Goal: Task Accomplishment & Management: Use online tool/utility

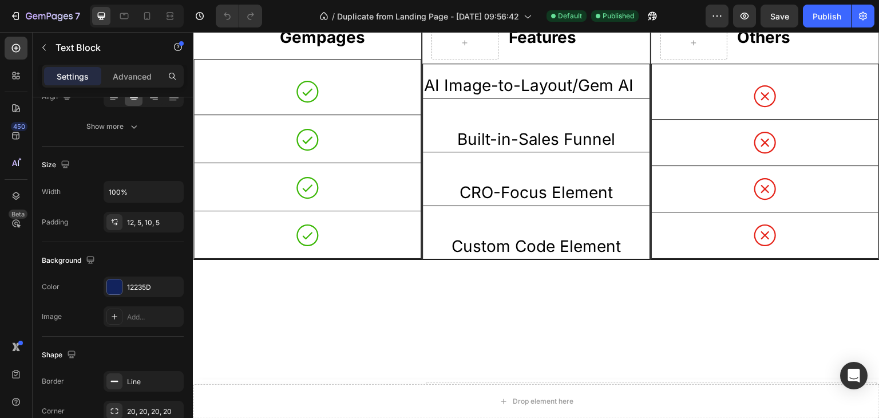
scroll to position [1238, 0]
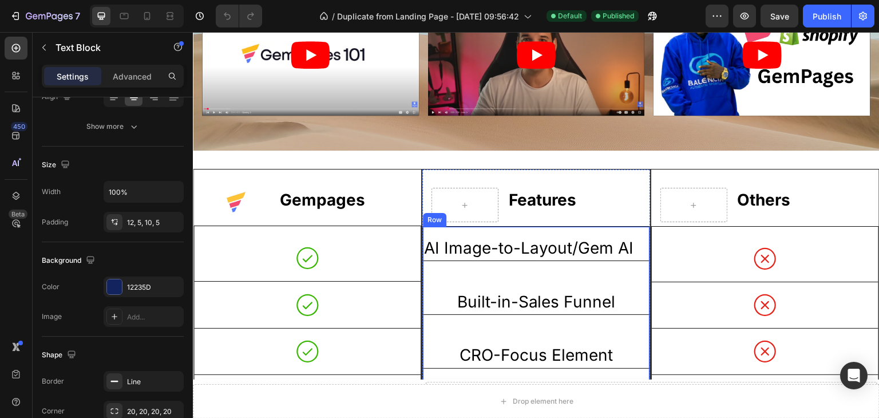
click at [660, 199] on div at bounding box center [693, 205] width 67 height 34
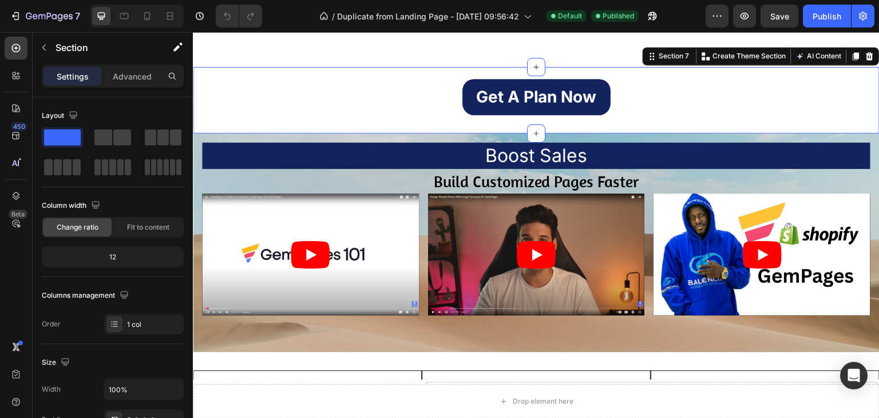
scroll to position [1067, 0]
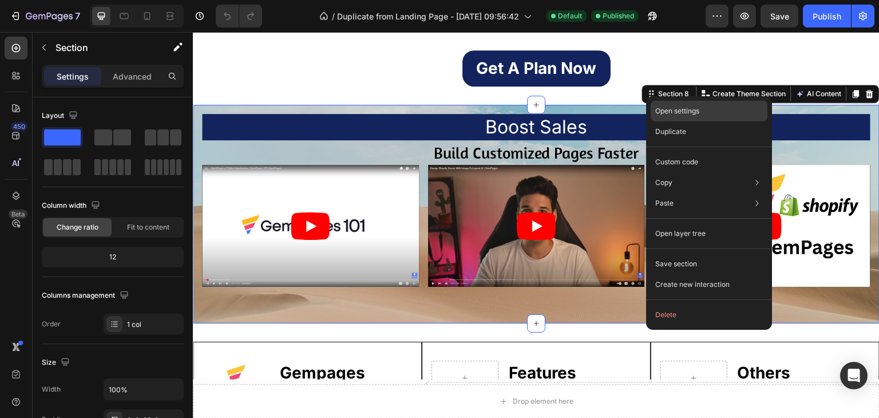
click at [680, 105] on div "Open settings" at bounding box center [708, 111] width 117 height 21
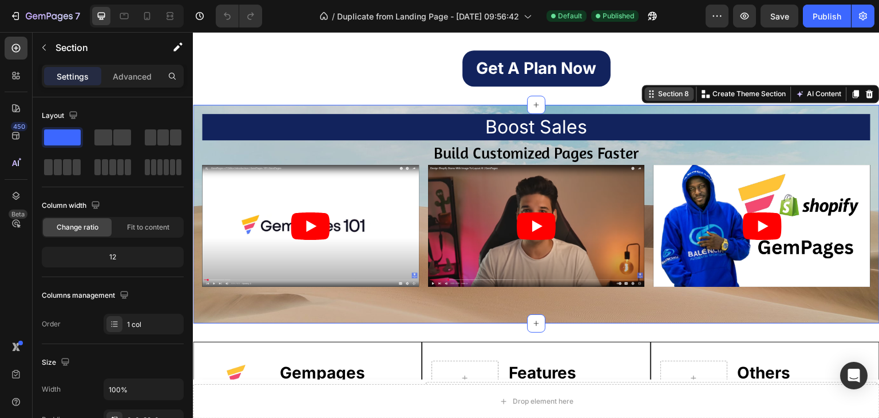
click at [661, 97] on div "Section 8" at bounding box center [673, 94] width 35 height 10
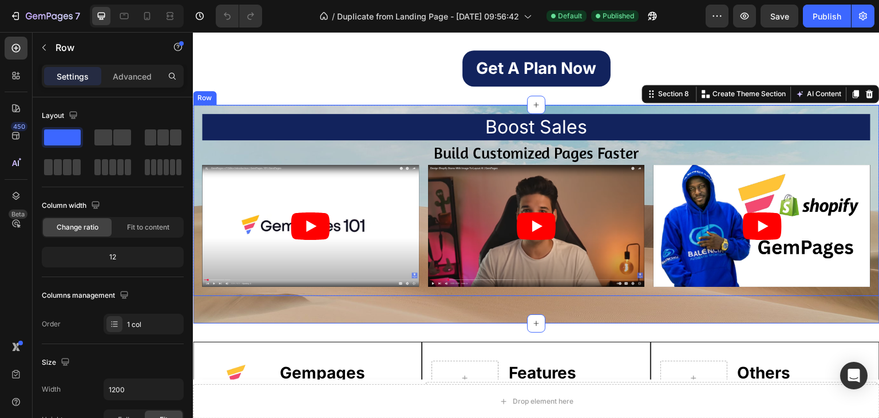
click at [652, 105] on div "Boost Sales Heading Build Customized Pages Faster Text Block Video Video Video …" at bounding box center [536, 200] width 687 height 191
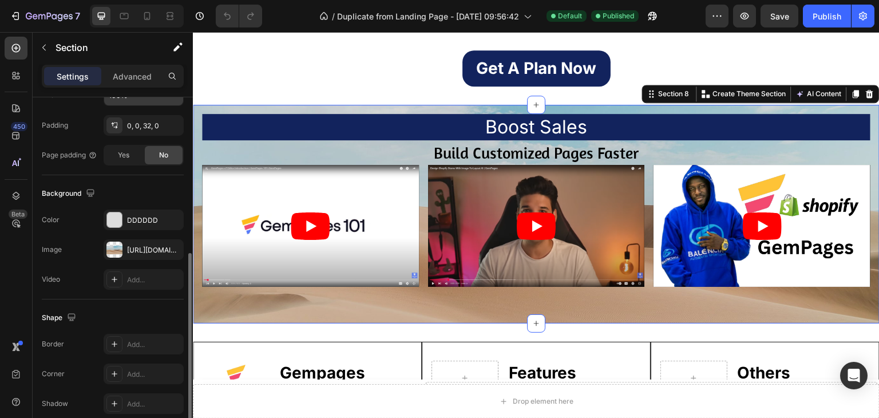
scroll to position [344, 0]
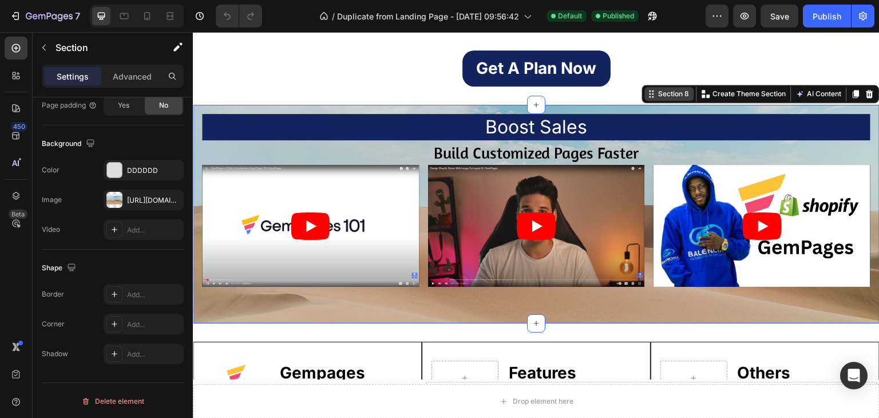
click at [645, 98] on div "Section 8" at bounding box center [669, 94] width 49 height 14
click at [651, 99] on div "Section 8" at bounding box center [669, 94] width 49 height 14
click at [713, 94] on p "Create Theme Section" at bounding box center [749, 94] width 73 height 10
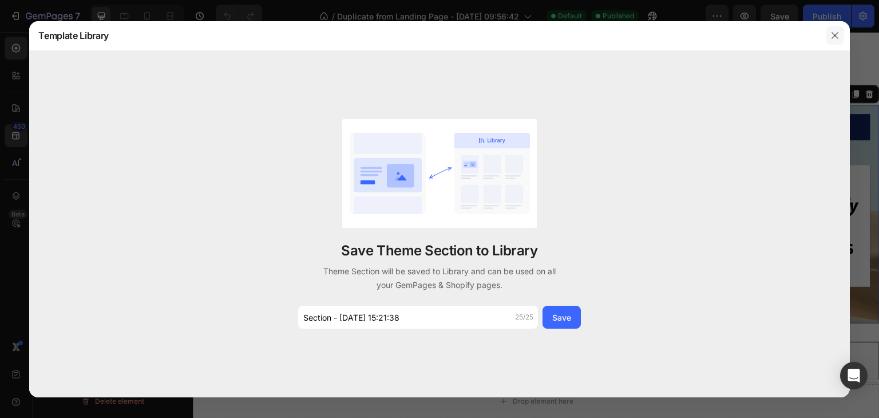
click at [835, 37] on icon "button" at bounding box center [834, 35] width 9 height 9
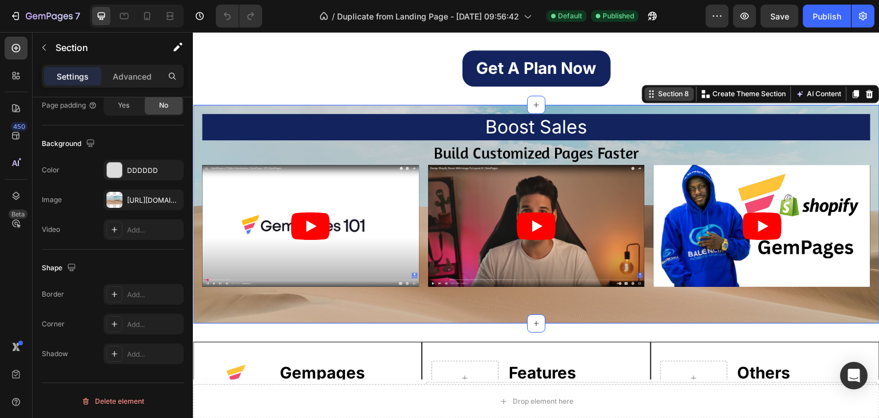
click at [665, 97] on div "Section 8" at bounding box center [673, 94] width 35 height 10
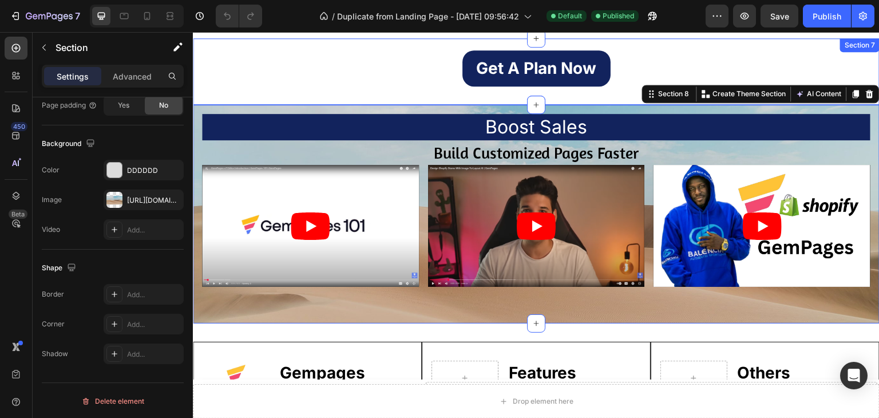
click at [672, 101] on div "Section 8 Create Theme Section AI Content Write with GemAI What would you like …" at bounding box center [760, 94] width 237 height 18
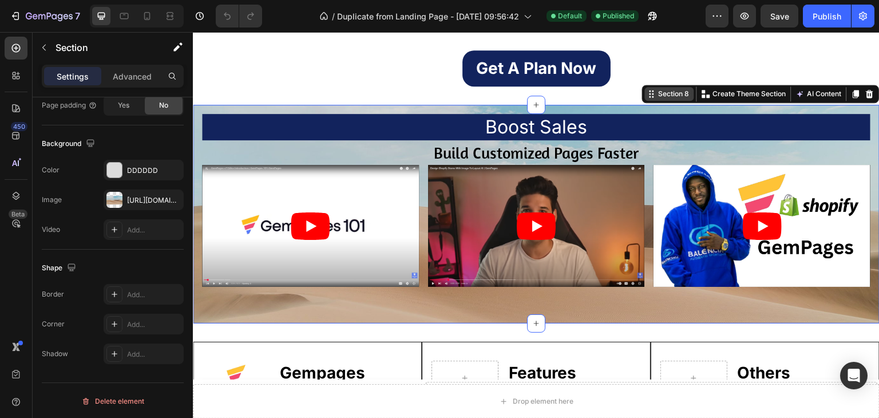
click at [673, 96] on div "Section 8" at bounding box center [673, 94] width 35 height 10
click at [656, 97] on div "Section 8" at bounding box center [673, 94] width 35 height 10
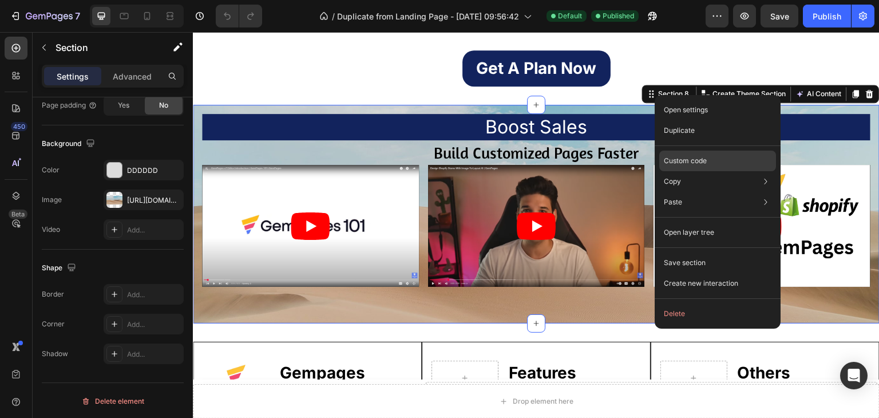
click at [701, 158] on p "Custom code" at bounding box center [685, 161] width 43 height 10
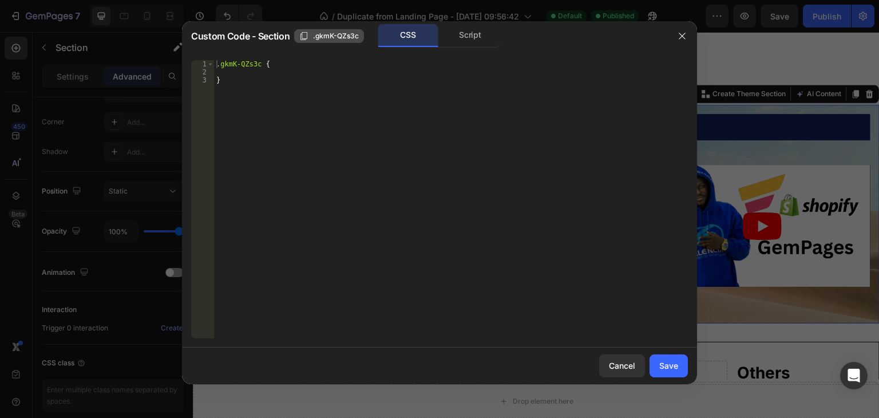
click at [304, 36] on icon "button" at bounding box center [303, 35] width 9 height 9
click at [680, 31] on icon "button" at bounding box center [681, 35] width 9 height 9
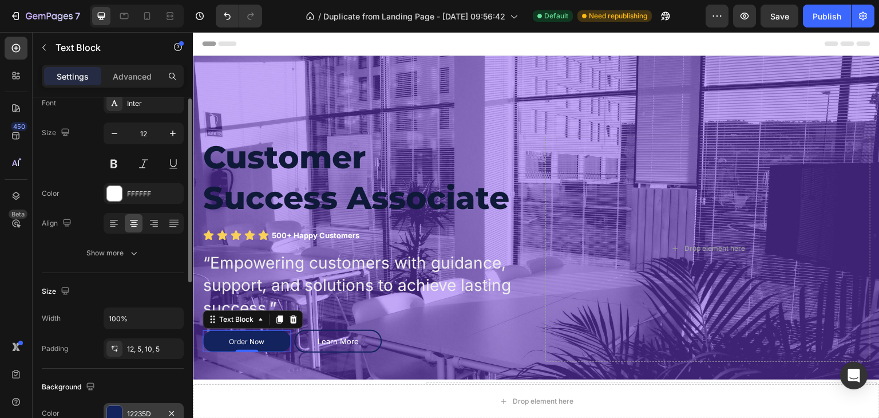
scroll to position [0, 0]
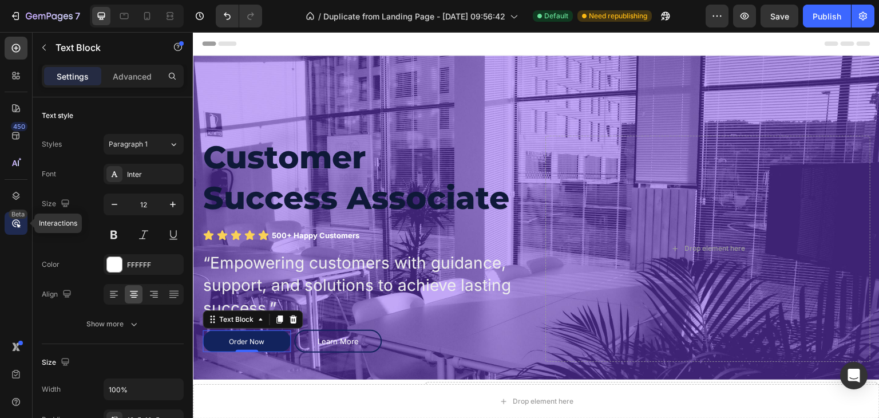
click at [18, 218] on div "Beta" at bounding box center [18, 213] width 19 height 9
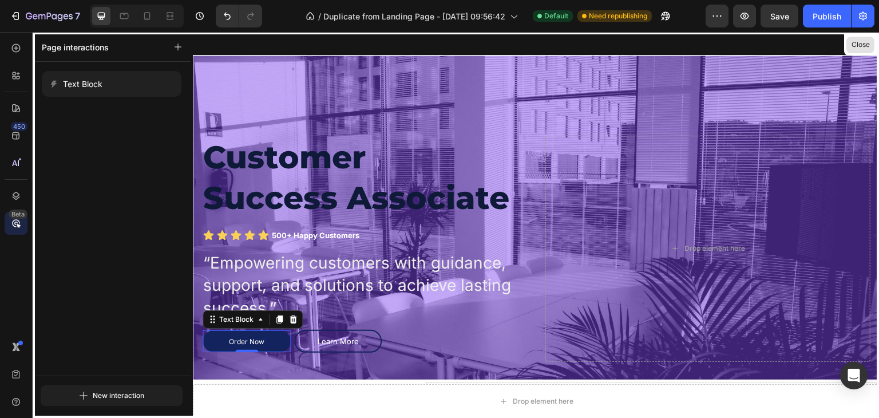
click at [858, 44] on button "Close" at bounding box center [860, 45] width 28 height 17
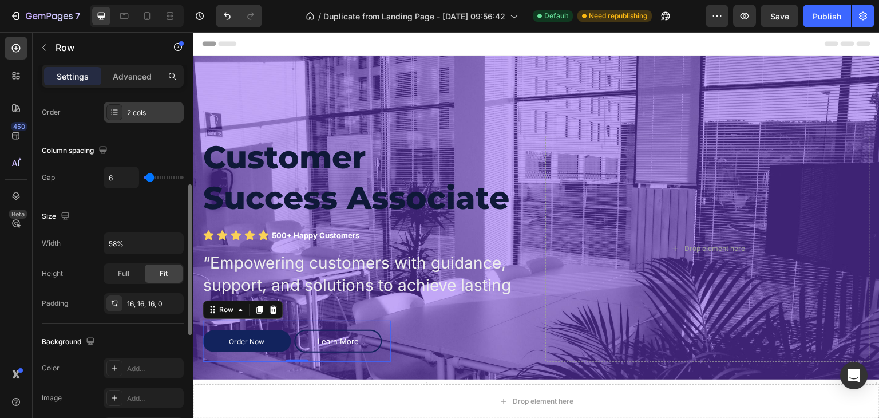
scroll to position [213, 0]
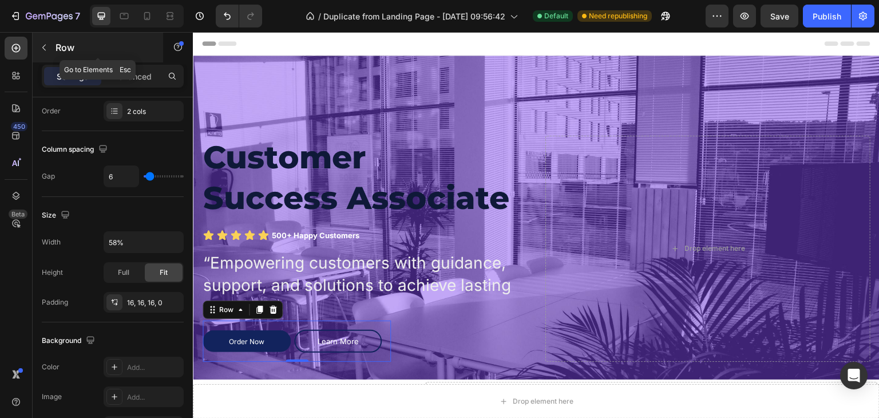
click at [80, 41] on p "Row" at bounding box center [103, 48] width 97 height 14
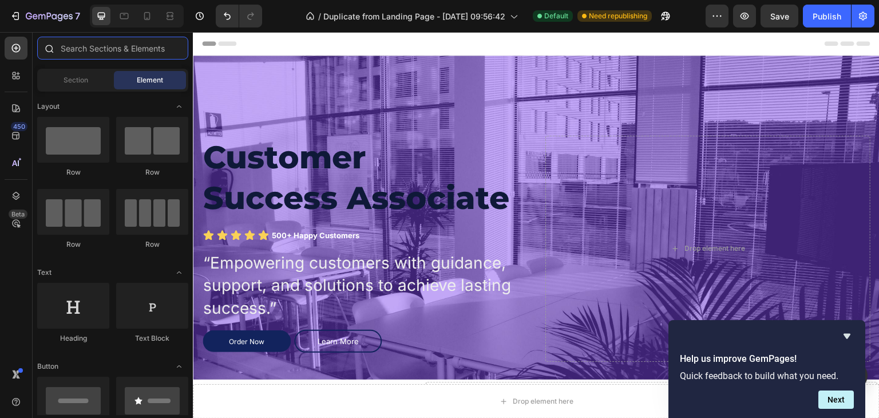
click at [94, 43] on input "text" at bounding box center [112, 48] width 151 height 23
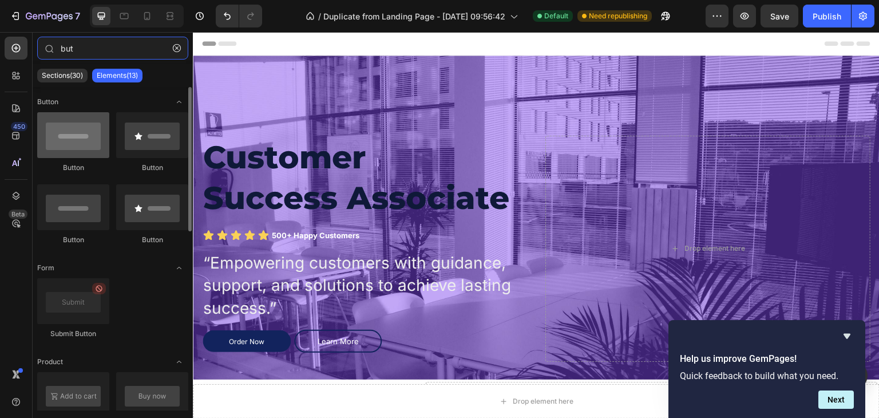
type input "but"
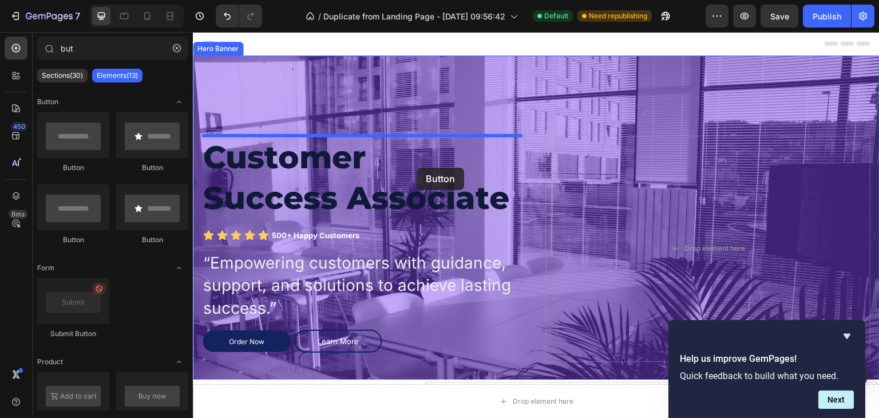
drag, startPoint x: 271, startPoint y: 170, endPoint x: 416, endPoint y: 168, distance: 145.9
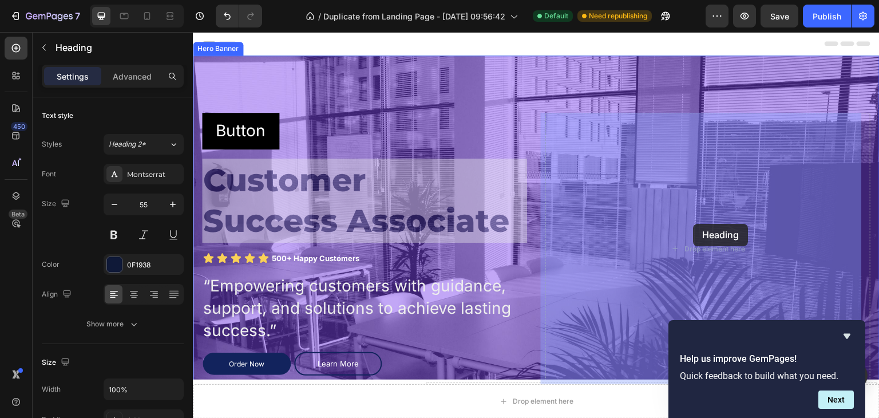
drag, startPoint x: 584, startPoint y: 187, endPoint x: 693, endPoint y: 225, distance: 116.3
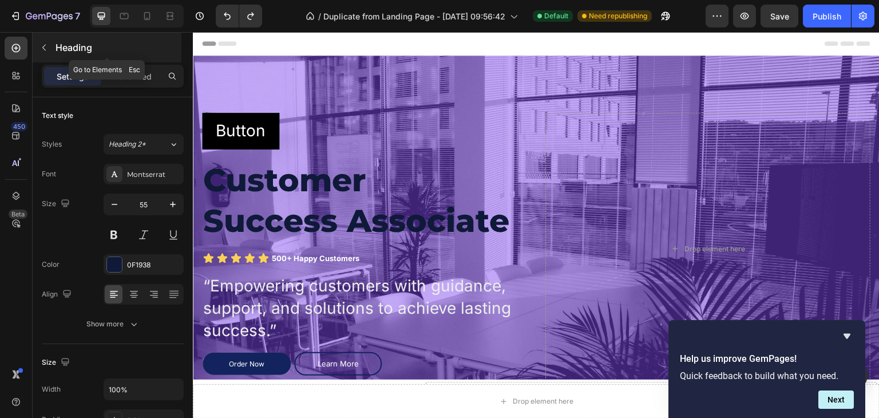
click at [103, 49] on p "Heading" at bounding box center [117, 48] width 124 height 14
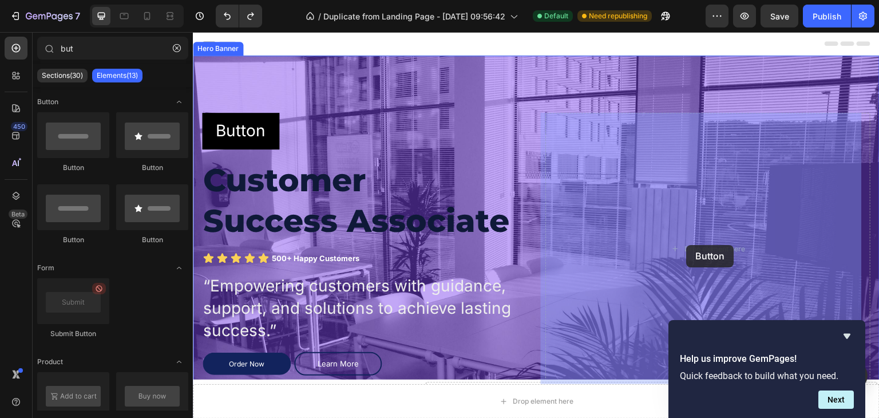
drag, startPoint x: 271, startPoint y: 178, endPoint x: 687, endPoint y: 245, distance: 421.3
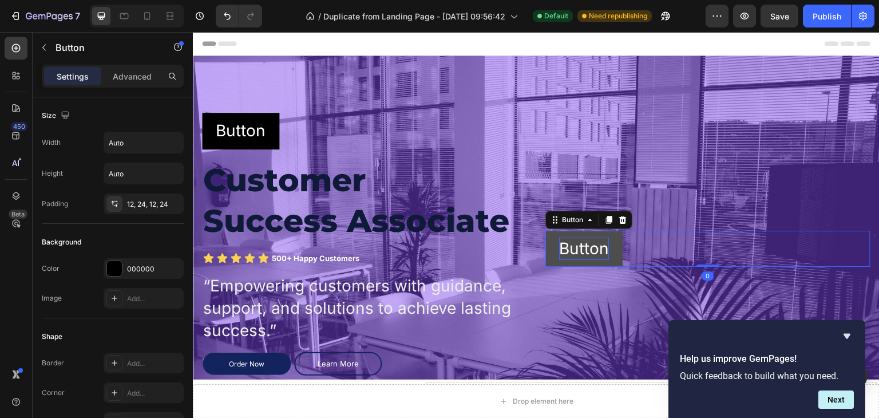
click at [592, 246] on p "Button" at bounding box center [584, 248] width 50 height 22
click at [580, 253] on p "Button" at bounding box center [584, 248] width 50 height 22
click at [545, 231] on button "Watch" at bounding box center [583, 249] width 76 height 36
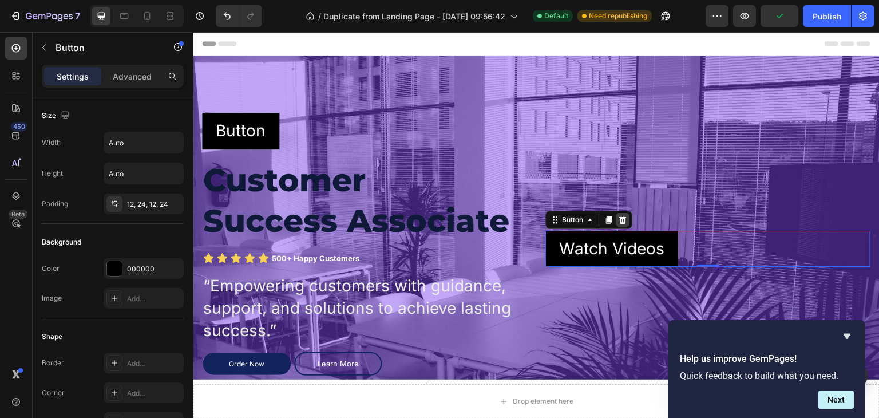
click at [619, 221] on icon at bounding box center [622, 220] width 7 height 8
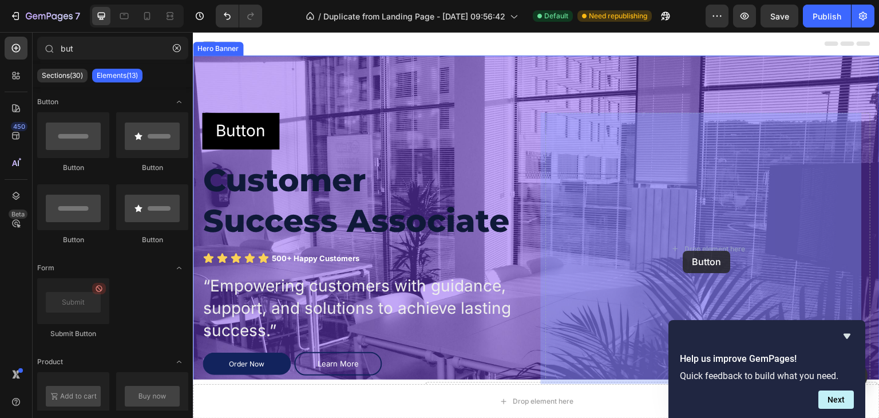
drag, startPoint x: 339, startPoint y: 166, endPoint x: 683, endPoint y: 249, distance: 354.1
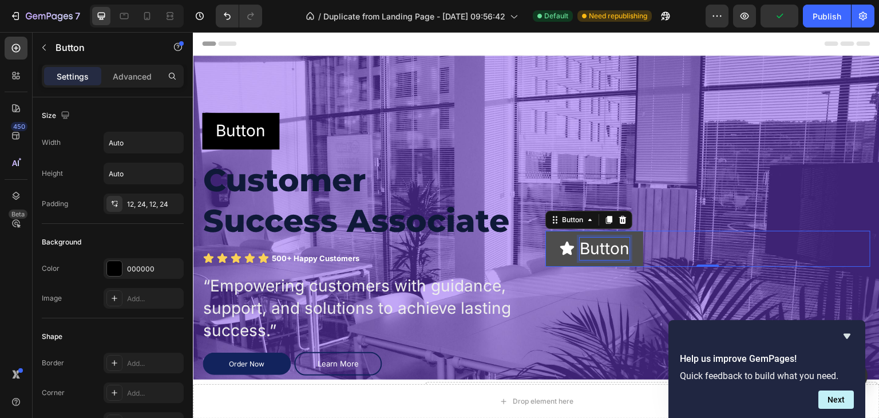
click at [617, 247] on p "Button" at bounding box center [605, 248] width 50 height 22
click at [545, 231] on button "Watch" at bounding box center [593, 249] width 97 height 36
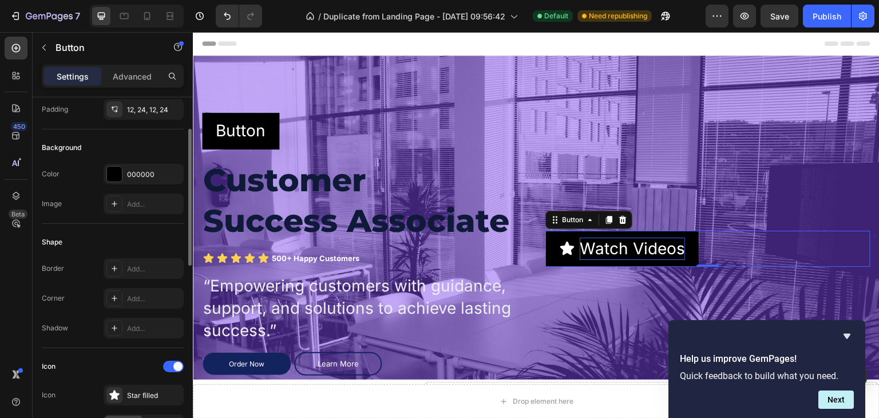
scroll to position [86, 0]
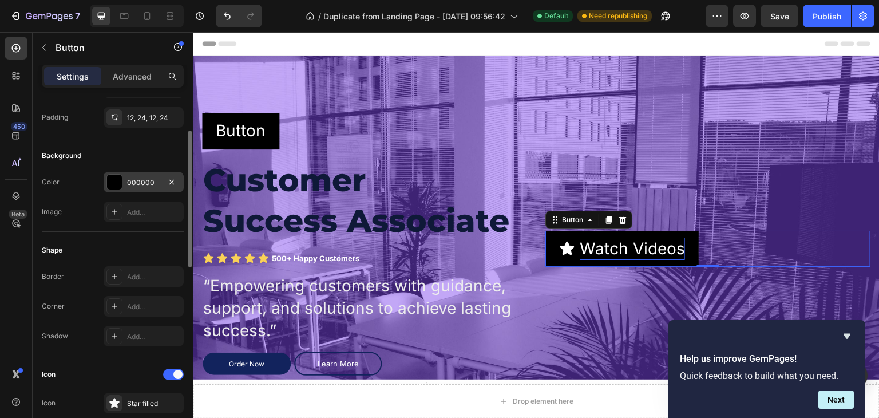
click at [113, 185] on div at bounding box center [114, 181] width 15 height 15
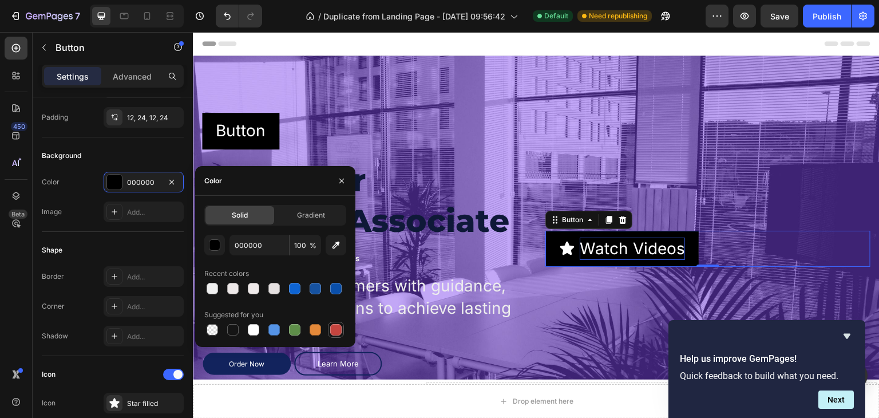
click at [334, 324] on div at bounding box center [335, 329] width 11 height 11
type input "C5453F"
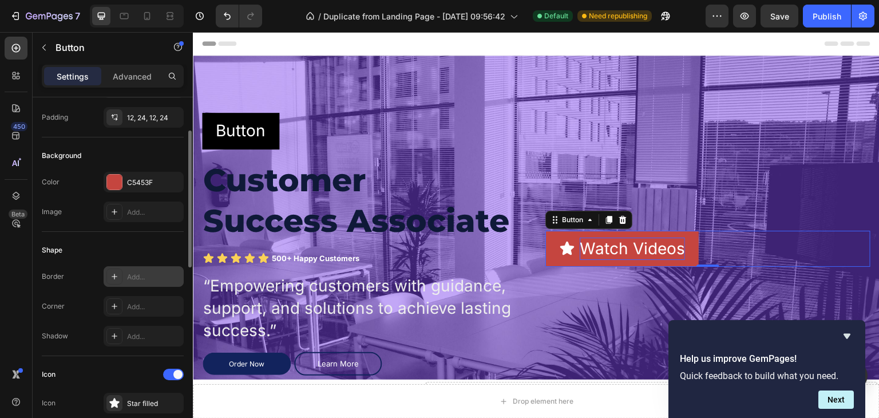
click at [152, 277] on div "Add..." at bounding box center [154, 277] width 54 height 10
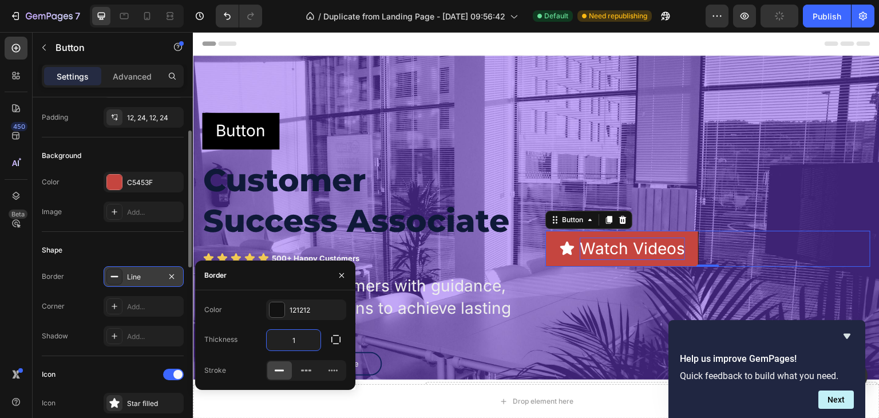
click at [296, 339] on input "1" at bounding box center [294, 340] width 54 height 21
click at [475, 188] on h2 "Customer Success Associate" at bounding box center [364, 200] width 325 height 84
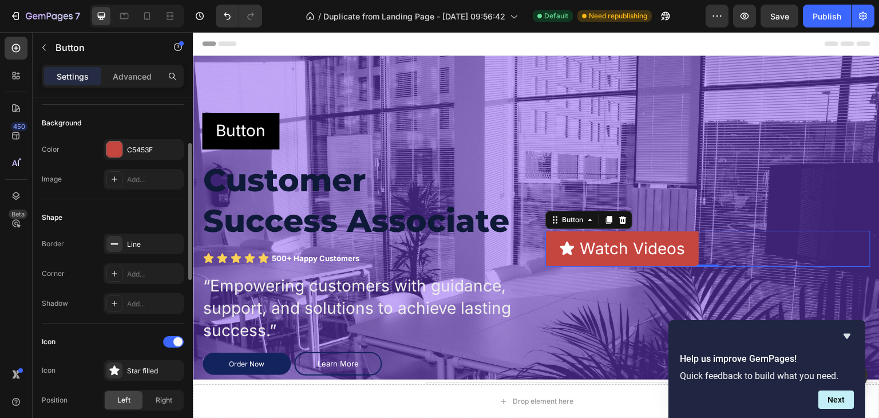
scroll to position [118, 0]
click at [142, 273] on div "Add..." at bounding box center [154, 274] width 54 height 10
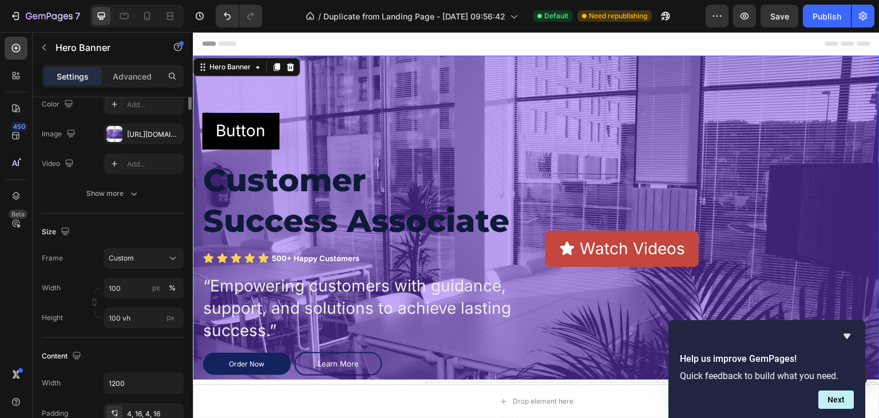
scroll to position [0, 0]
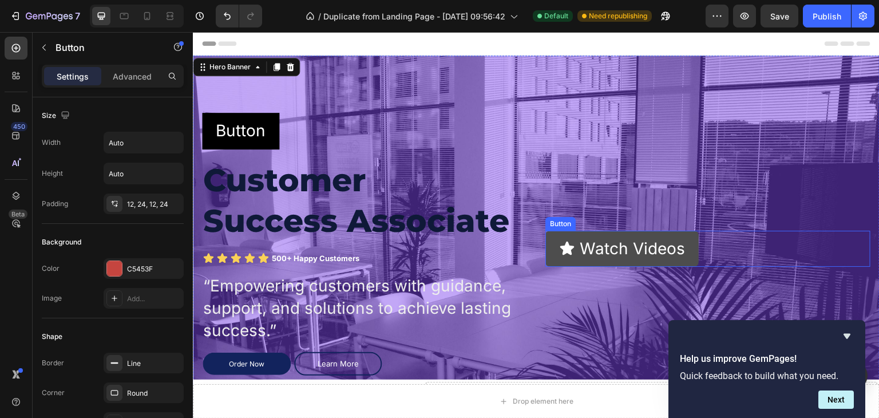
click at [551, 244] on button "Watch Videos" at bounding box center [621, 249] width 153 height 36
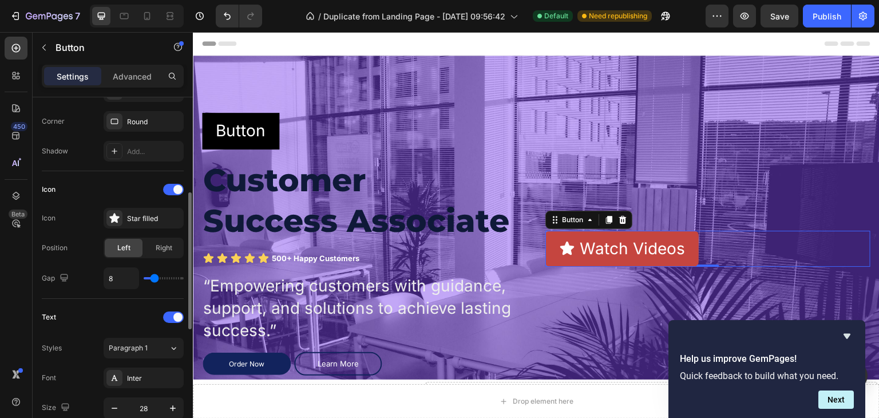
scroll to position [272, 0]
click at [165, 241] on span "Right" at bounding box center [164, 246] width 17 height 10
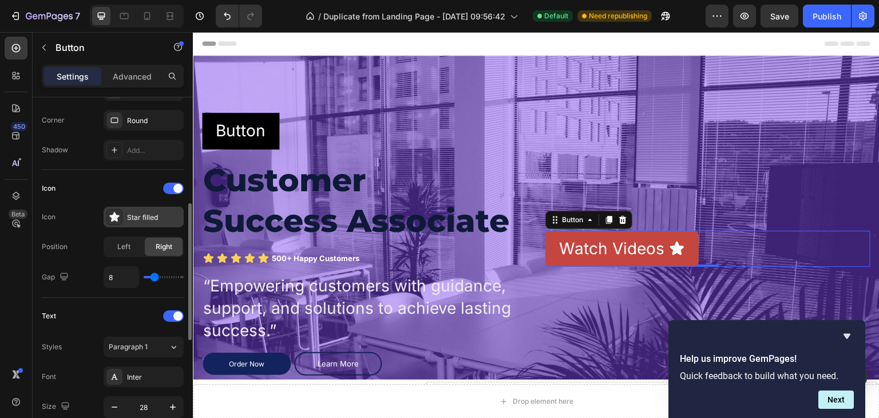
click at [118, 218] on icon at bounding box center [114, 216] width 11 height 11
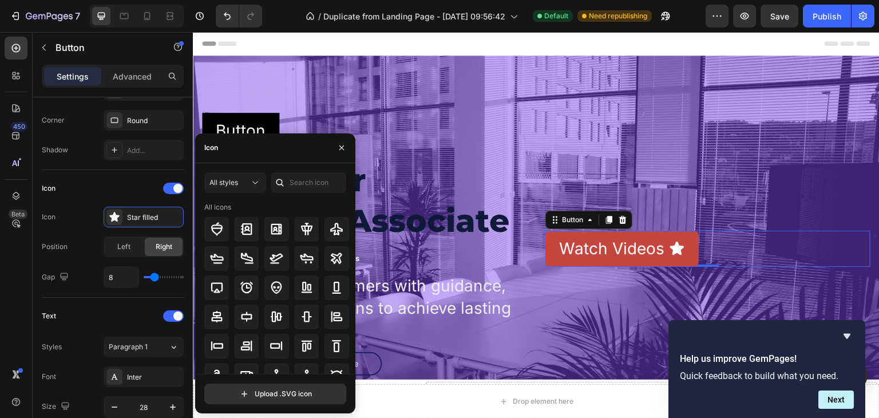
click at [252, 152] on div "Icon" at bounding box center [275, 148] width 160 height 30
click at [217, 147] on div "Icon" at bounding box center [211, 147] width 14 height 10
click at [311, 187] on input "text" at bounding box center [309, 182] width 76 height 21
type input "play"
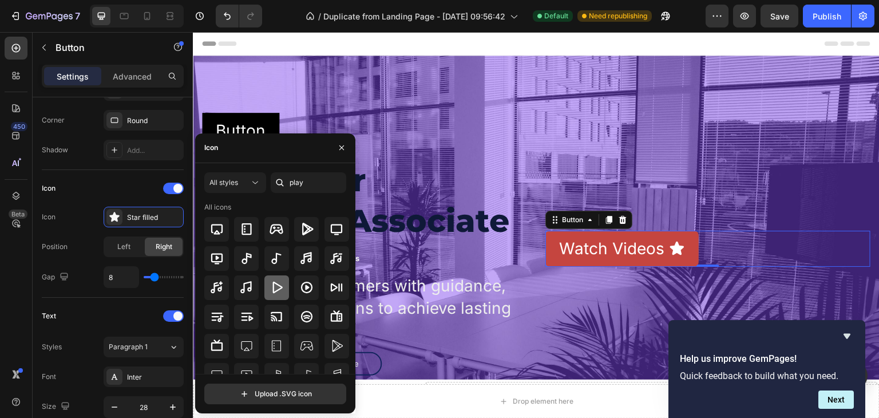
click at [270, 284] on icon at bounding box center [276, 287] width 14 height 14
click at [241, 183] on div "All styles" at bounding box center [229, 182] width 40 height 10
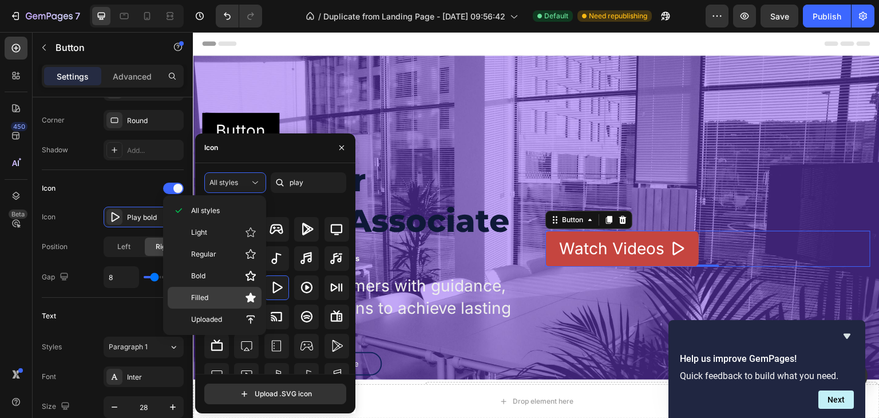
click at [202, 292] on span "Filled" at bounding box center [199, 297] width 17 height 10
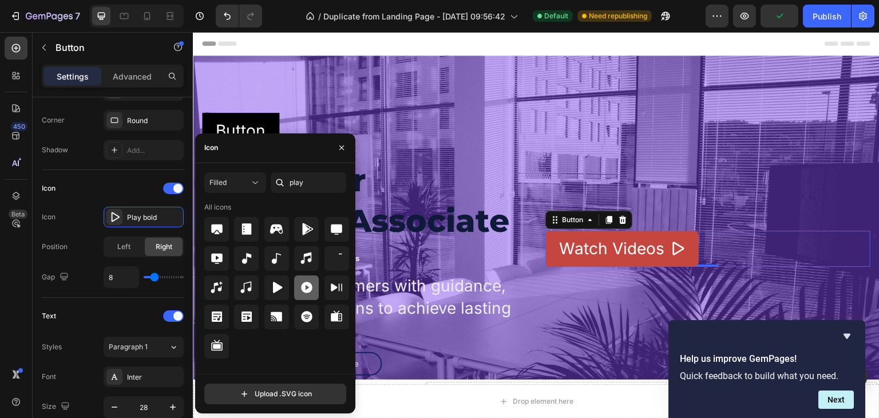
click at [303, 284] on icon at bounding box center [306, 287] width 11 height 11
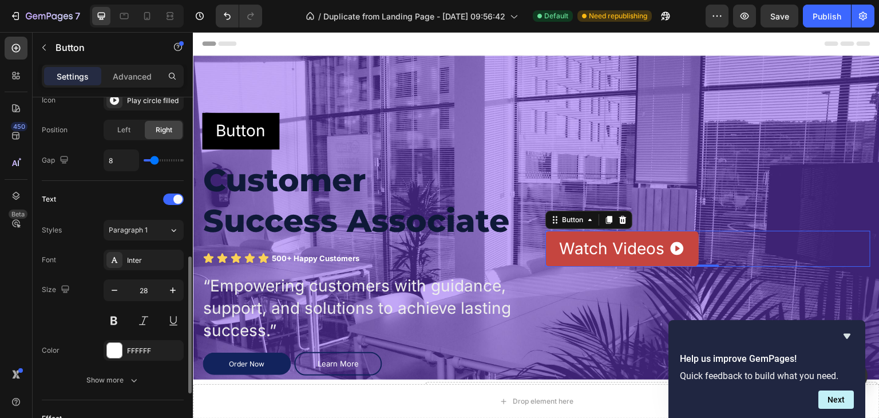
scroll to position [395, 0]
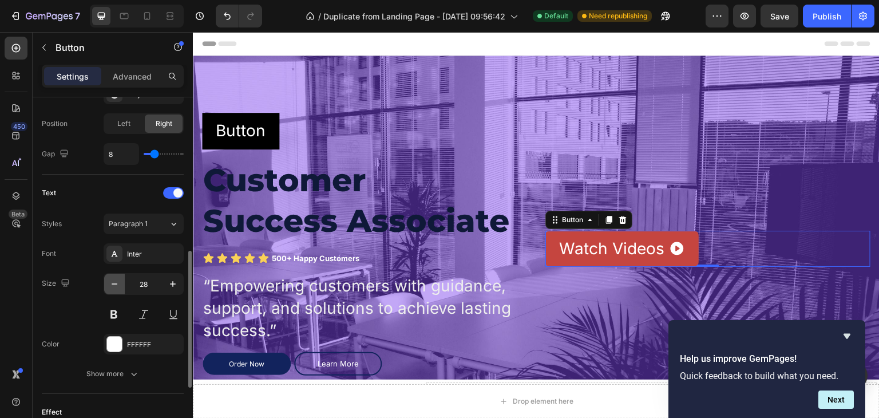
click at [113, 279] on icon "button" at bounding box center [114, 283] width 11 height 11
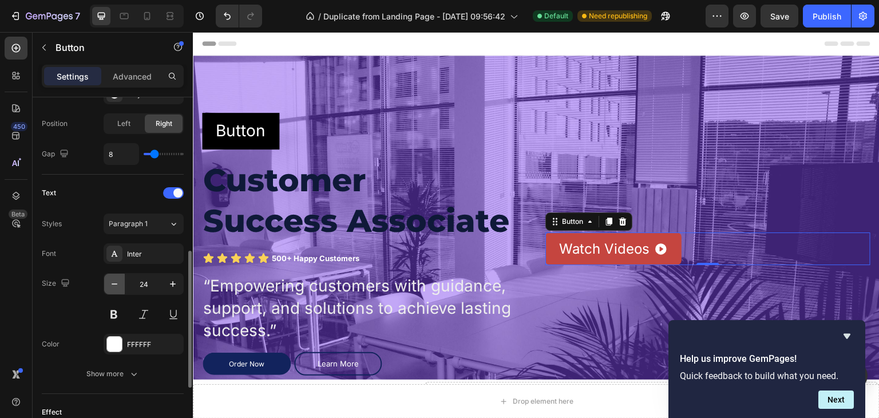
click at [113, 279] on icon "button" at bounding box center [114, 283] width 11 height 11
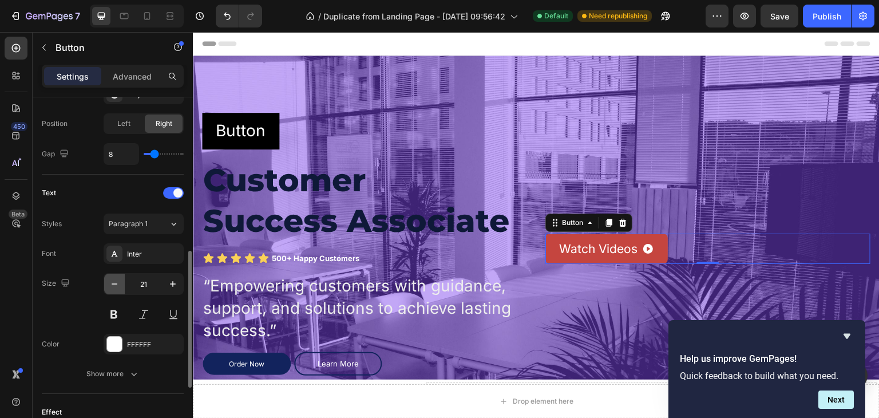
click at [113, 279] on icon "button" at bounding box center [114, 283] width 11 height 11
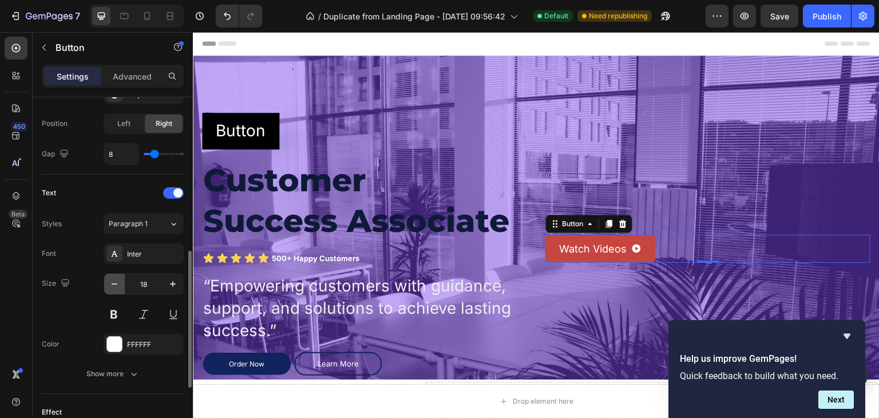
click at [113, 279] on icon "button" at bounding box center [114, 283] width 11 height 11
type input "16"
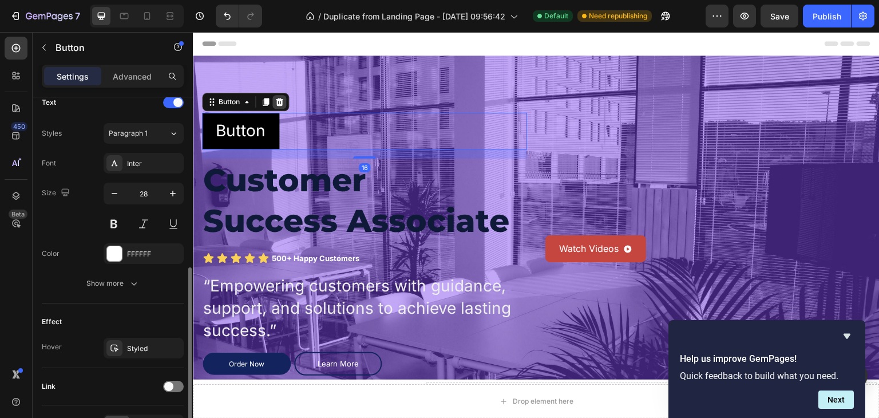
click at [280, 104] on icon at bounding box center [279, 101] width 9 height 9
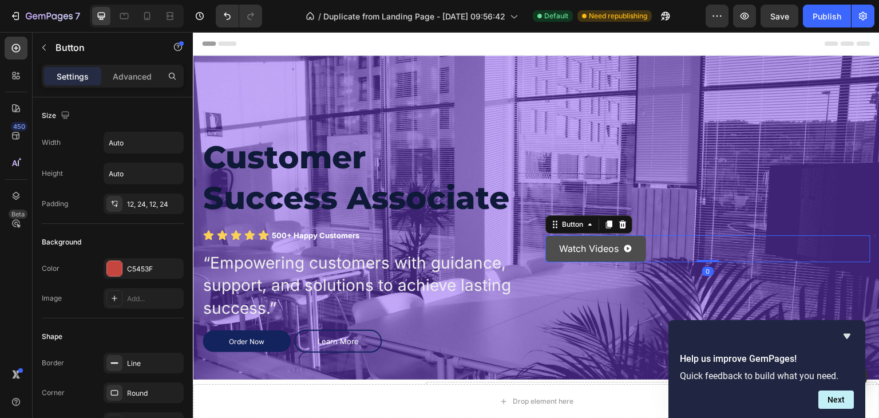
click at [545, 253] on button "Watch Videos" at bounding box center [595, 248] width 101 height 26
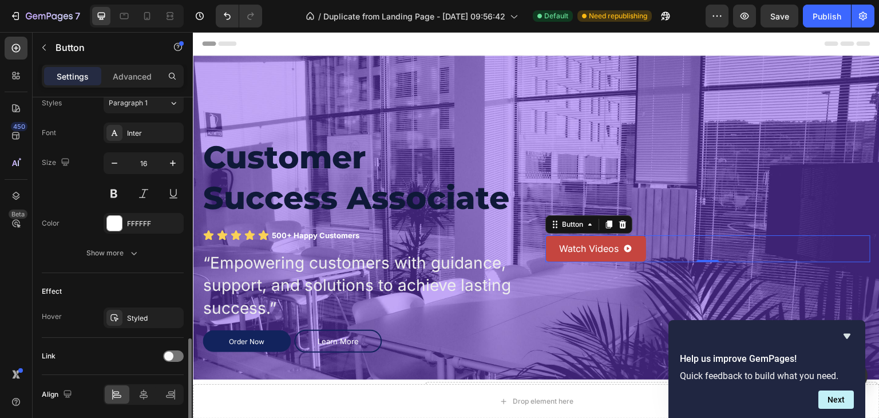
scroll to position [556, 0]
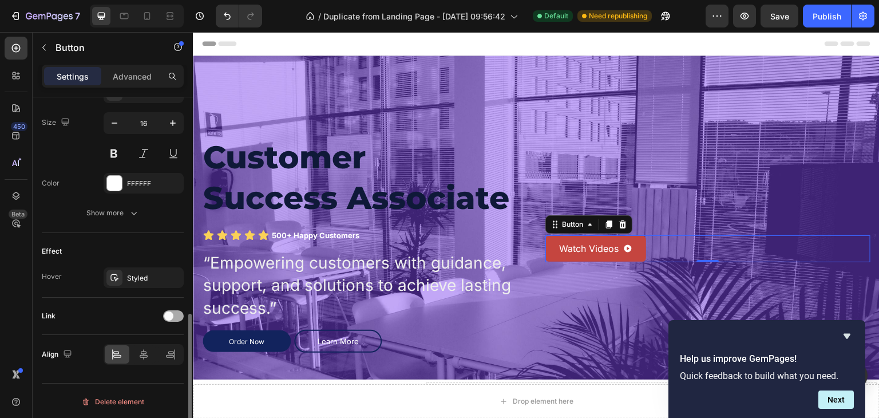
click at [177, 316] on div at bounding box center [173, 315] width 21 height 11
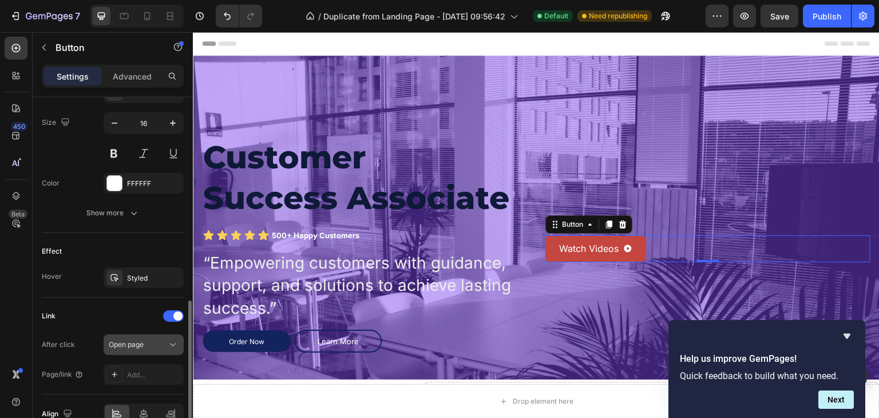
click at [174, 344] on icon at bounding box center [172, 344] width 11 height 11
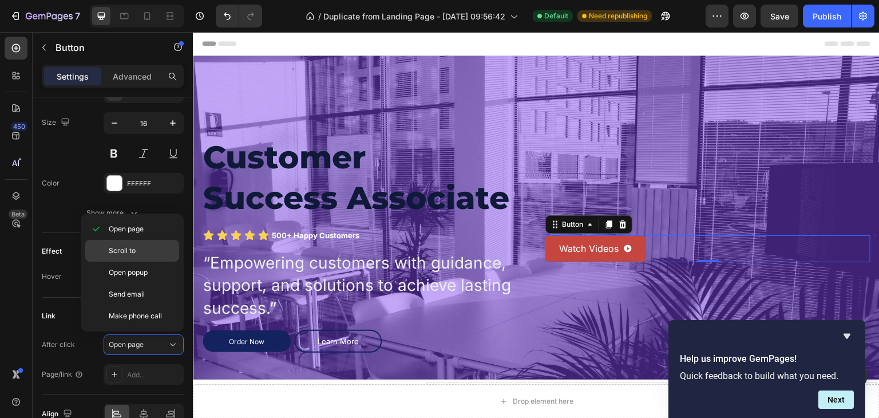
click at [134, 253] on span "Scroll to" at bounding box center [122, 250] width 27 height 10
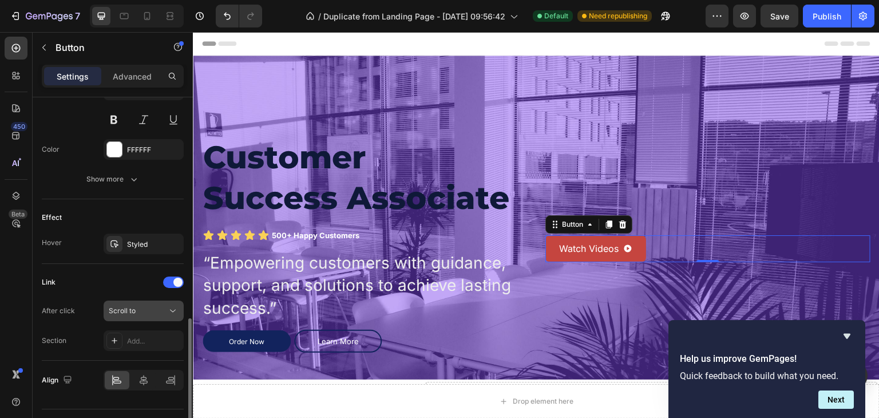
scroll to position [594, 0]
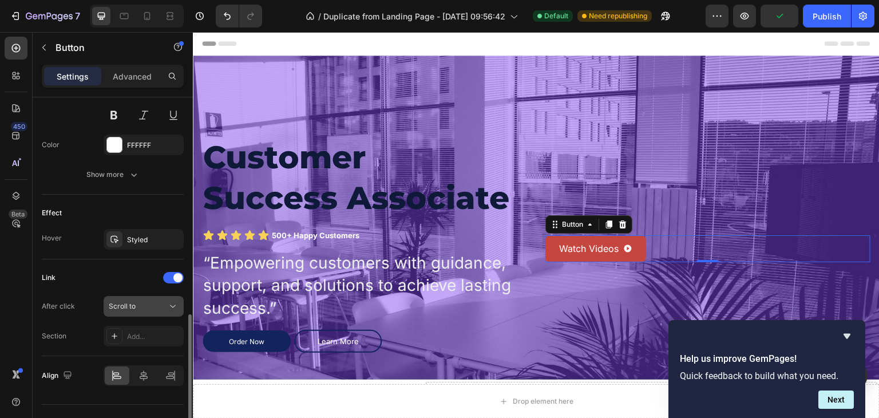
click at [166, 305] on div "Scroll to" at bounding box center [138, 306] width 58 height 10
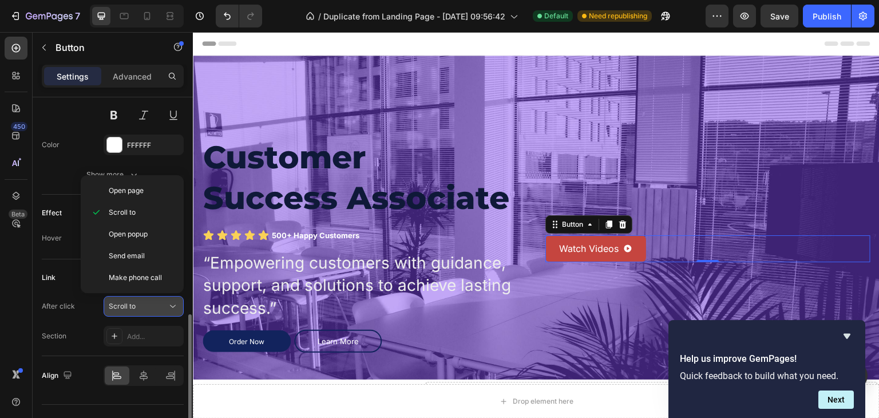
click at [166, 305] on div "Scroll to" at bounding box center [138, 306] width 58 height 10
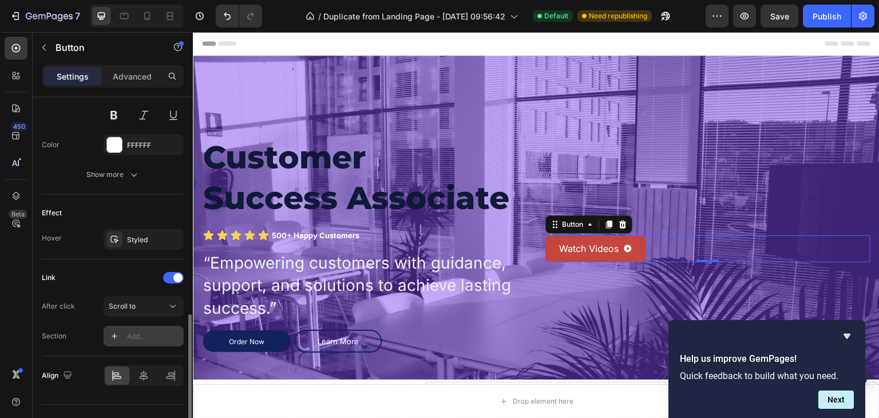
click at [158, 333] on div "Add..." at bounding box center [154, 336] width 54 height 10
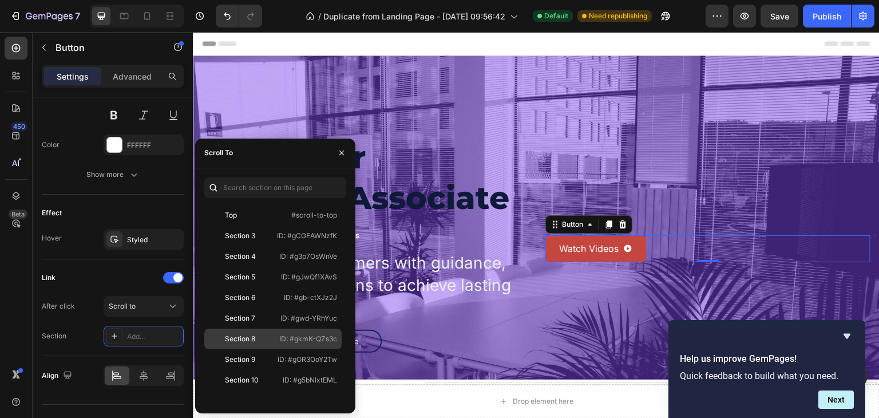
click at [289, 338] on p "ID: #gkmK-QZs3c" at bounding box center [308, 339] width 58 height 10
click at [341, 155] on icon "button" at bounding box center [341, 152] width 9 height 9
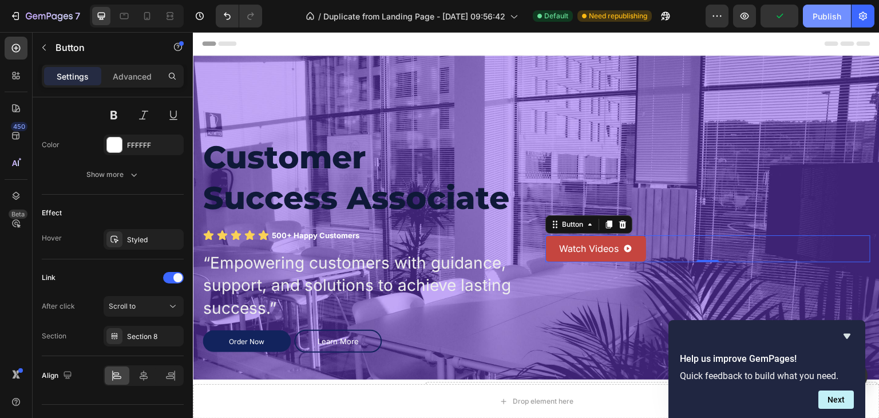
click at [828, 14] on div "Publish" at bounding box center [826, 16] width 29 height 12
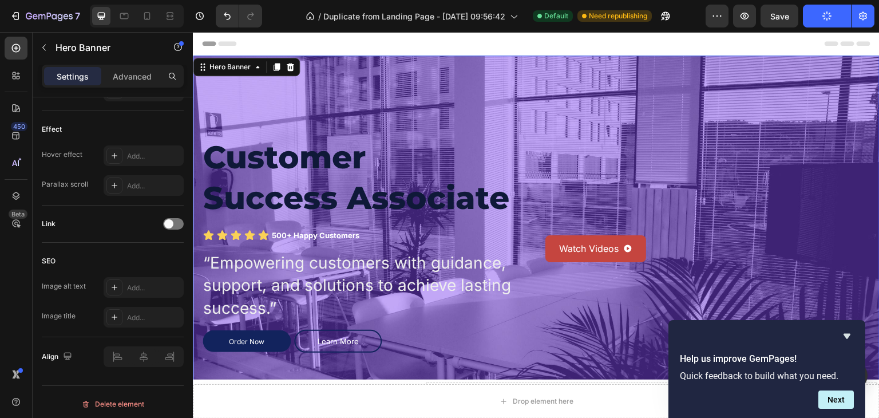
scroll to position [0, 0]
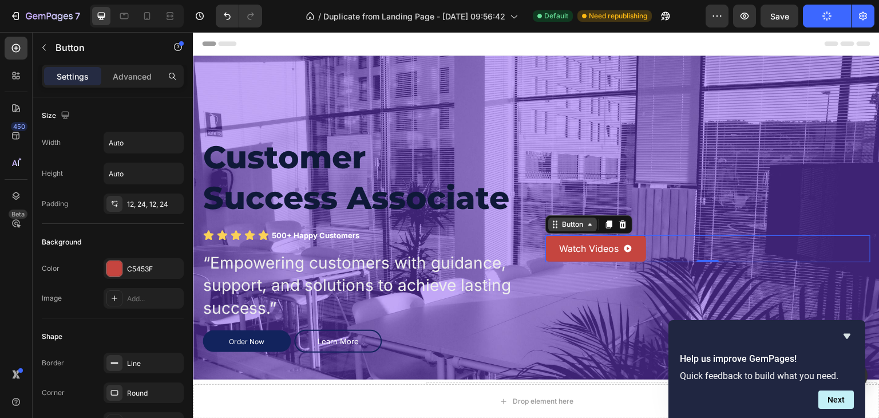
click at [560, 227] on div "Button" at bounding box center [573, 224] width 26 height 10
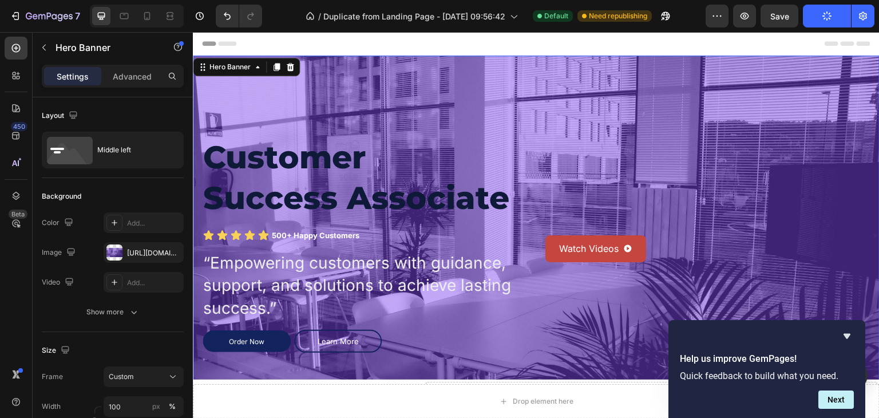
click at [679, 144] on div "Watch Videos Button" at bounding box center [707, 249] width 325 height 226
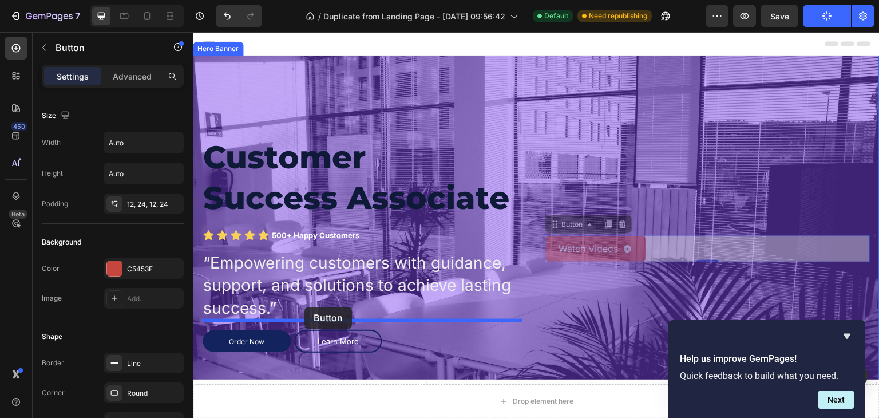
drag, startPoint x: 566, startPoint y: 228, endPoint x: 304, endPoint y: 307, distance: 273.7
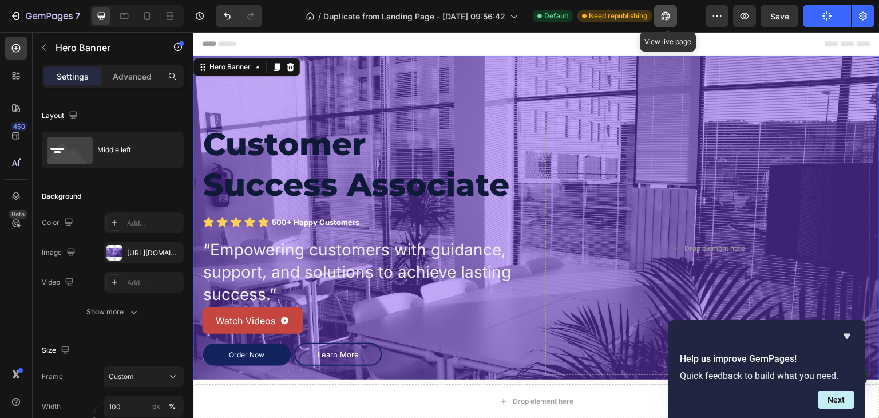
click at [673, 17] on button "button" at bounding box center [665, 16] width 23 height 23
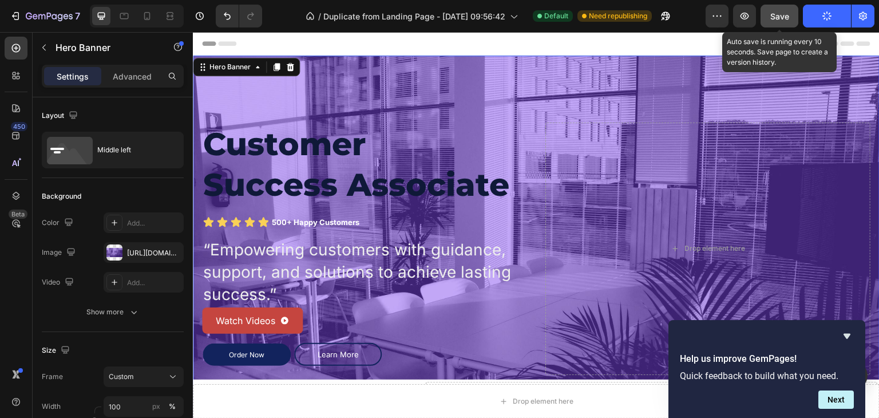
click at [774, 12] on span "Save" at bounding box center [779, 16] width 19 height 10
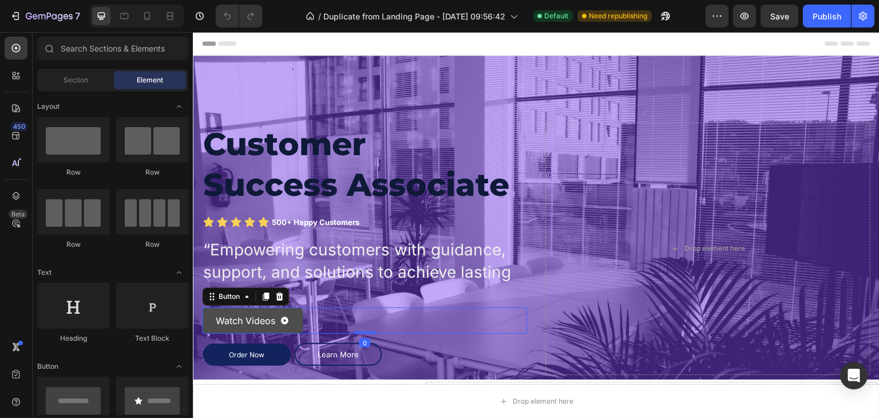
click at [273, 327] on link "Watch Videos" at bounding box center [252, 320] width 101 height 26
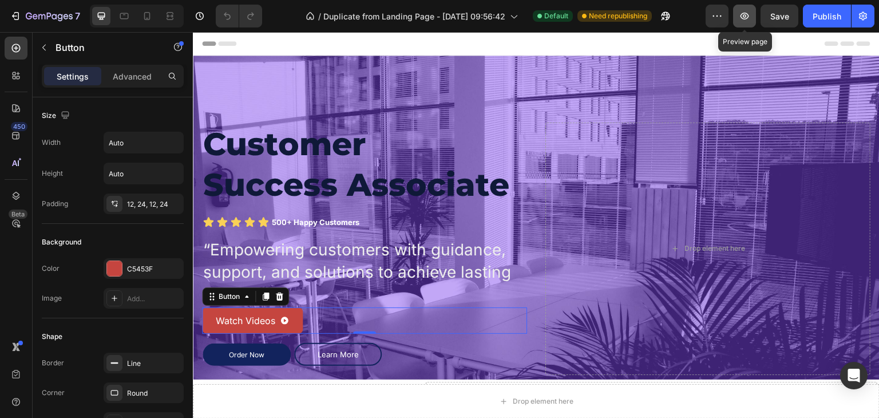
click at [742, 21] on icon "button" at bounding box center [744, 15] width 11 height 11
click at [828, 17] on div "Publish" at bounding box center [826, 16] width 29 height 12
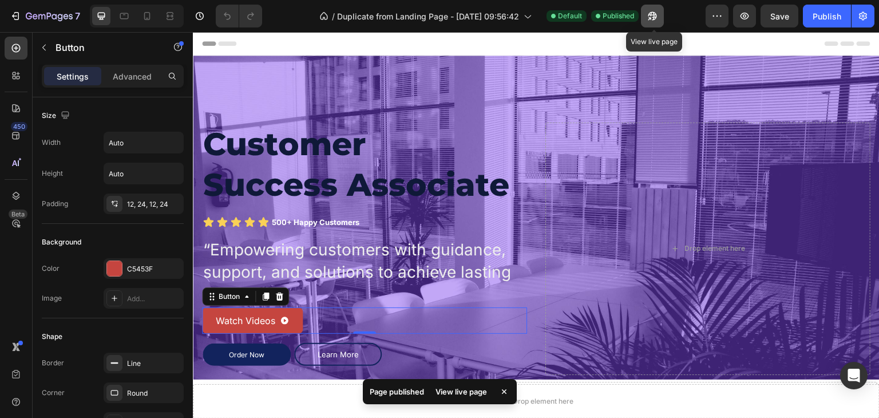
click at [650, 17] on icon "button" at bounding box center [651, 15] width 11 height 11
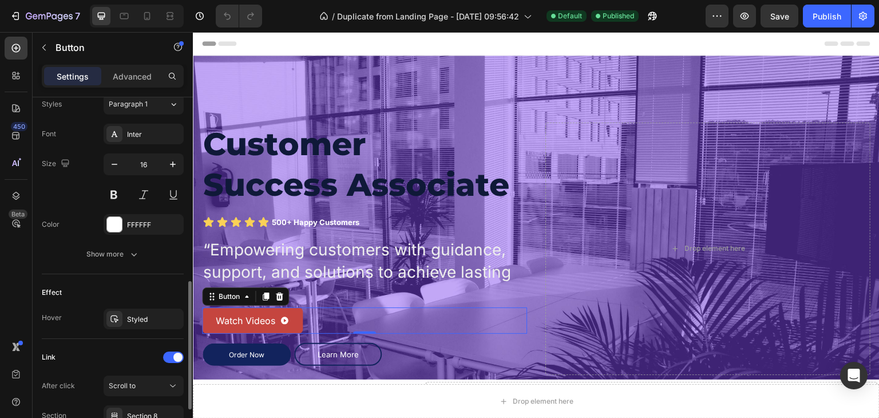
scroll to position [511, 0]
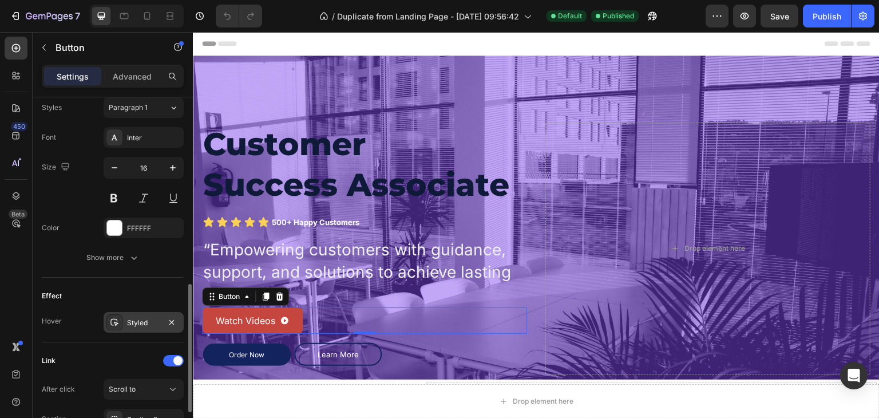
click at [129, 321] on div "Styled" at bounding box center [143, 323] width 33 height 10
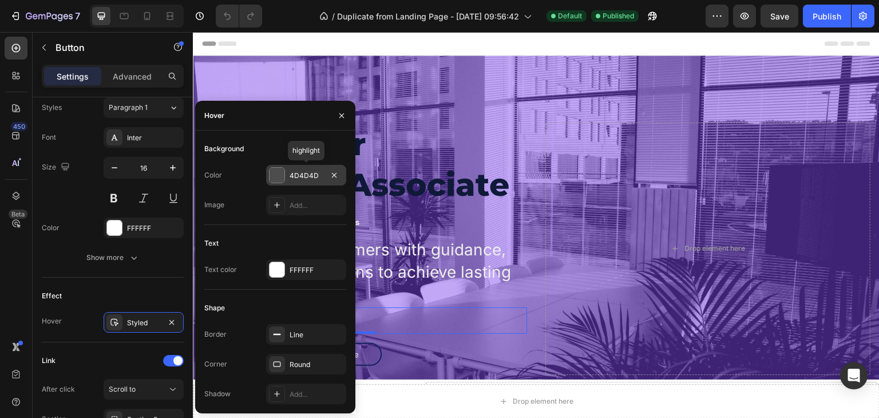
click at [277, 174] on div at bounding box center [276, 175] width 15 height 15
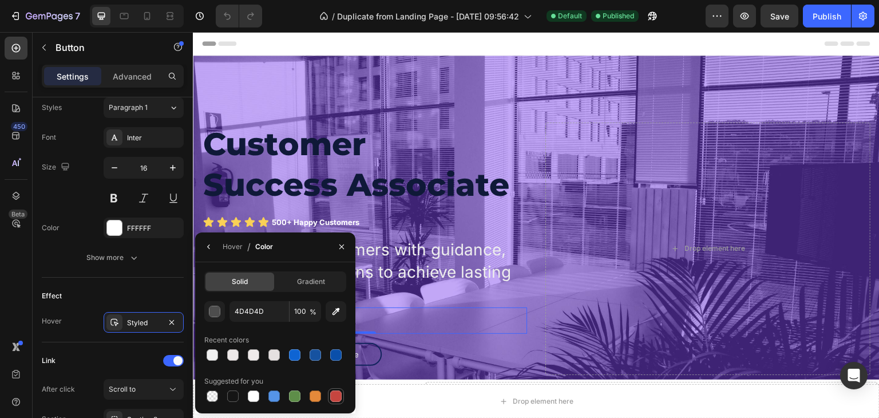
click at [334, 392] on div at bounding box center [335, 395] width 11 height 11
click at [216, 312] on div "button" at bounding box center [214, 311] width 11 height 11
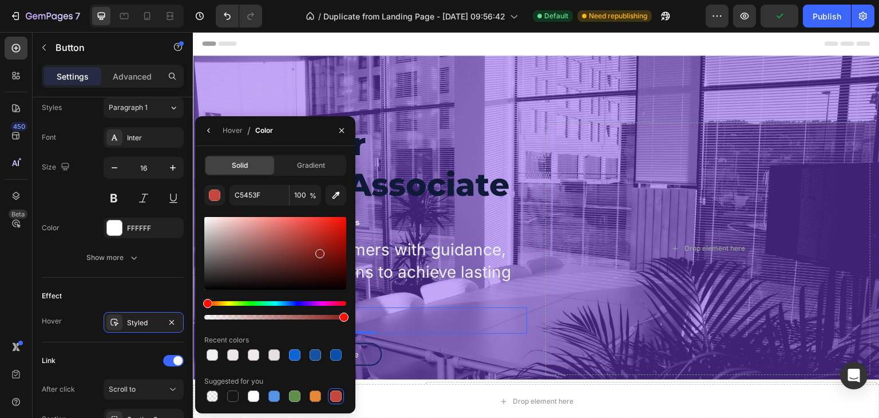
drag, startPoint x: 300, startPoint y: 235, endPoint x: 318, endPoint y: 251, distance: 24.0
click at [318, 251] on div at bounding box center [319, 253] width 9 height 9
type input "87201B"
click at [318, 251] on div at bounding box center [319, 252] width 9 height 9
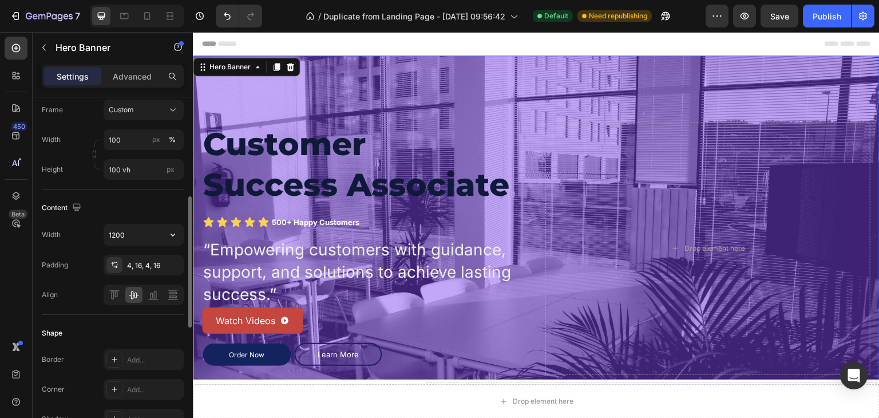
scroll to position [260, 0]
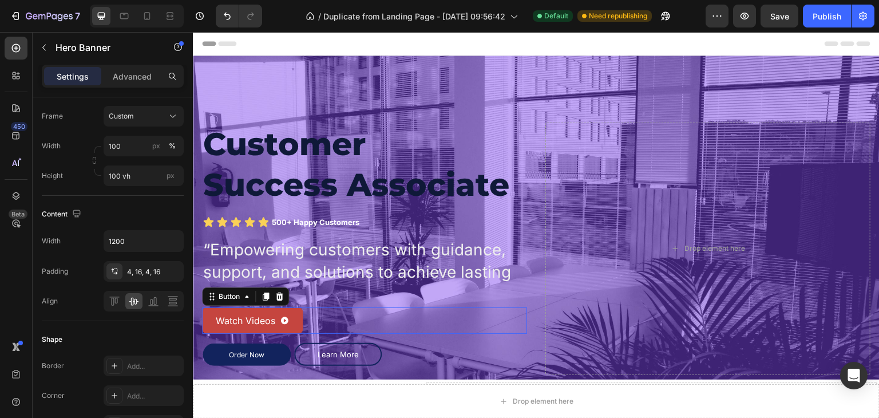
click at [316, 316] on div "Watch Videos Button 0" at bounding box center [364, 320] width 325 height 26
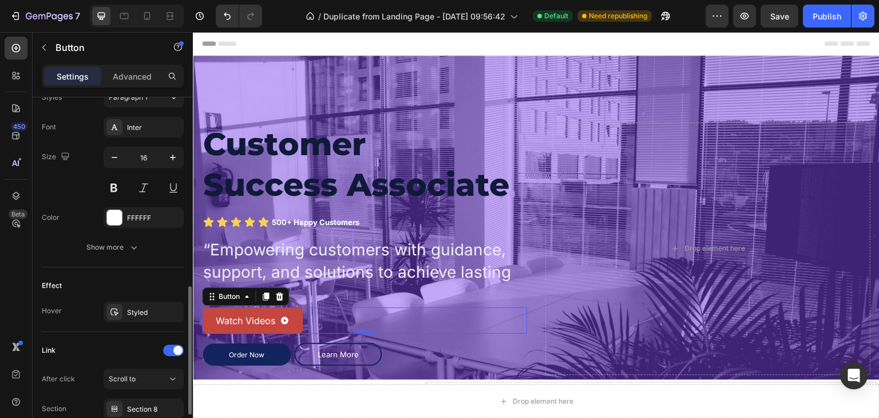
scroll to position [521, 0]
click at [130, 310] on div "Styled" at bounding box center [143, 313] width 33 height 10
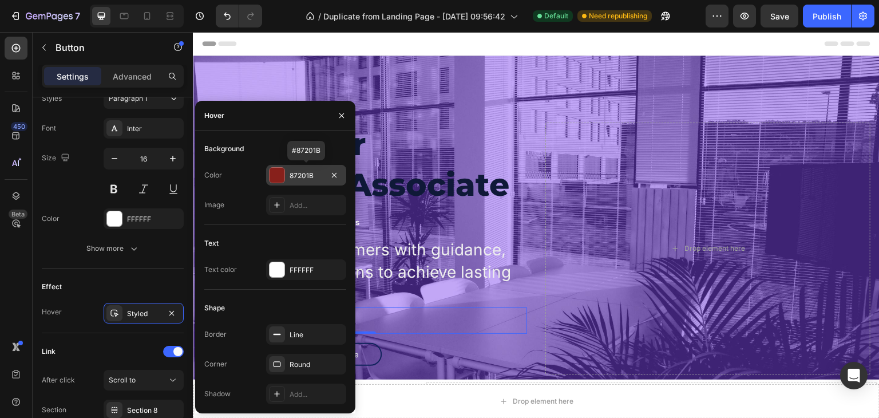
click at [280, 177] on div at bounding box center [276, 175] width 15 height 15
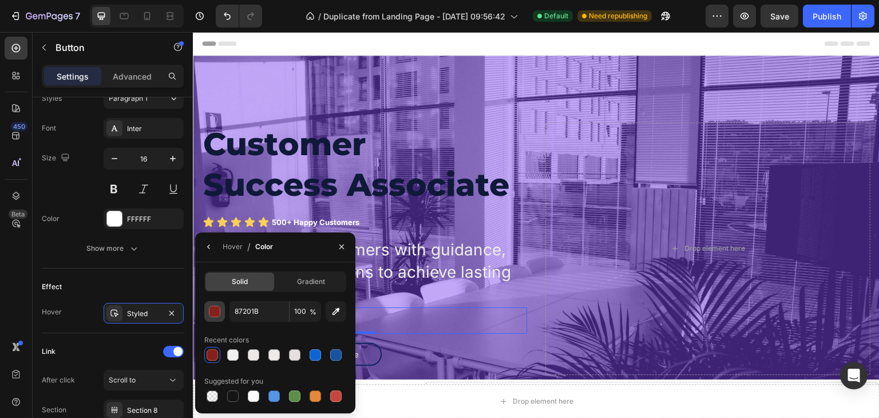
click at [213, 310] on div "button" at bounding box center [214, 311] width 11 height 11
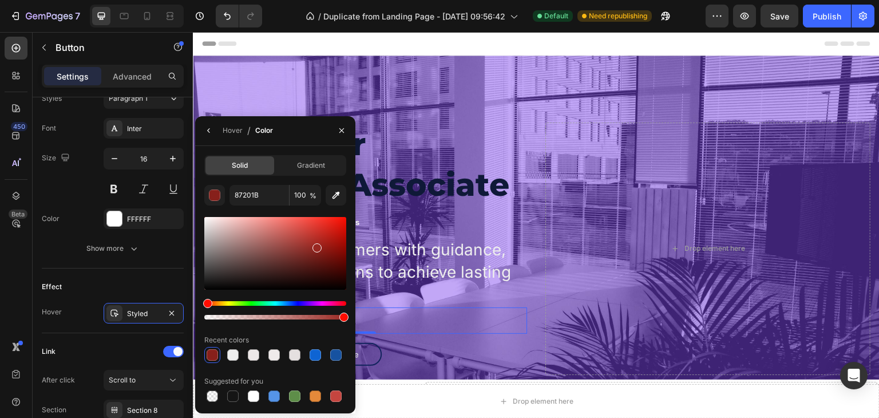
click at [316, 245] on div at bounding box center [275, 253] width 142 height 73
click at [312, 237] on div at bounding box center [275, 253] width 142 height 73
type input "B7342D"
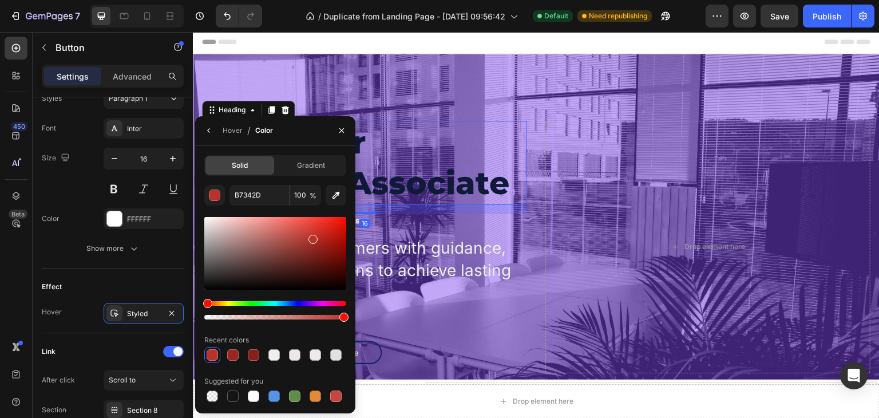
scroll to position [0, 0]
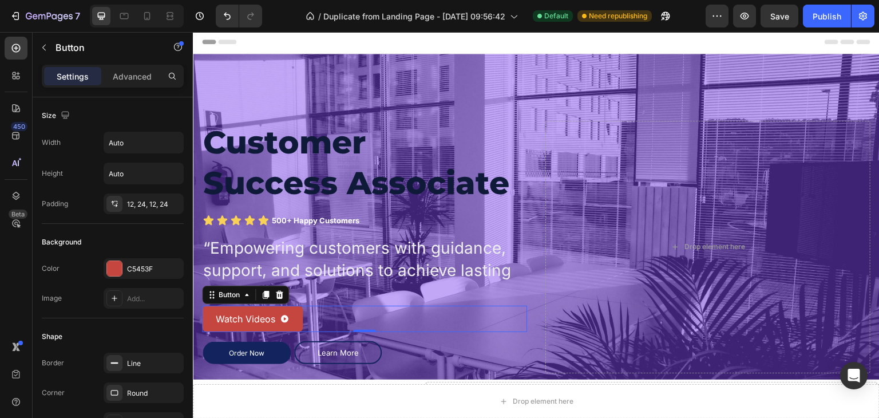
click at [304, 316] on div "Watch Videos Button 0" at bounding box center [364, 318] width 325 height 26
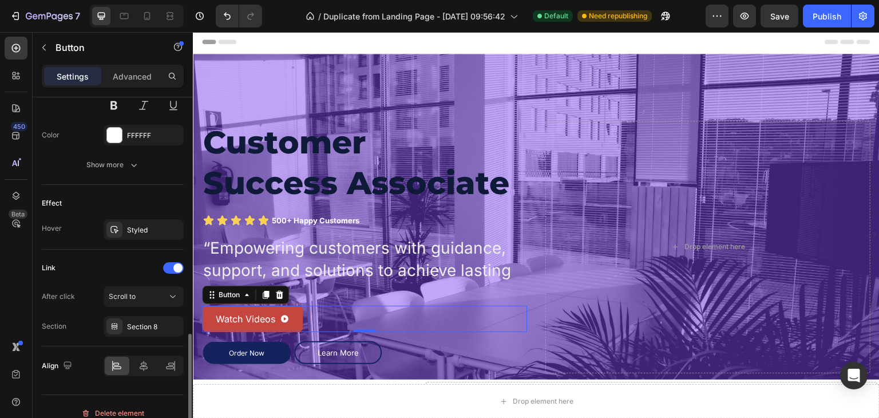
scroll to position [616, 0]
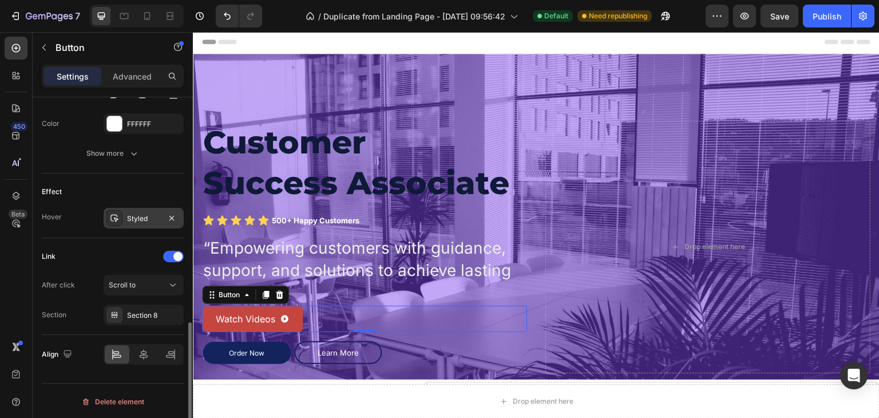
click at [137, 208] on div "Styled" at bounding box center [144, 218] width 80 height 21
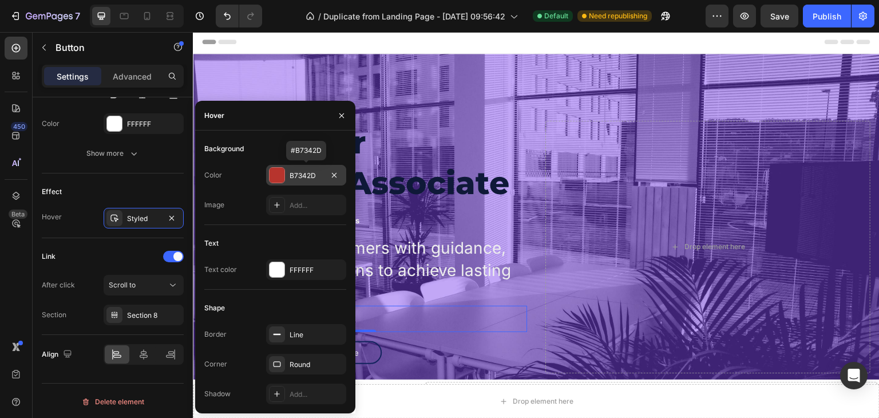
click at [280, 166] on div "B7342D" at bounding box center [306, 175] width 80 height 21
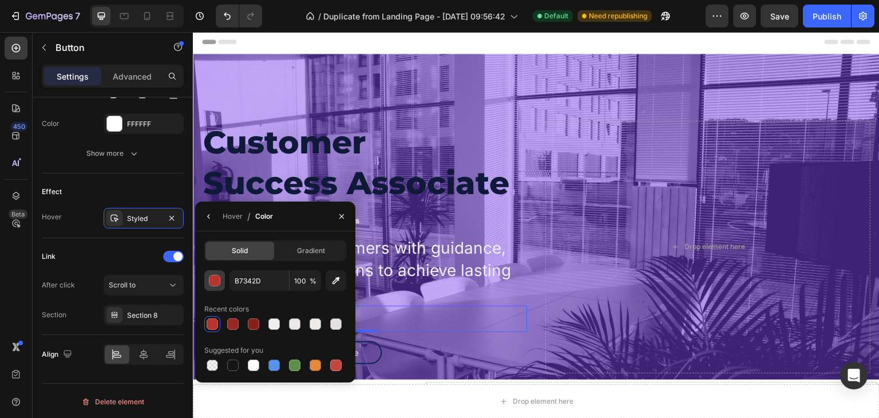
click at [215, 281] on div "button" at bounding box center [214, 280] width 11 height 11
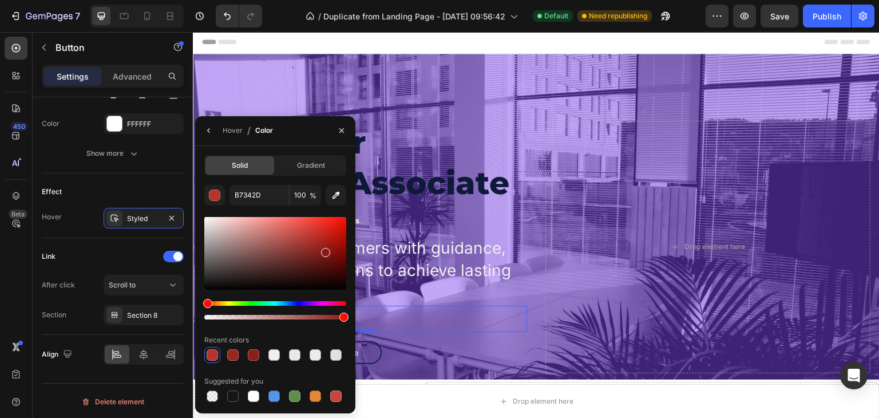
click at [324, 250] on div at bounding box center [275, 253] width 142 height 73
click at [318, 241] on div at bounding box center [275, 253] width 142 height 73
click at [316, 234] on div at bounding box center [275, 253] width 142 height 73
click at [302, 232] on div at bounding box center [275, 253] width 142 height 73
click at [316, 237] on div at bounding box center [275, 253] width 142 height 73
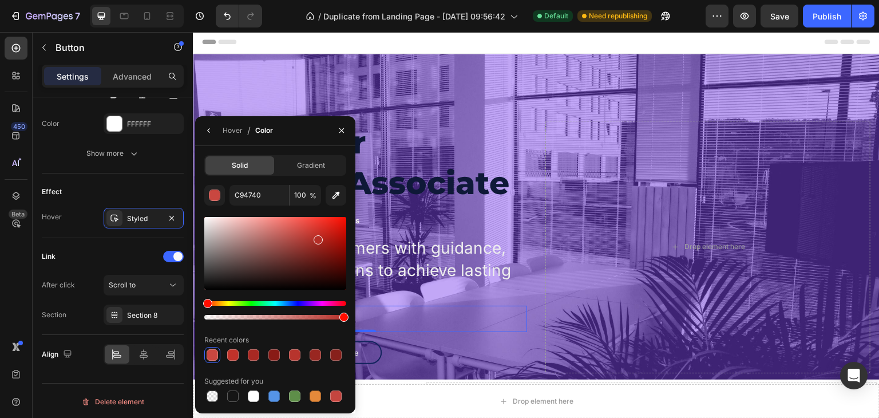
type input "B52D26"
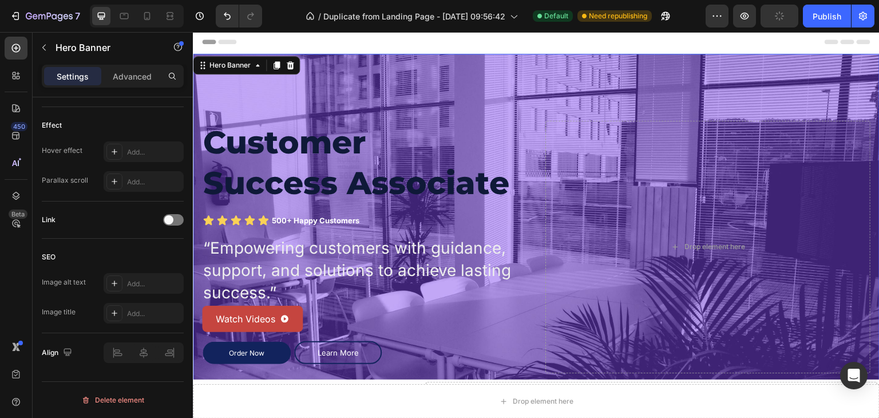
scroll to position [0, 0]
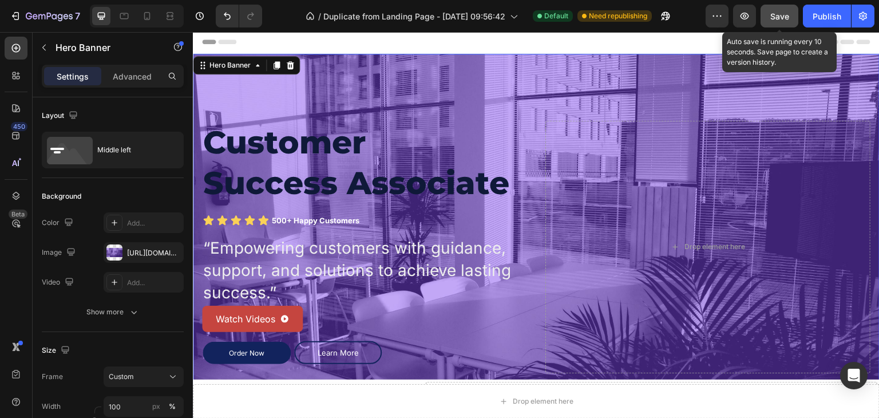
click at [780, 23] on button "Save" at bounding box center [779, 16] width 38 height 23
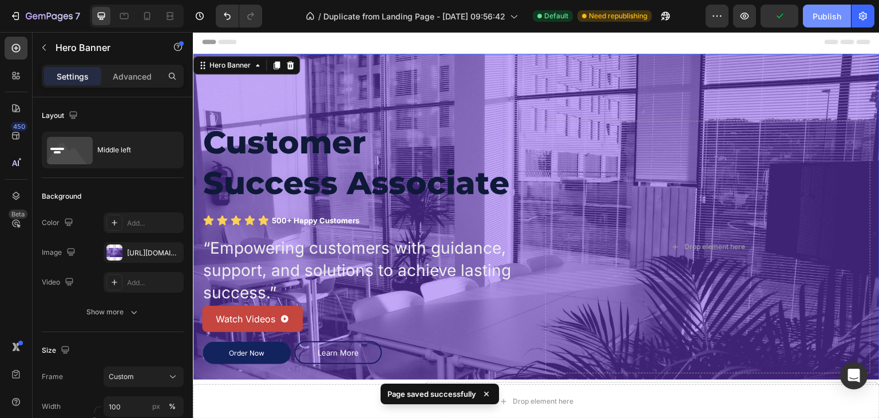
click at [822, 21] on div "Publish" at bounding box center [826, 16] width 29 height 12
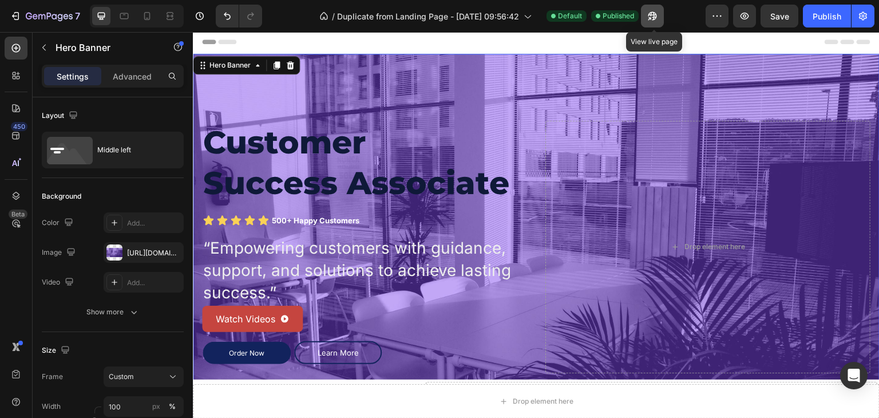
click at [654, 16] on icon "button" at bounding box center [651, 15] width 11 height 11
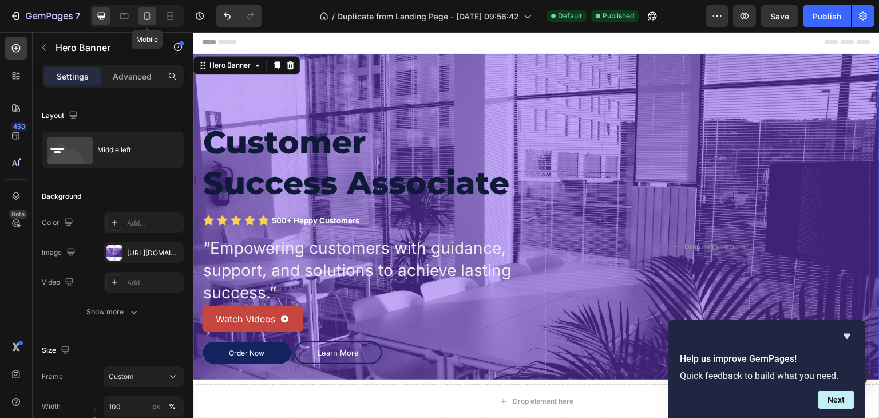
click at [150, 13] on icon at bounding box center [146, 15] width 11 height 11
type input "Auto"
type input "100%"
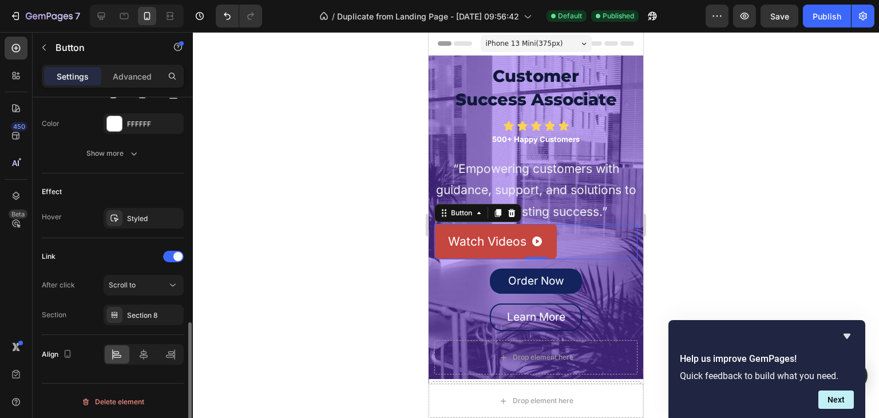
scroll to position [615, 0]
click at [144, 351] on icon at bounding box center [143, 354] width 11 height 11
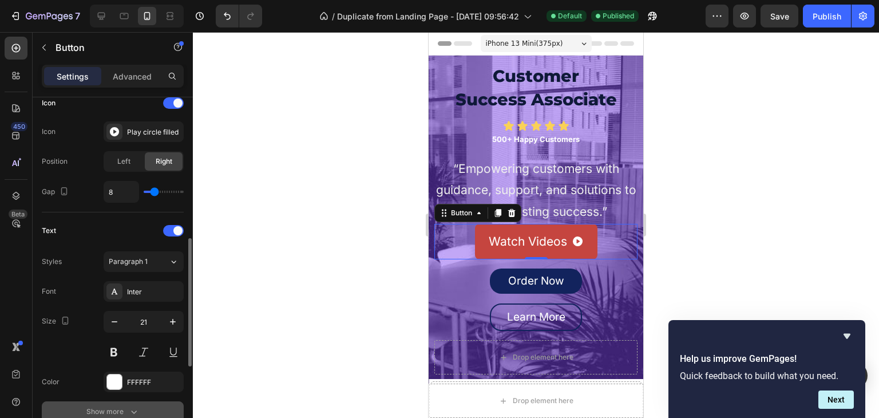
scroll to position [350, 0]
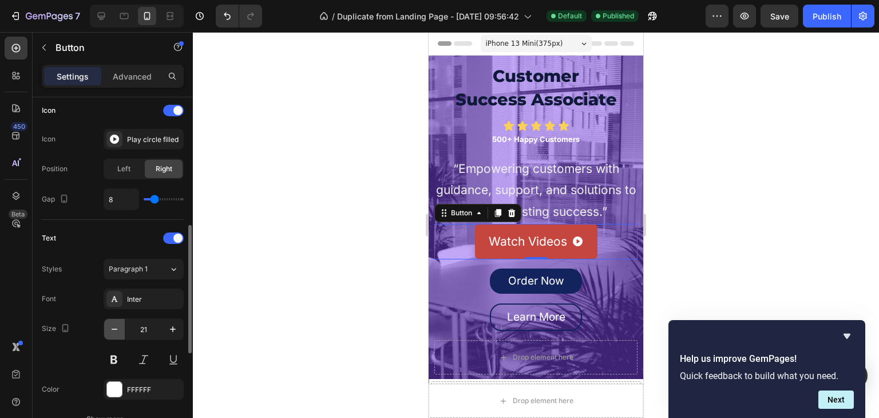
click at [114, 331] on icon "button" at bounding box center [114, 328] width 11 height 11
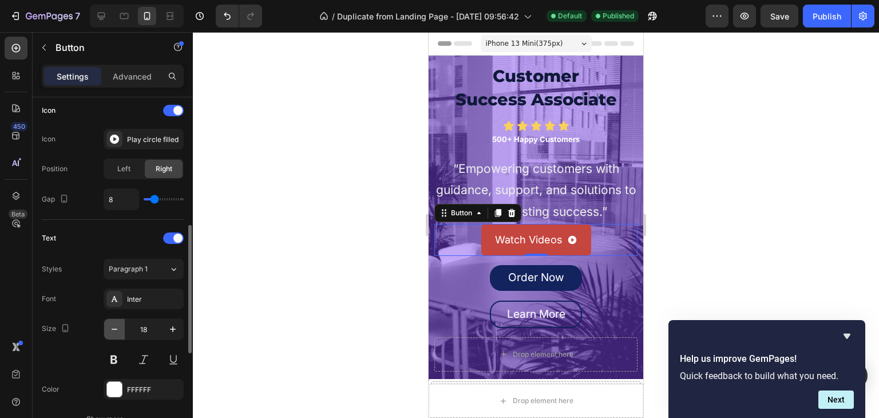
click at [114, 331] on icon "button" at bounding box center [114, 328] width 11 height 11
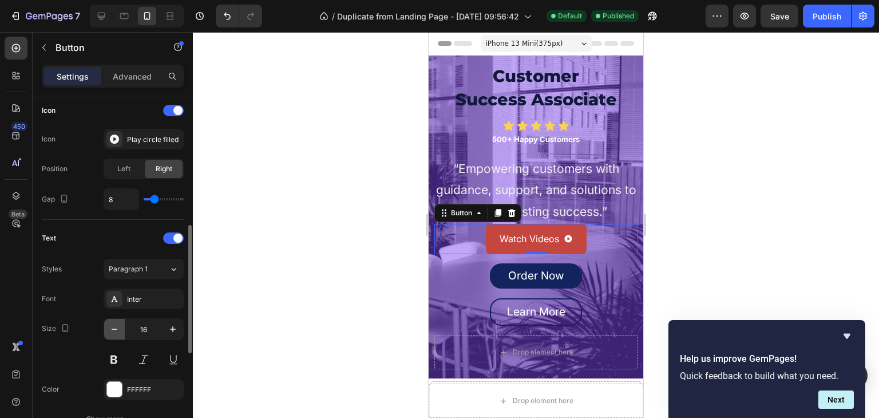
click at [114, 331] on icon "button" at bounding box center [114, 328] width 11 height 11
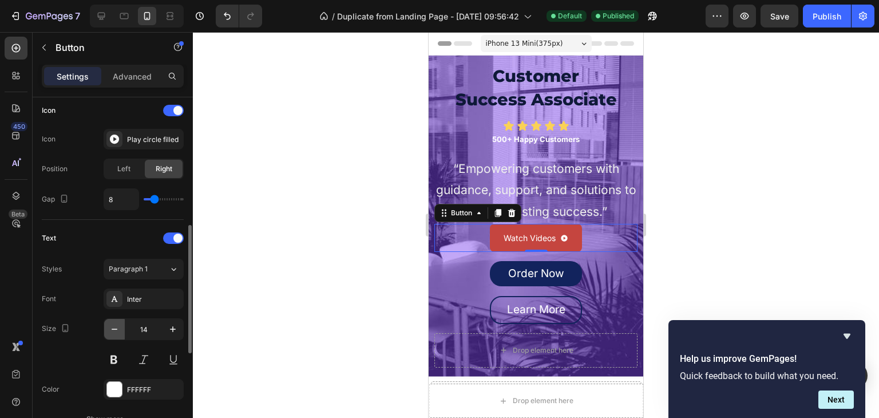
click at [114, 331] on icon "button" at bounding box center [114, 328] width 11 height 11
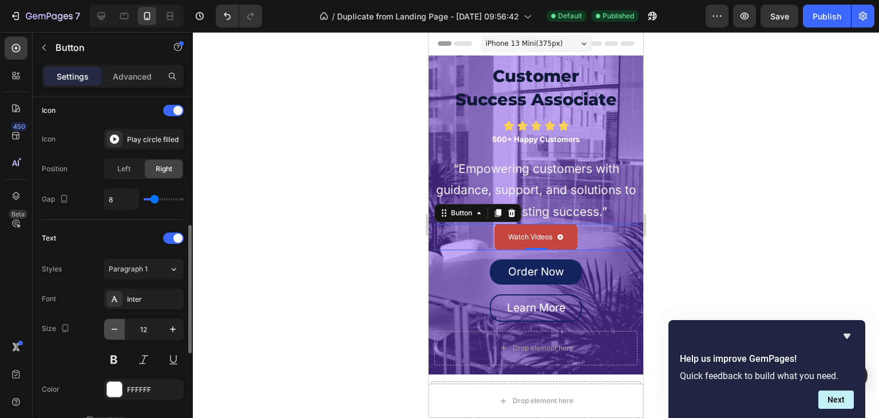
click at [114, 331] on icon "button" at bounding box center [114, 328] width 11 height 11
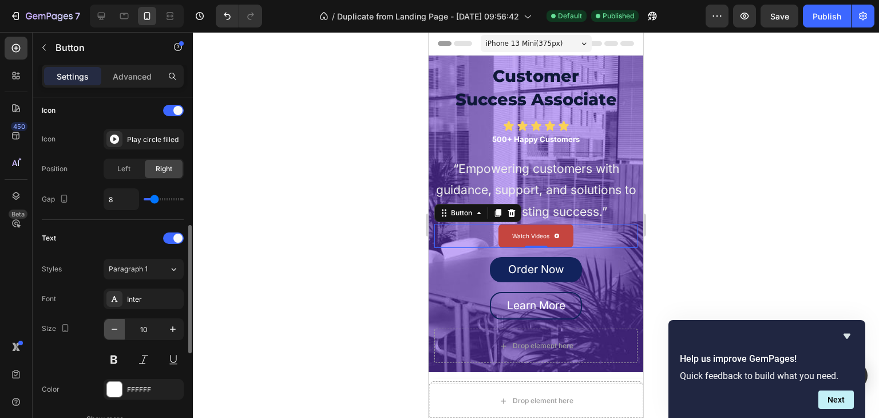
click at [114, 331] on icon "button" at bounding box center [114, 328] width 11 height 11
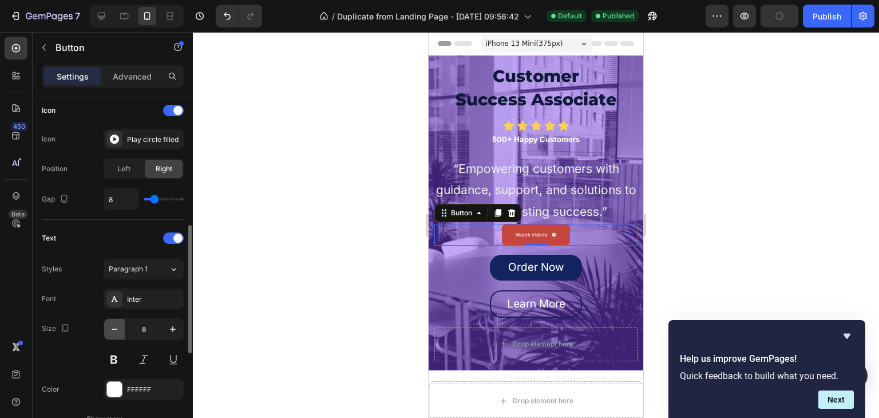
click at [114, 331] on icon "button" at bounding box center [114, 328] width 11 height 11
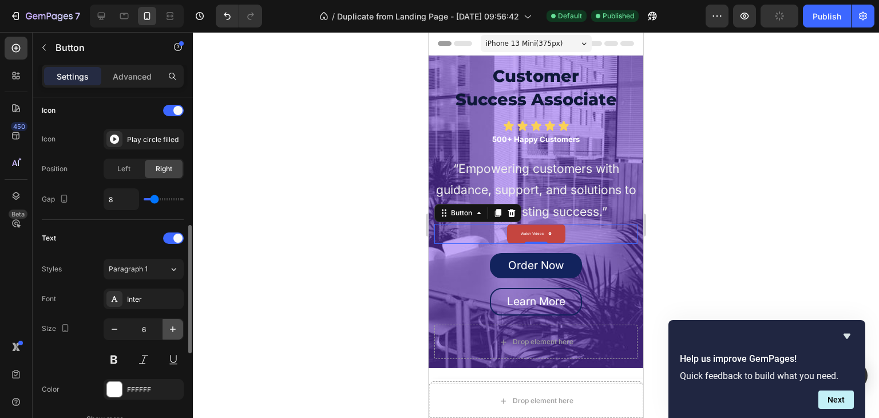
click at [170, 328] on icon "button" at bounding box center [172, 328] width 11 height 11
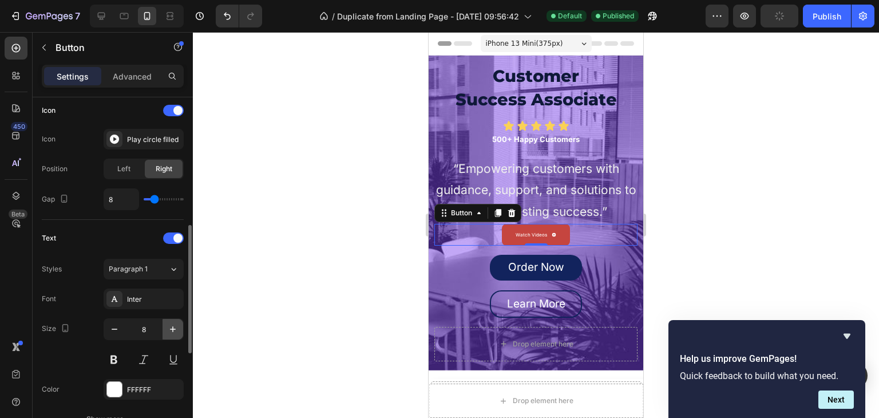
click at [170, 328] on icon "button" at bounding box center [172, 328] width 11 height 11
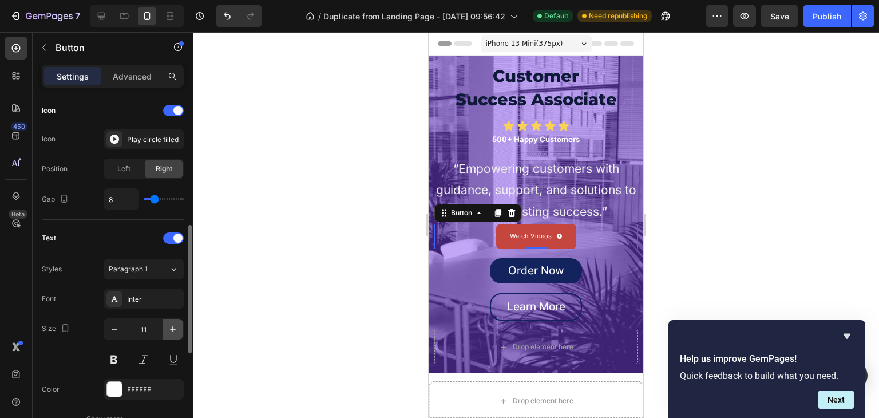
click at [170, 328] on icon "button" at bounding box center [172, 328] width 11 height 11
type input "12"
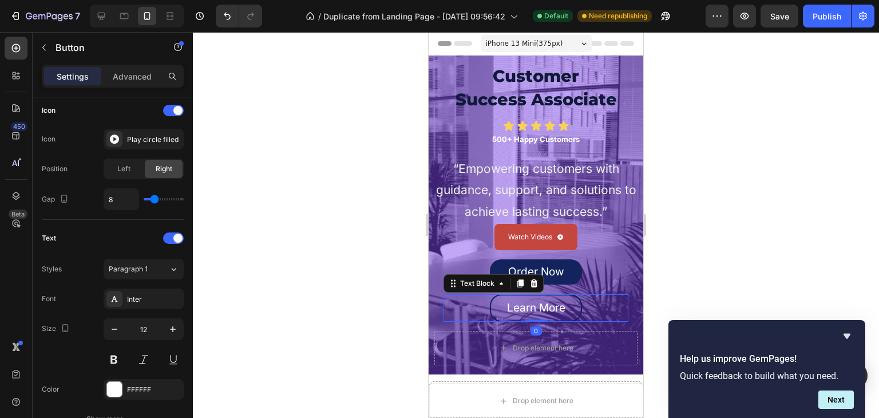
scroll to position [0, 0]
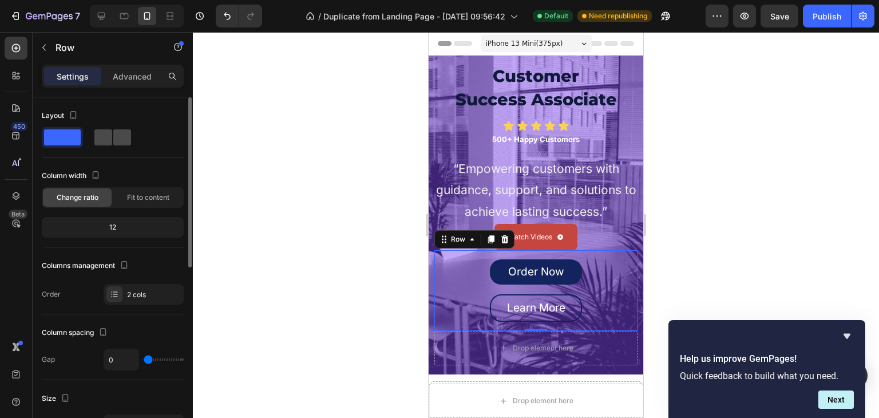
click at [116, 134] on span at bounding box center [122, 137] width 18 height 16
type input "6"
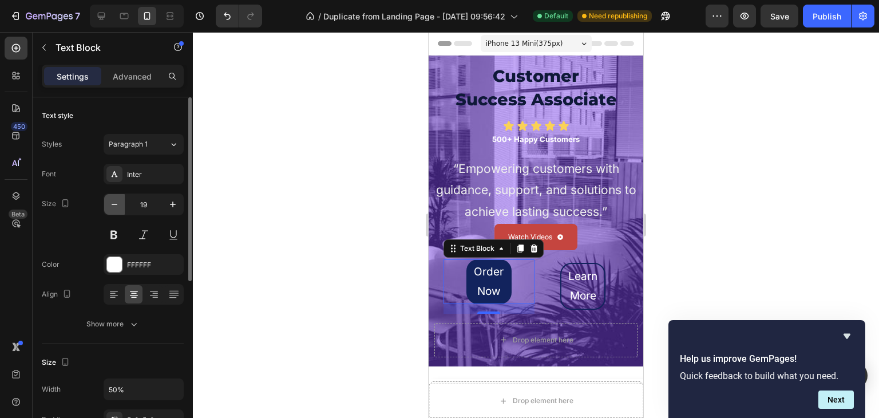
click at [111, 202] on icon "button" at bounding box center [114, 204] width 11 height 11
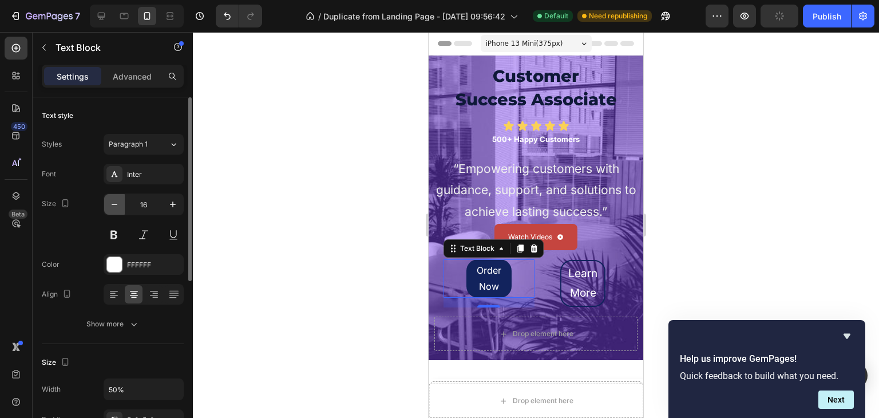
click at [111, 202] on icon "button" at bounding box center [114, 204] width 11 height 11
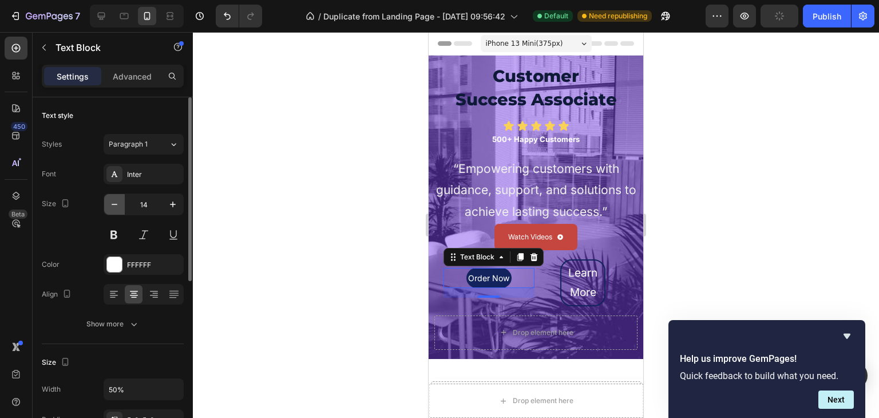
click at [111, 202] on icon "button" at bounding box center [114, 204] width 11 height 11
type input "13"
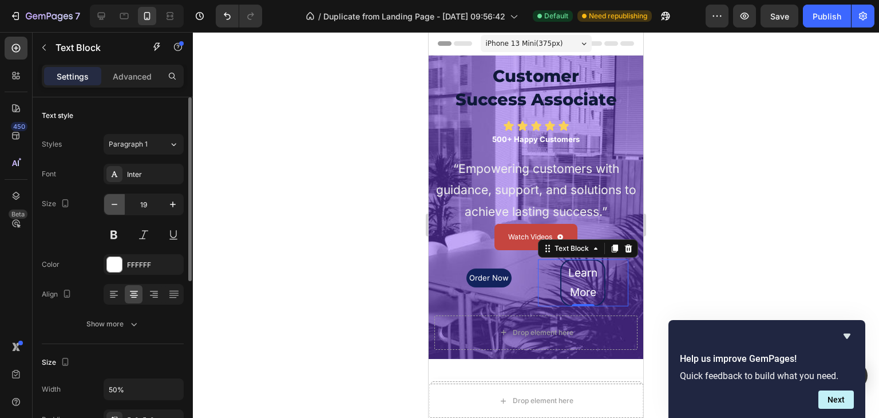
click at [111, 201] on icon "button" at bounding box center [114, 204] width 11 height 11
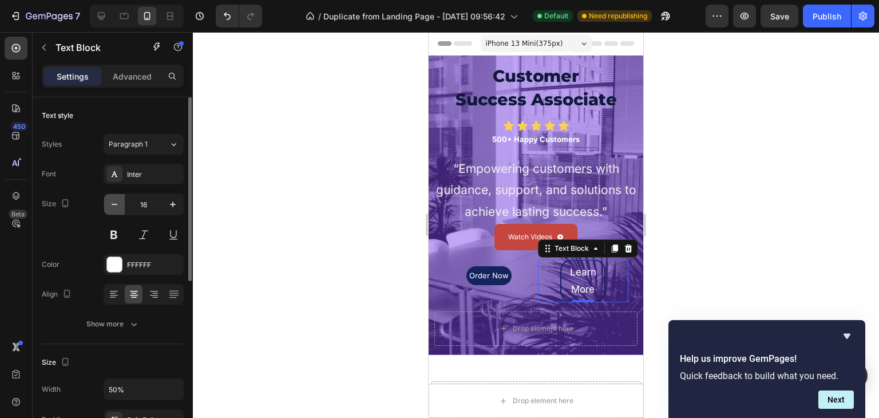
click at [111, 201] on icon "button" at bounding box center [114, 204] width 11 height 11
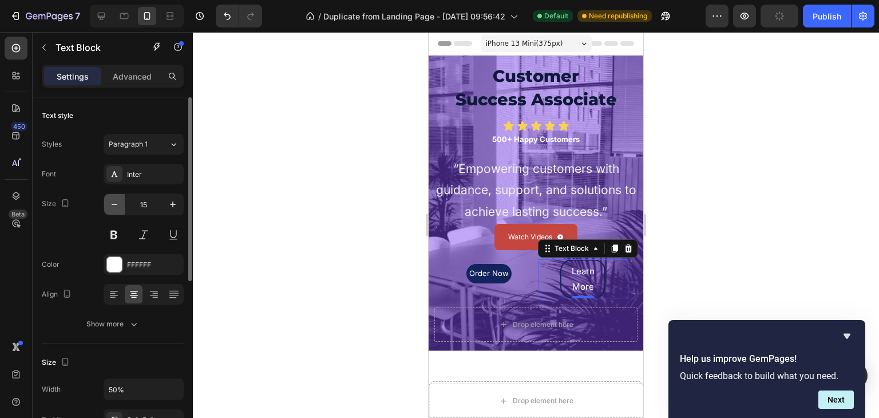
click at [111, 201] on icon "button" at bounding box center [114, 204] width 11 height 11
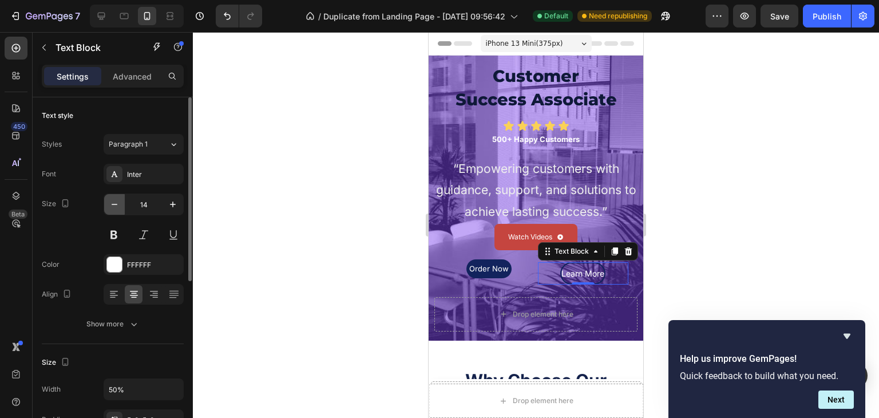
click at [111, 201] on icon "button" at bounding box center [114, 204] width 11 height 11
type input "13"
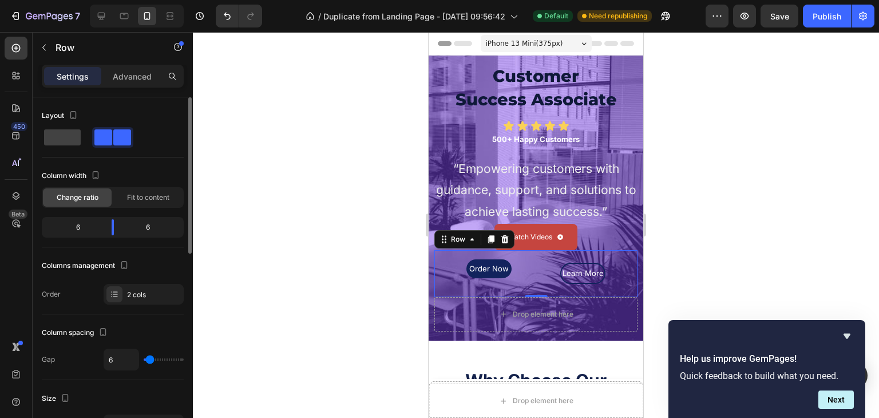
type input "0"
drag, startPoint x: 146, startPoint y: 359, endPoint x: 108, endPoint y: 360, distance: 38.4
type input "0"
click at [144, 360] on input "range" at bounding box center [164, 359] width 40 height 2
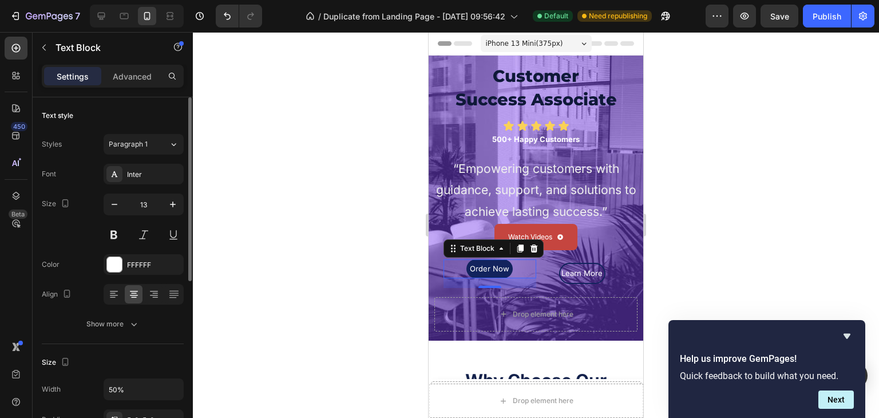
click at [514, 287] on div "17" at bounding box center [489, 283] width 93 height 10
click at [153, 292] on icon at bounding box center [153, 293] width 11 height 11
click at [137, 292] on icon at bounding box center [133, 293] width 11 height 11
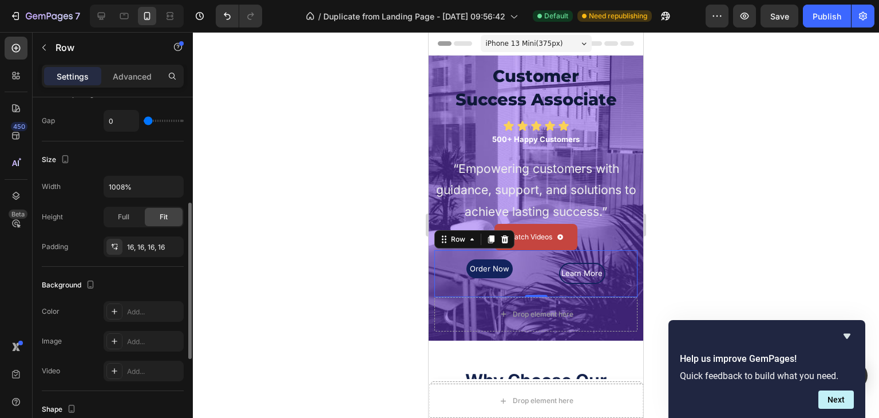
scroll to position [239, 0]
click at [124, 184] on input "1008%" at bounding box center [143, 186] width 79 height 21
type input "100%"
click at [576, 293] on div "Order Now Text Block Learn More Text Block Row 0" at bounding box center [535, 273] width 203 height 47
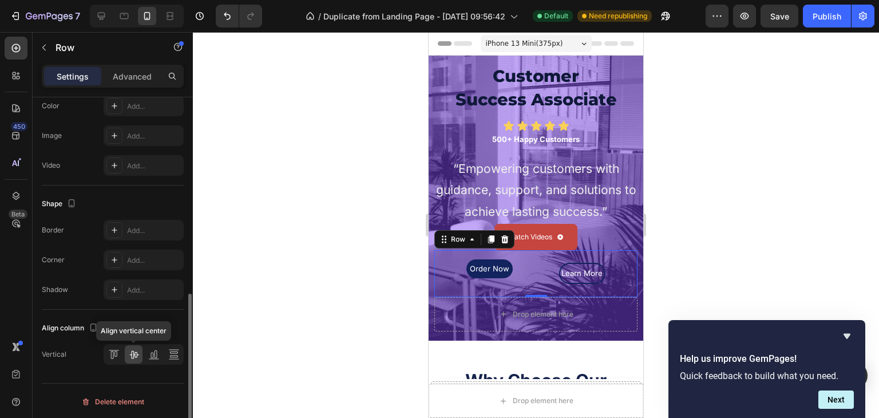
click at [138, 355] on icon at bounding box center [133, 353] width 11 height 11
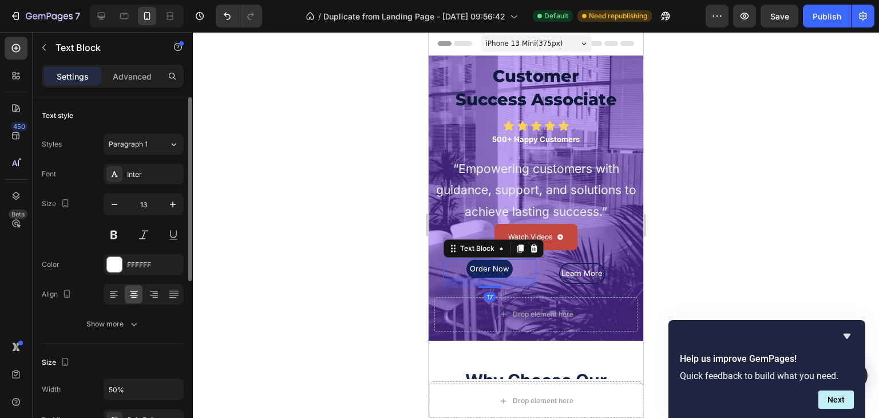
scroll to position [324, 0]
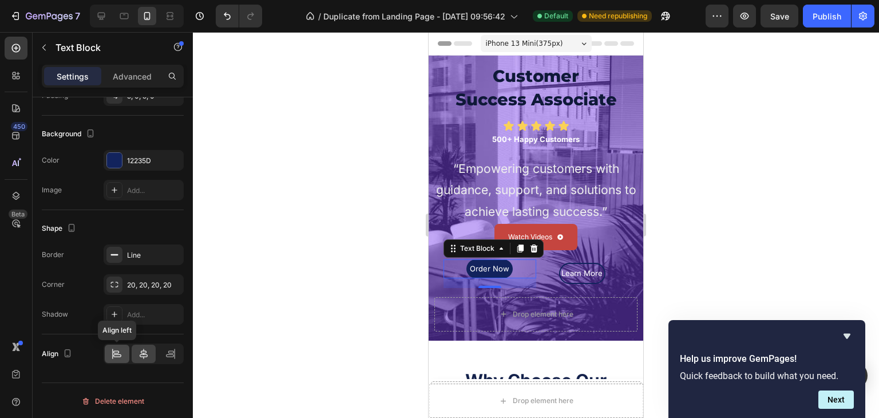
click at [121, 354] on icon at bounding box center [117, 355] width 8 height 3
click at [144, 351] on icon at bounding box center [143, 353] width 11 height 11
click at [170, 350] on icon at bounding box center [170, 353] width 11 height 11
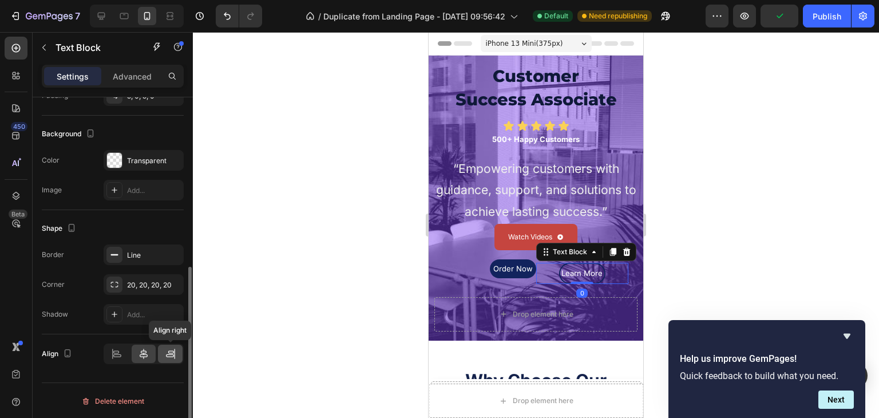
click at [172, 348] on icon at bounding box center [170, 353] width 11 height 11
click at [116, 351] on icon at bounding box center [116, 351] width 6 height 3
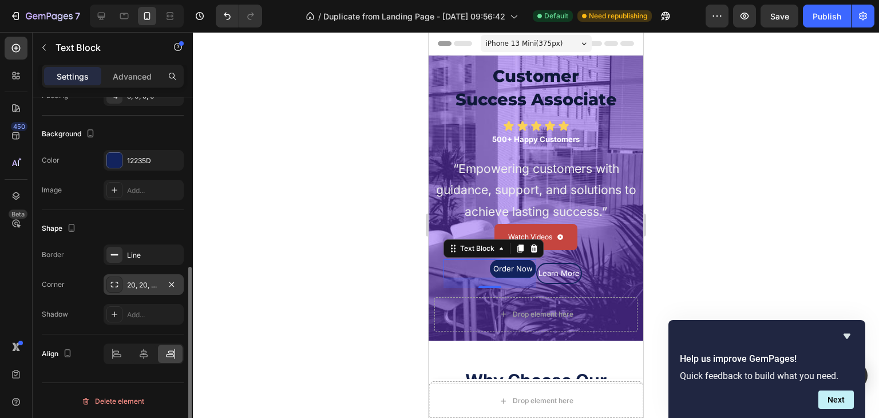
click at [149, 284] on div "20, 20, 20, 20" at bounding box center [143, 285] width 33 height 10
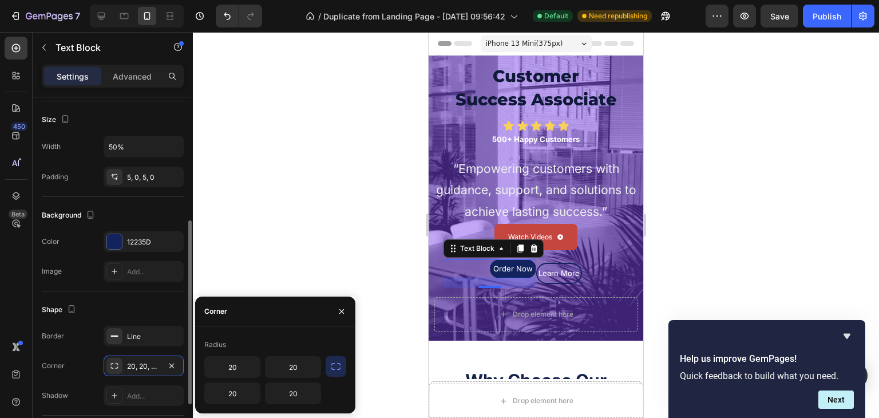
scroll to position [240, 0]
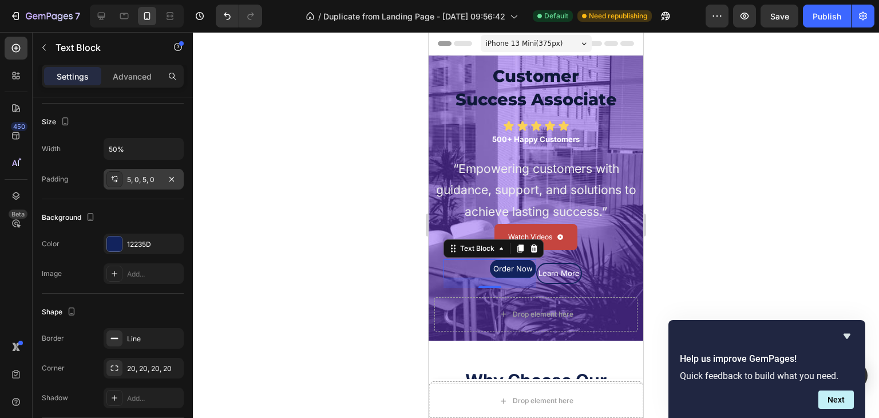
click at [144, 174] on div "5, 0, 5, 0" at bounding box center [143, 179] width 33 height 10
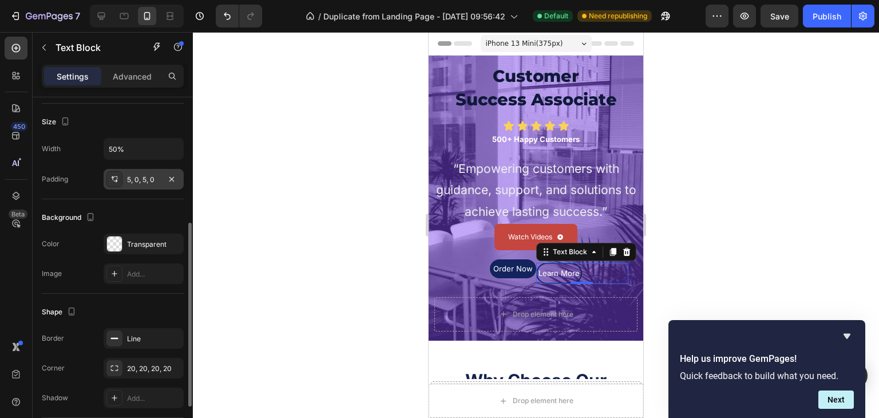
click at [141, 176] on div "5, 0, 5, 0" at bounding box center [143, 179] width 33 height 10
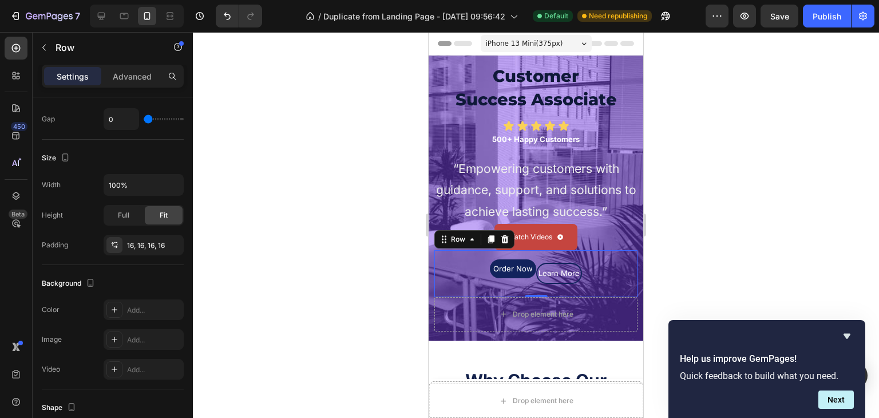
scroll to position [0, 0]
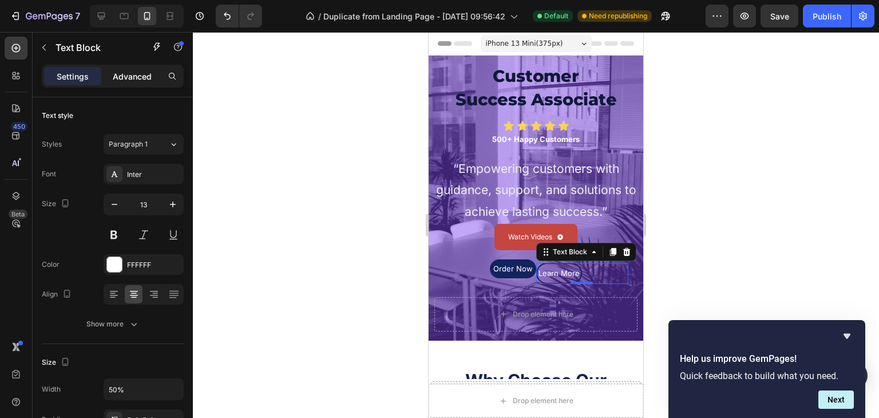
click at [144, 80] on p "Advanced" at bounding box center [132, 76] width 39 height 12
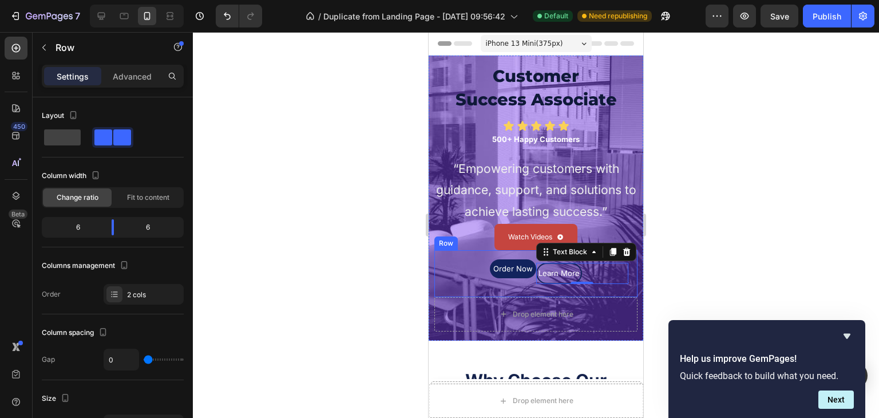
click at [523, 289] on div "Order Now Text Block Learn More Text Block 0 Row" at bounding box center [535, 273] width 203 height 47
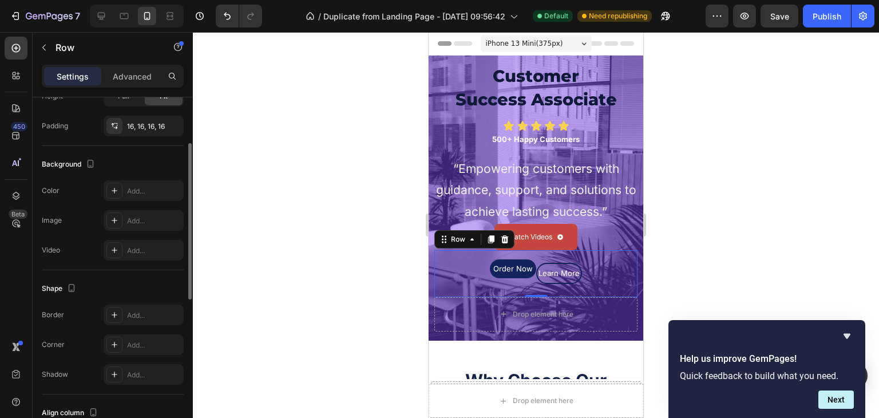
scroll to position [444, 0]
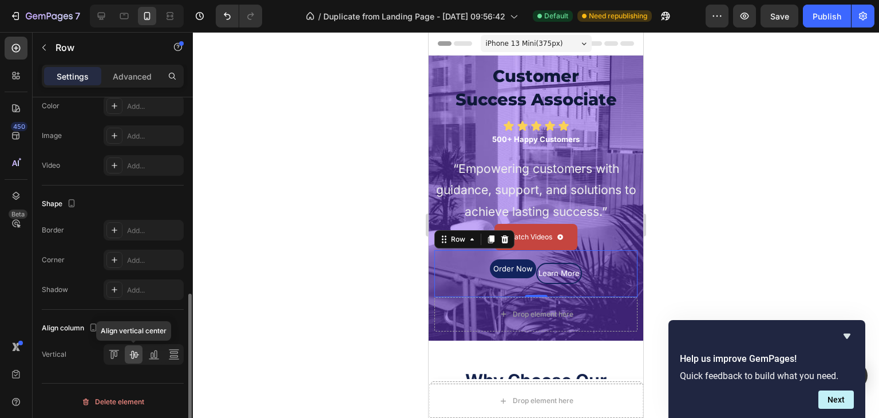
click at [137, 348] on icon at bounding box center [133, 353] width 11 height 11
click at [132, 352] on icon at bounding box center [133, 353] width 11 height 11
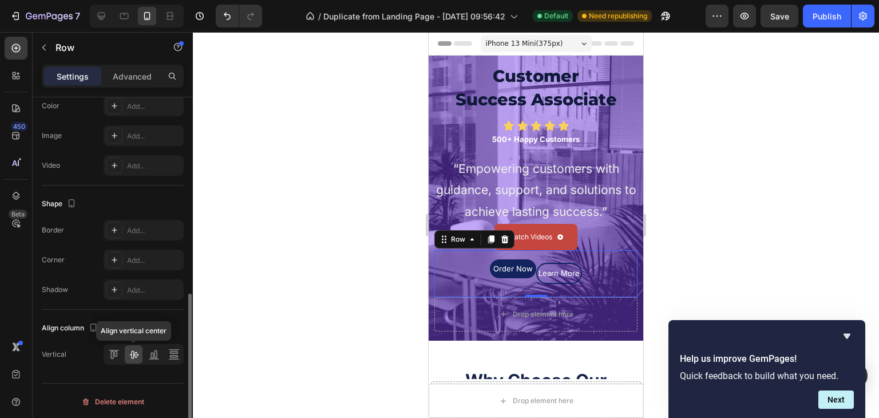
click at [132, 352] on icon at bounding box center [133, 353] width 11 height 11
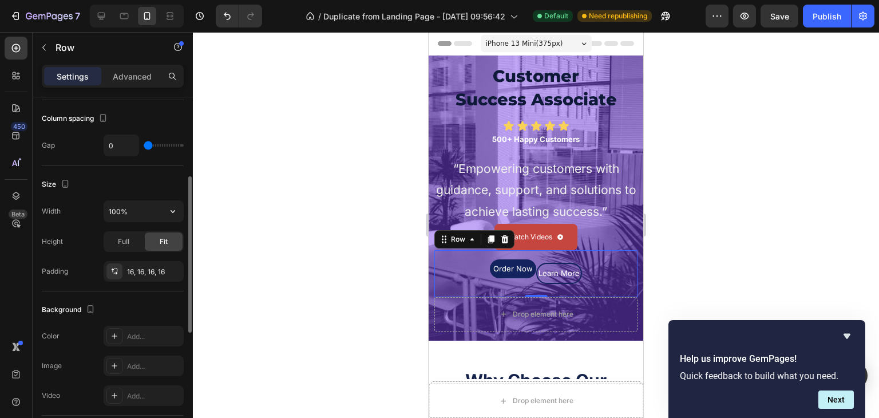
scroll to position [217, 0]
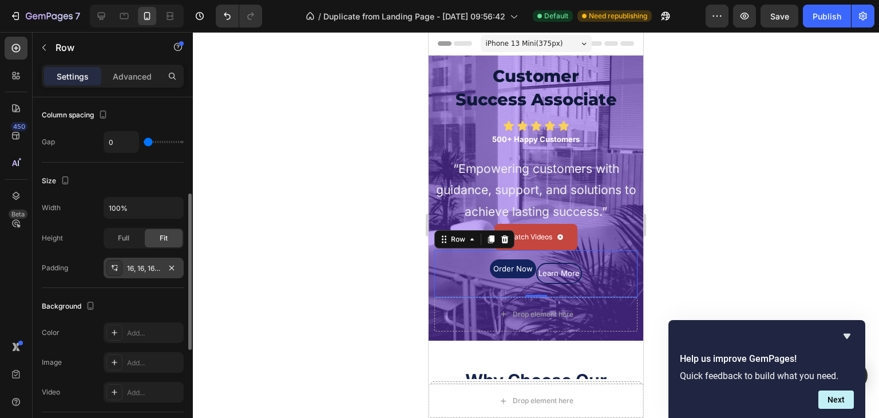
click at [156, 269] on div "16, 16, 16, 16" at bounding box center [143, 268] width 33 height 10
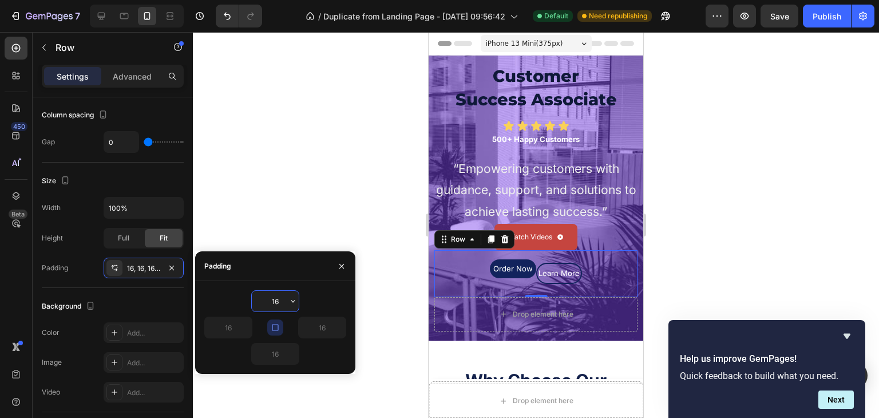
click at [277, 299] on input "16" at bounding box center [275, 301] width 47 height 21
type input "0"
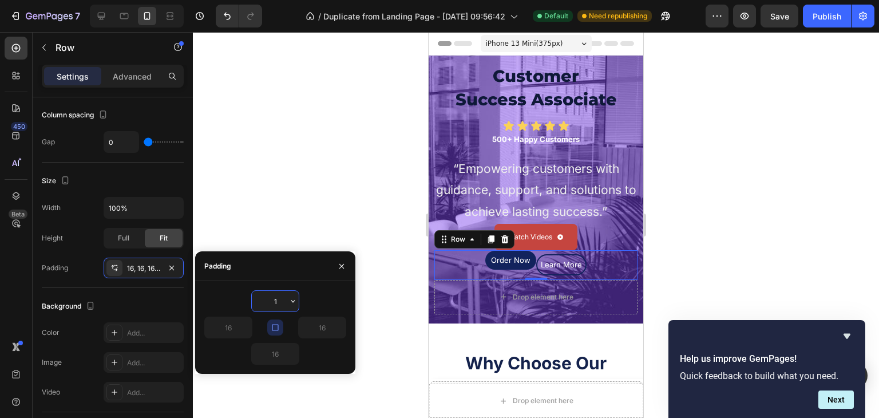
type input "16"
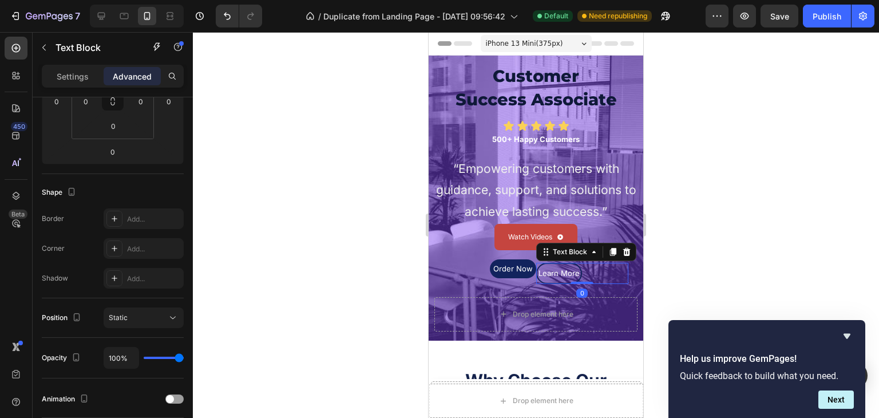
scroll to position [0, 0]
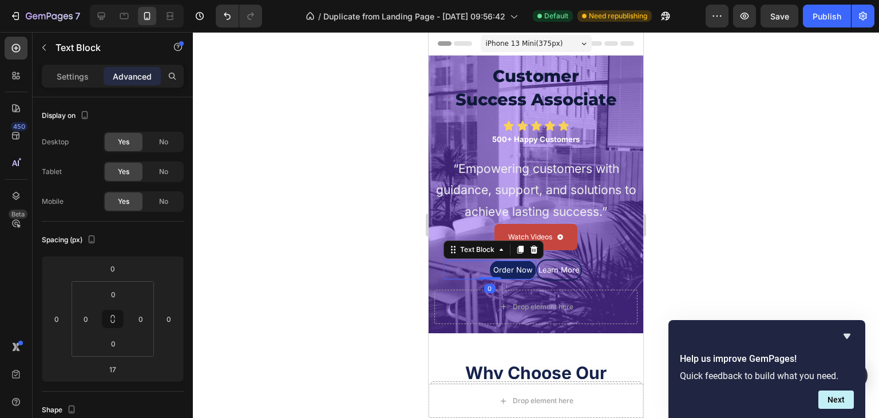
drag, startPoint x: 492, startPoint y: 285, endPoint x: 492, endPoint y: 273, distance: 12.0
click at [492, 273] on div "Order Now Text Block 0" at bounding box center [489, 269] width 93 height 19
type input "0"
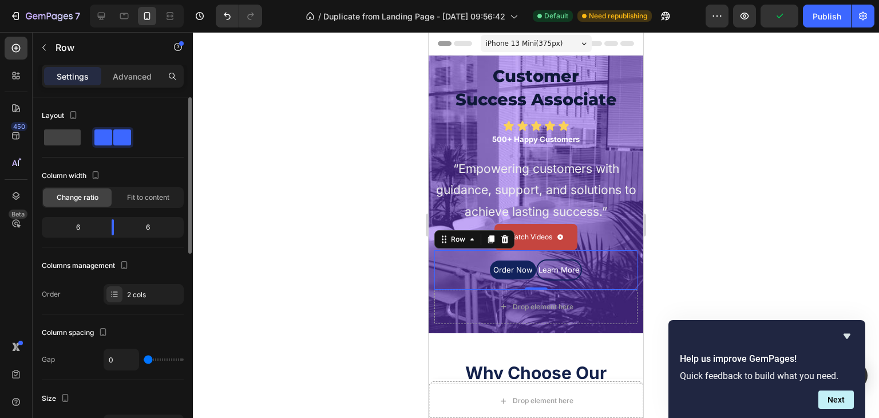
type input "47"
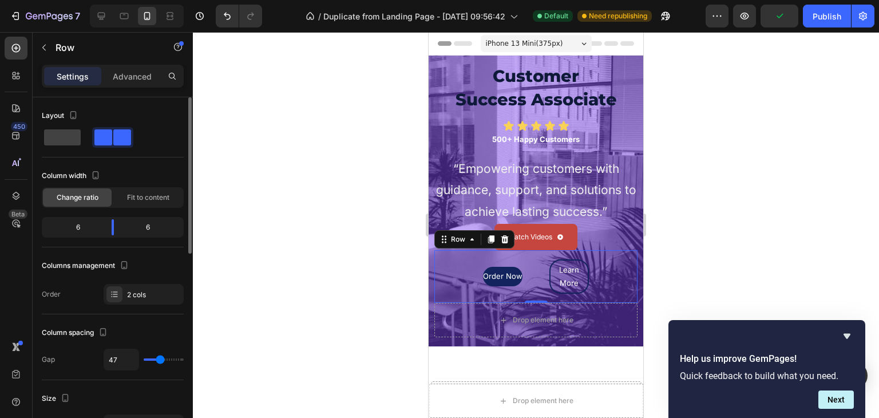
type input "47"
click at [160, 358] on input "range" at bounding box center [164, 359] width 40 height 2
type input "22"
click at [153, 358] on input "range" at bounding box center [164, 359] width 40 height 2
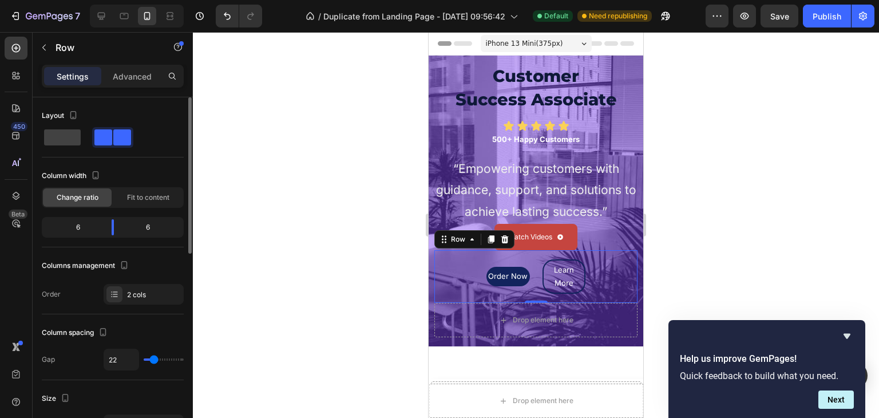
type input "0"
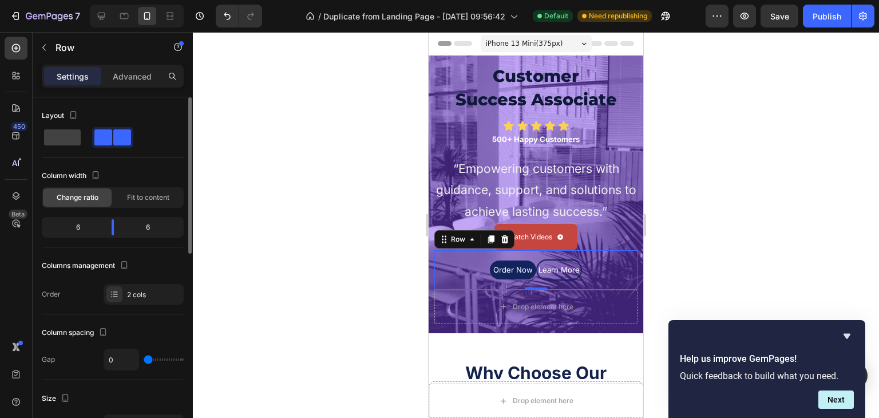
type input "0"
click at [148, 359] on input "range" at bounding box center [164, 359] width 40 height 2
click at [117, 356] on input "0" at bounding box center [121, 359] width 34 height 21
type input "5"
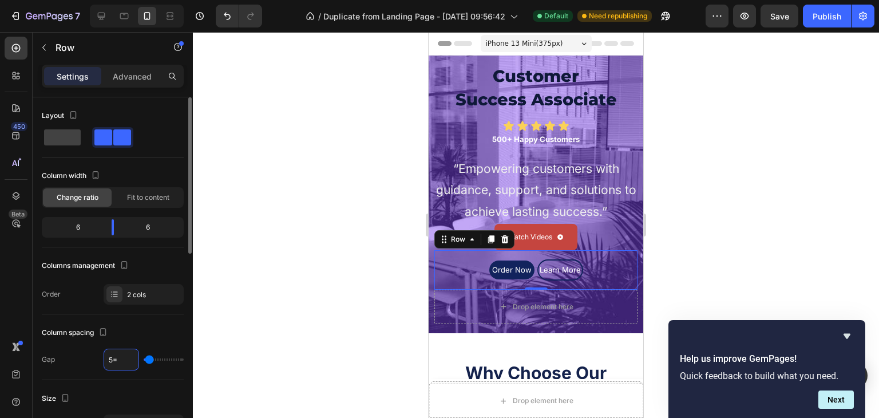
type input "5"
type input "0"
type input "7"
type input "0"
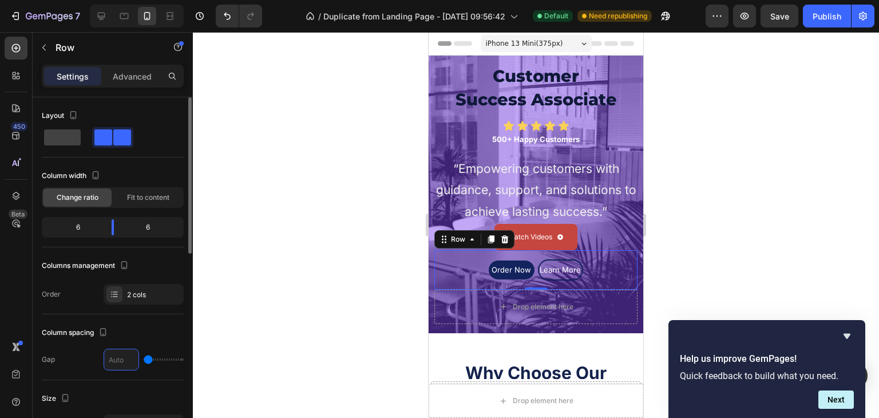
type input "1"
type input "10"
click at [547, 277] on div "Learn More" at bounding box center [561, 269] width 45 height 21
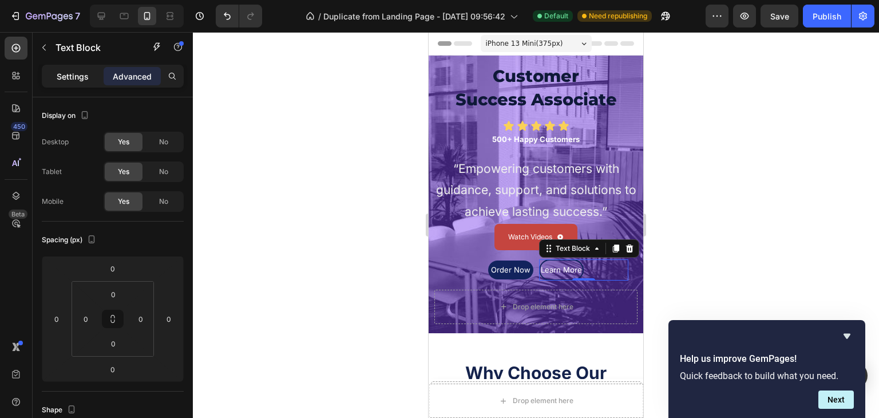
click at [76, 81] on p "Settings" at bounding box center [73, 76] width 32 height 12
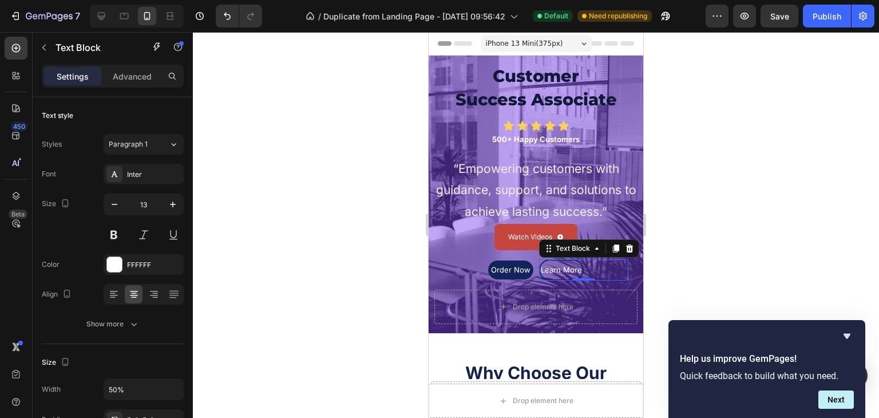
click at [556, 264] on p "Learn More" at bounding box center [561, 269] width 42 height 13
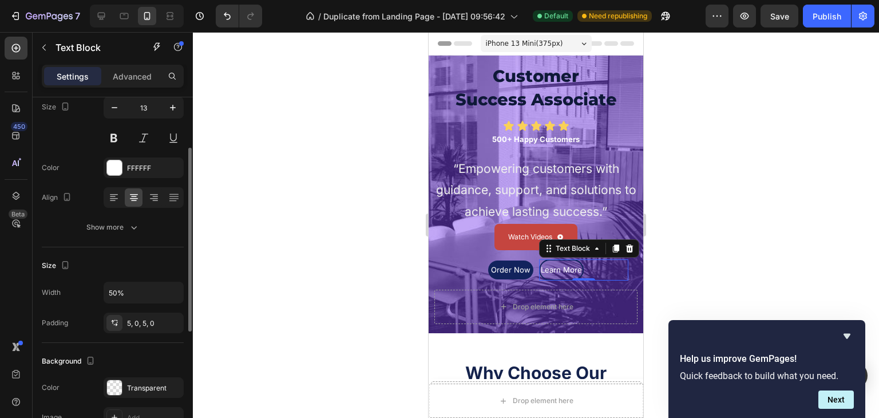
scroll to position [97, 0]
click at [141, 319] on div "5, 0, 5, 0" at bounding box center [143, 323] width 33 height 10
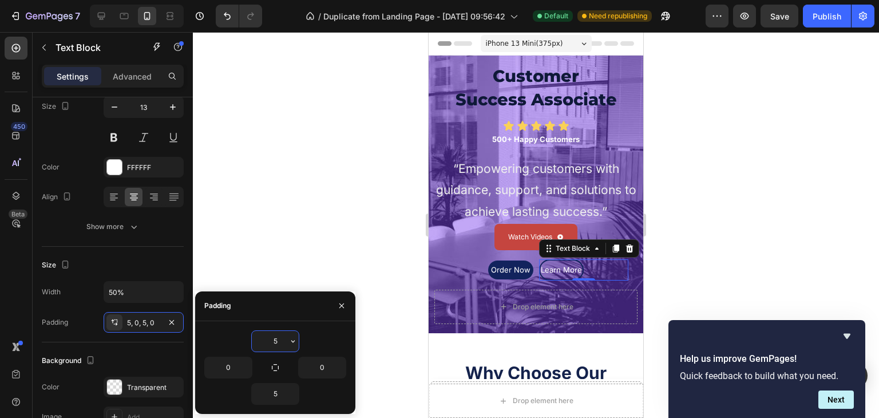
click at [279, 338] on input "5" at bounding box center [275, 341] width 47 height 21
type input "0"
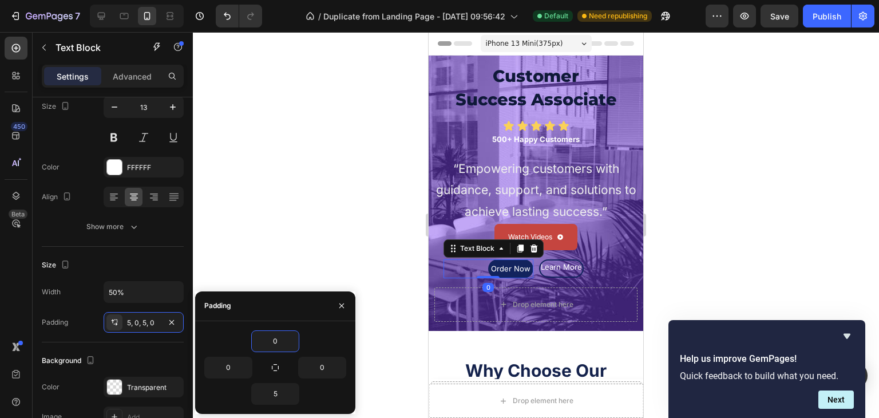
click at [508, 271] on p "Order Now" at bounding box center [510, 268] width 45 height 13
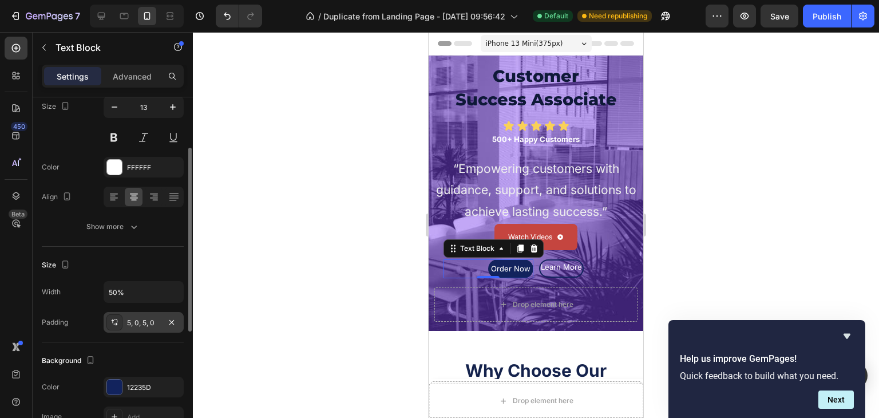
click at [145, 321] on div "5, 0, 5, 0" at bounding box center [143, 323] width 33 height 10
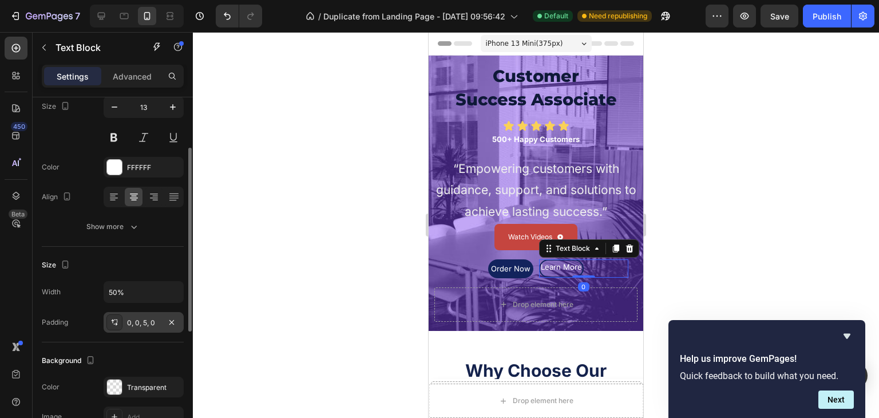
click at [142, 315] on div "0, 0, 5, 0" at bounding box center [144, 322] width 80 height 21
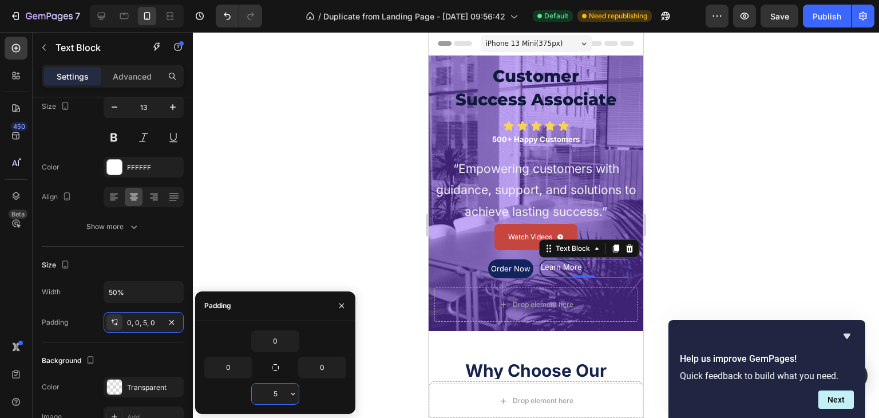
click at [276, 395] on input "5" at bounding box center [275, 393] width 47 height 21
type input "0"
click at [229, 361] on input "0" at bounding box center [228, 367] width 47 height 21
type input "1"
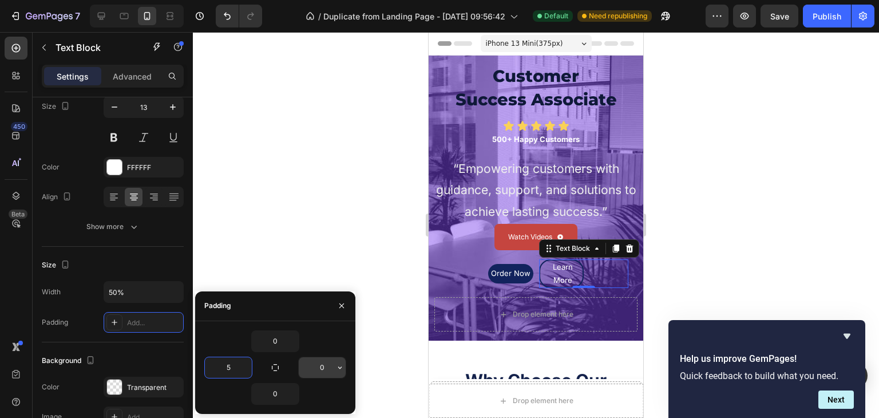
type input "5"
click at [324, 369] on input "0" at bounding box center [322, 367] width 47 height 21
type input "5"
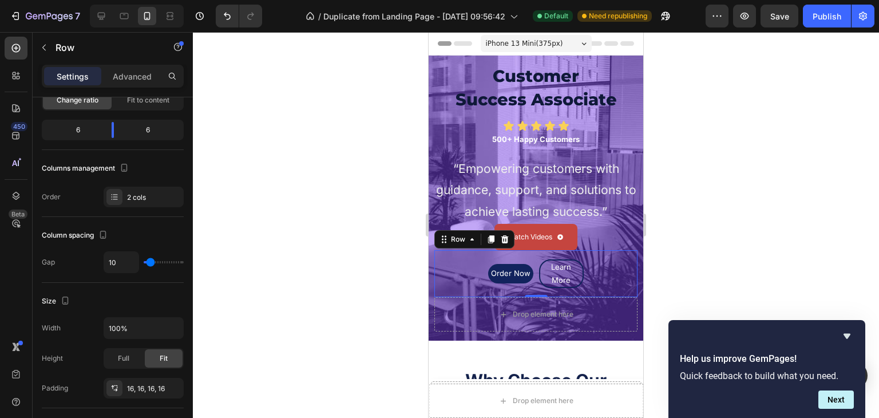
click at [520, 289] on div "Order Now Text Block Learn More Text Block Row 0" at bounding box center [535, 273] width 203 height 47
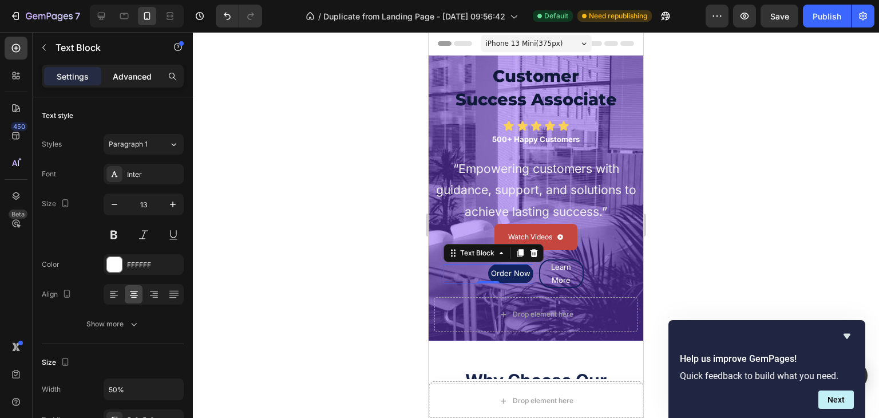
click at [138, 78] on p "Advanced" at bounding box center [132, 76] width 39 height 12
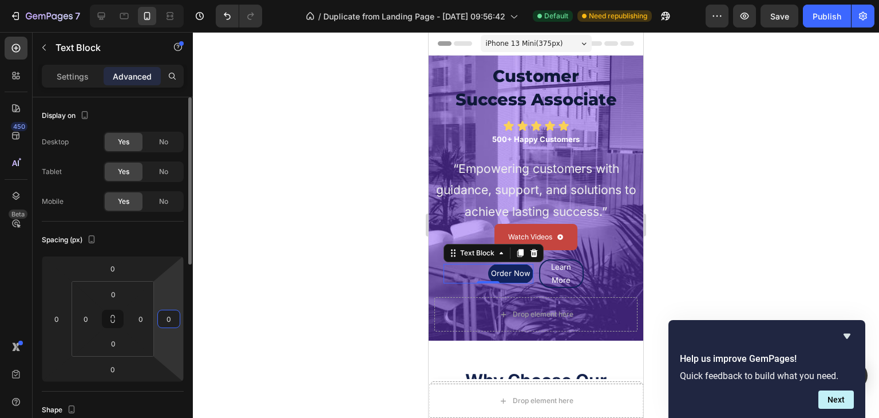
click at [160, 313] on input "0" at bounding box center [168, 318] width 17 height 17
type input "10"
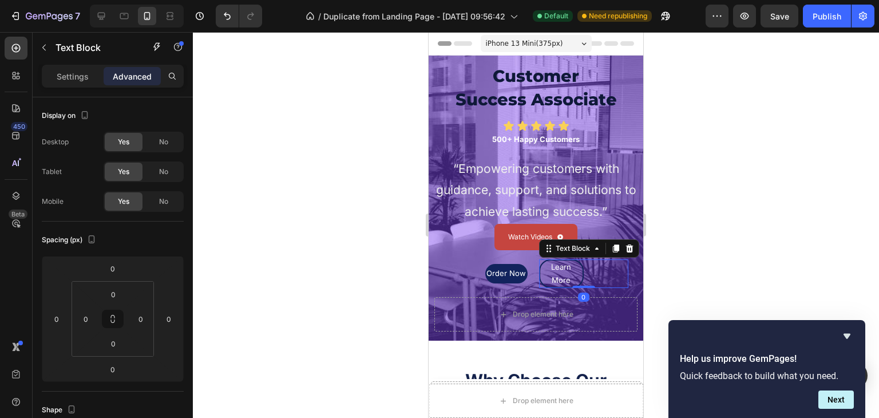
click at [582, 276] on div "Learn More" at bounding box center [584, 273] width 90 height 29
click at [56, 316] on input "0" at bounding box center [56, 318] width 17 height 17
type input "10"
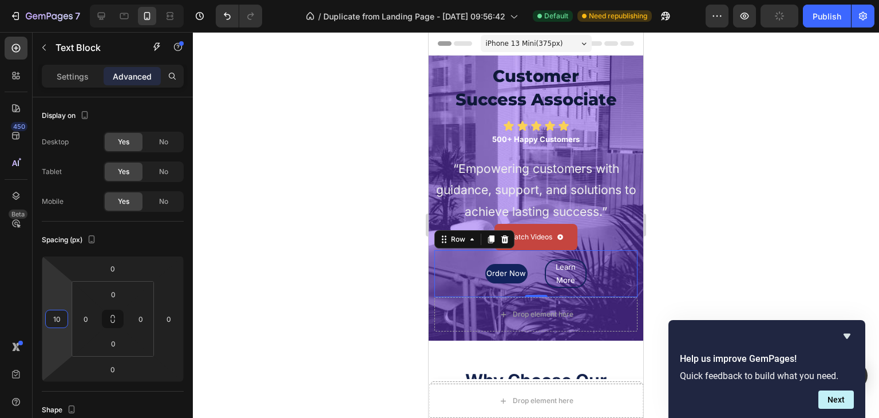
click at [527, 296] on div "Order Now Text Block Learn More Text Block Row 0" at bounding box center [535, 273] width 203 height 47
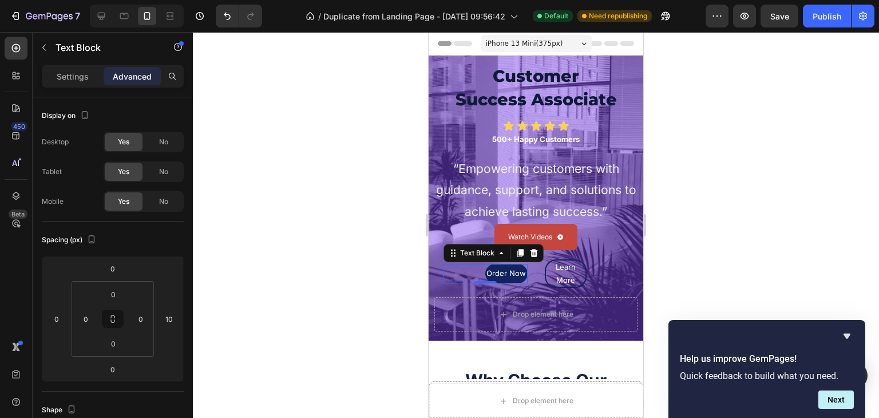
click at [490, 280] on p "Order Now" at bounding box center [506, 273] width 42 height 13
click at [62, 72] on p "Settings" at bounding box center [73, 76] width 32 height 12
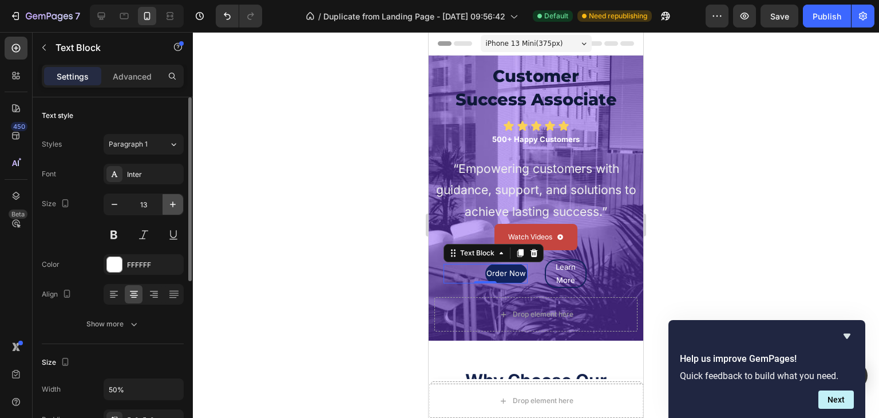
click at [172, 204] on icon "button" at bounding box center [173, 204] width 6 height 6
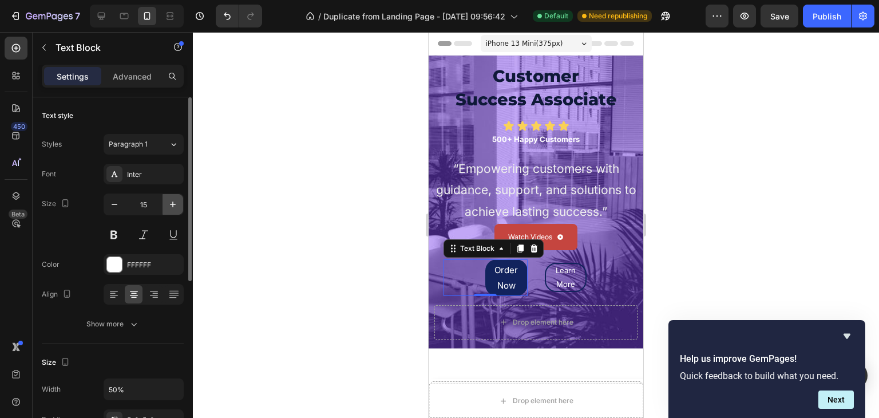
click at [172, 204] on icon "button" at bounding box center [173, 204] width 6 height 6
click at [119, 201] on icon "button" at bounding box center [114, 204] width 11 height 11
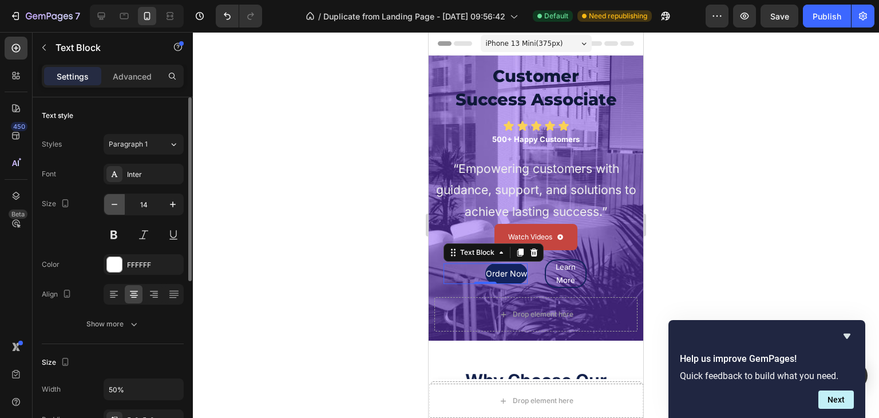
click at [119, 201] on icon "button" at bounding box center [114, 204] width 11 height 11
type input "13"
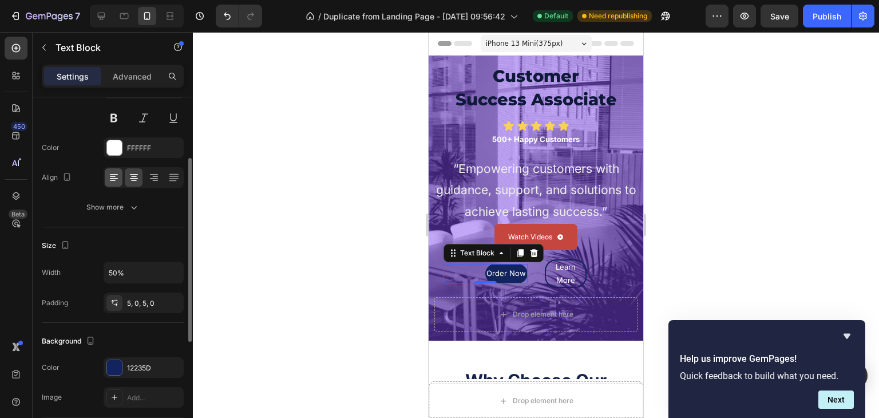
scroll to position [123, 0]
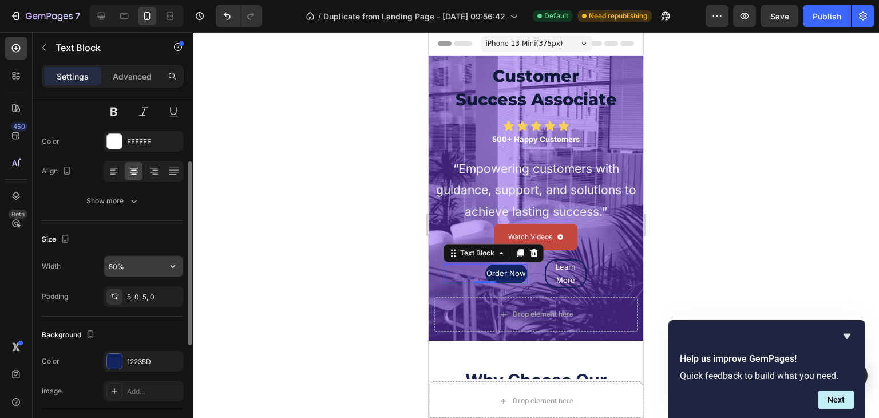
click at [112, 264] on input "50%" at bounding box center [143, 266] width 79 height 21
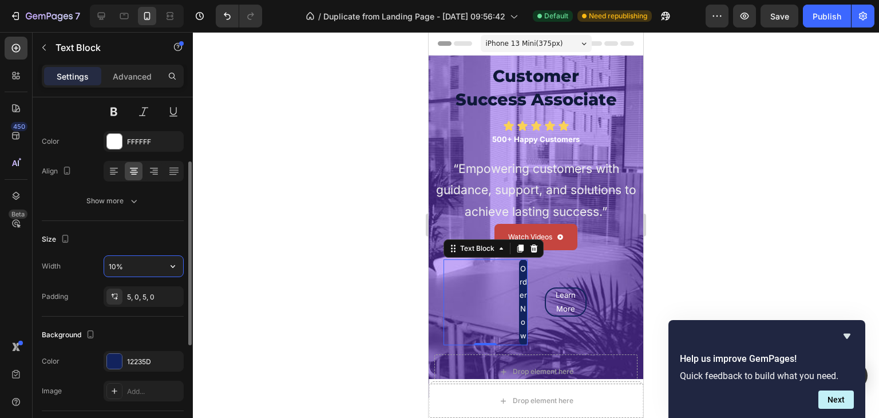
type input "100%"
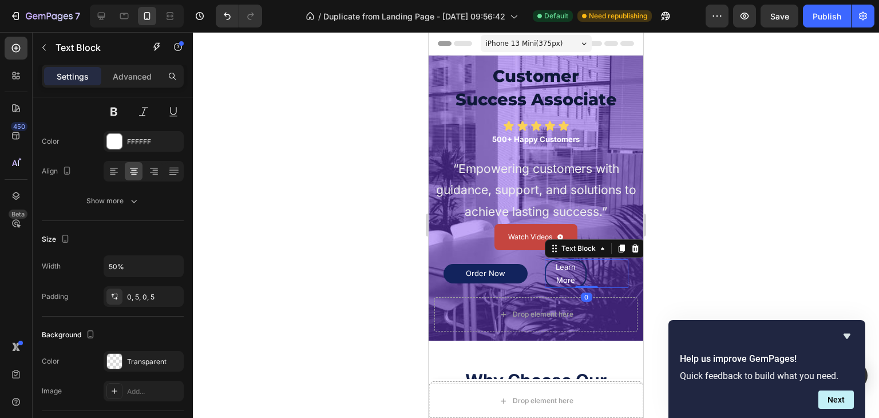
click at [560, 277] on p "Learn More" at bounding box center [566, 273] width 34 height 27
click at [110, 265] on input "50%" at bounding box center [143, 266] width 79 height 21
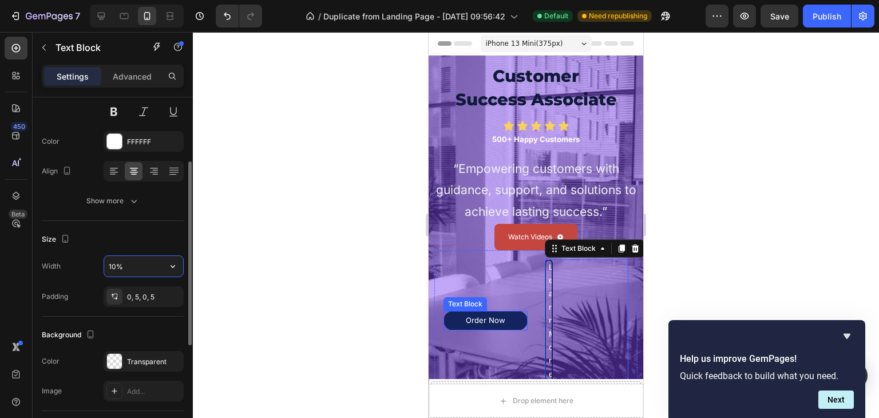
type input "100%"
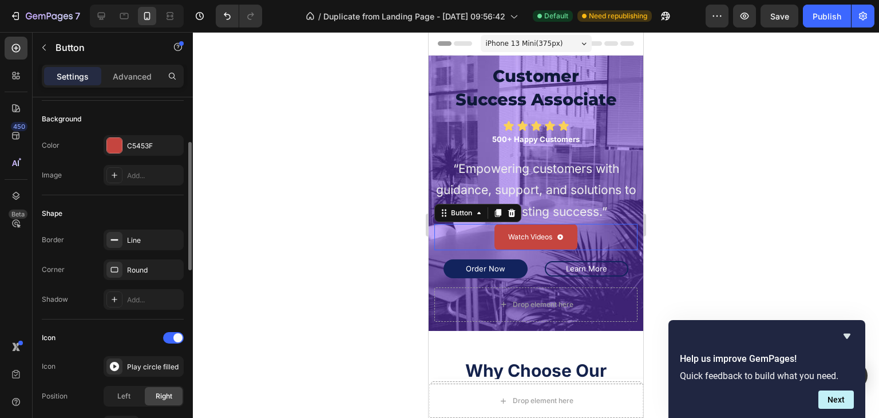
click at [446, 228] on div "Watch Videos Button 0" at bounding box center [535, 237] width 203 height 26
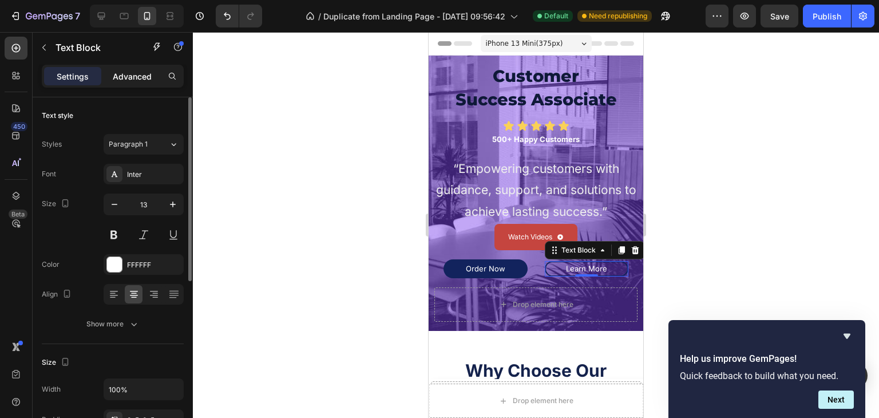
click at [131, 81] on p "Advanced" at bounding box center [132, 76] width 39 height 12
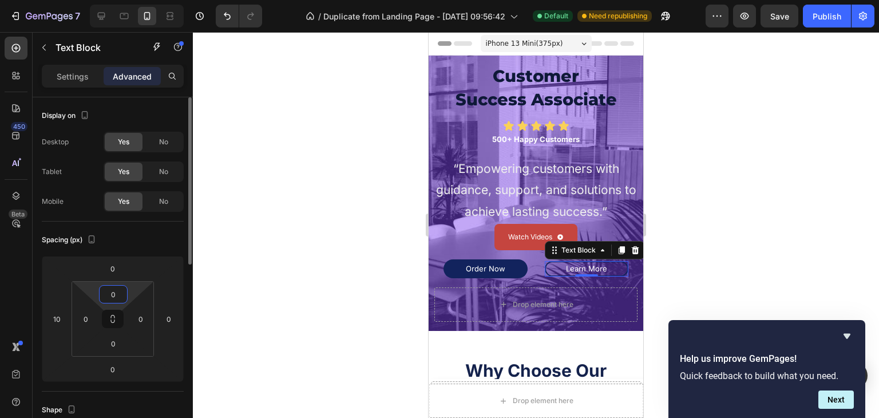
click at [112, 295] on input "0" at bounding box center [113, 293] width 23 height 17
type input "5"
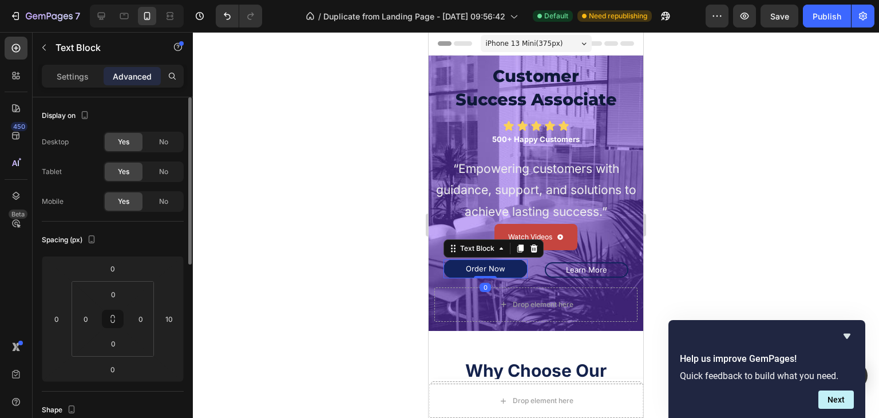
click at [513, 268] on p "Order Now" at bounding box center [485, 268] width 84 height 13
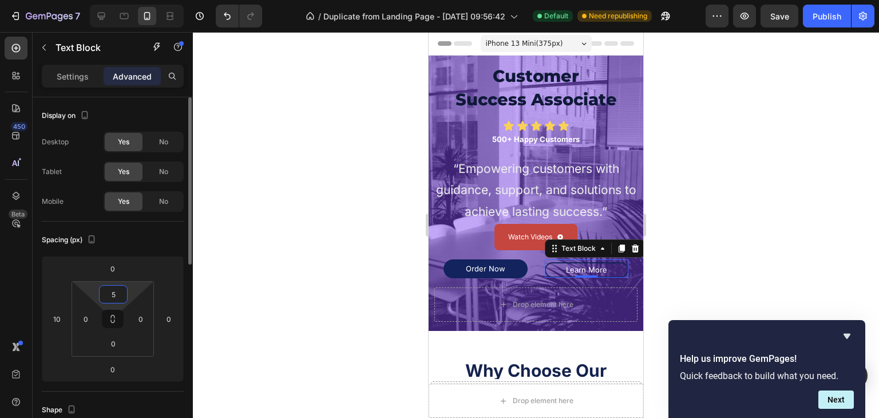
click at [113, 291] on input "5" at bounding box center [113, 293] width 23 height 17
type input "0"
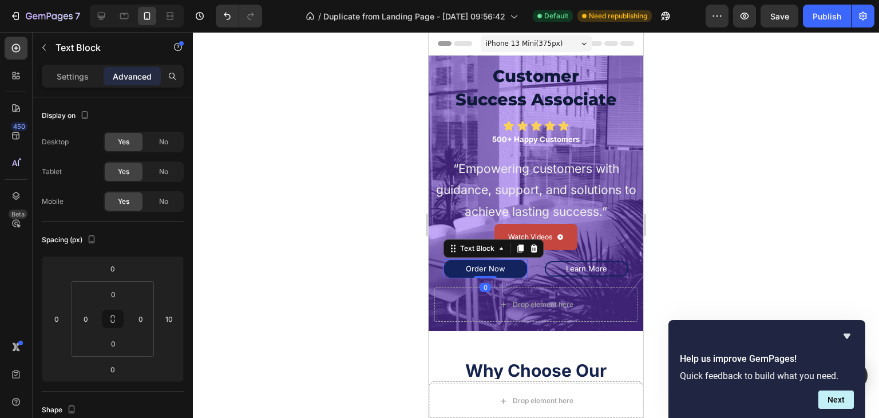
click at [521, 275] on div "Order Now" at bounding box center [485, 268] width 84 height 19
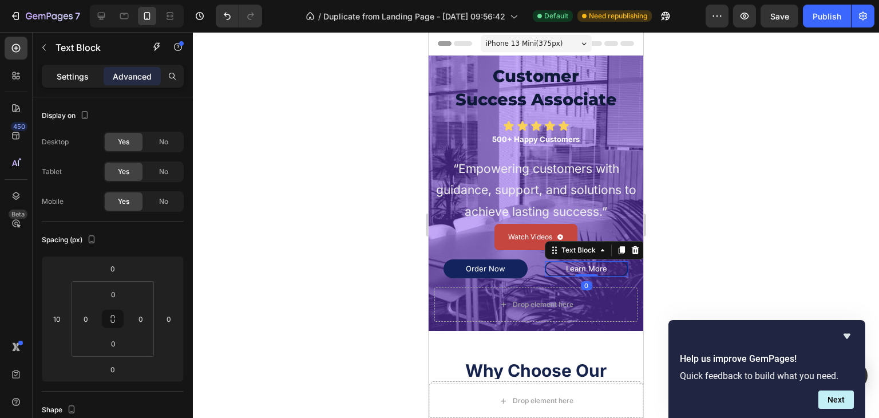
click at [82, 80] on p "Settings" at bounding box center [73, 76] width 32 height 12
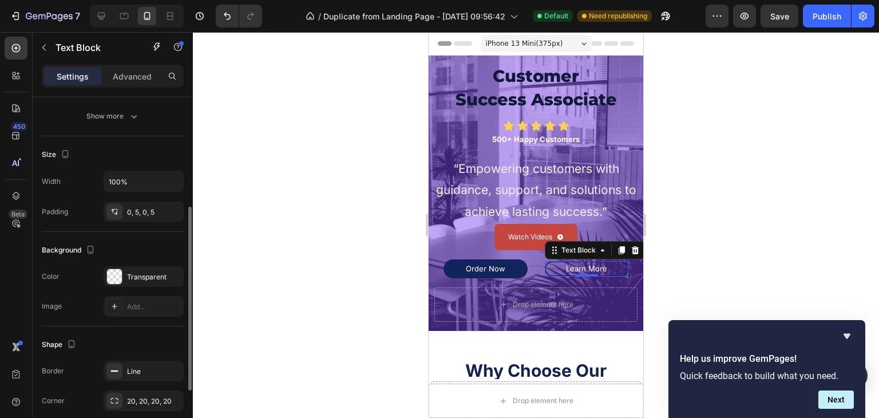
scroll to position [208, 0]
click at [138, 213] on div "0, 5, 0, 5" at bounding box center [143, 212] width 33 height 10
click at [593, 268] on p "Learn More" at bounding box center [587, 268] width 76 height 13
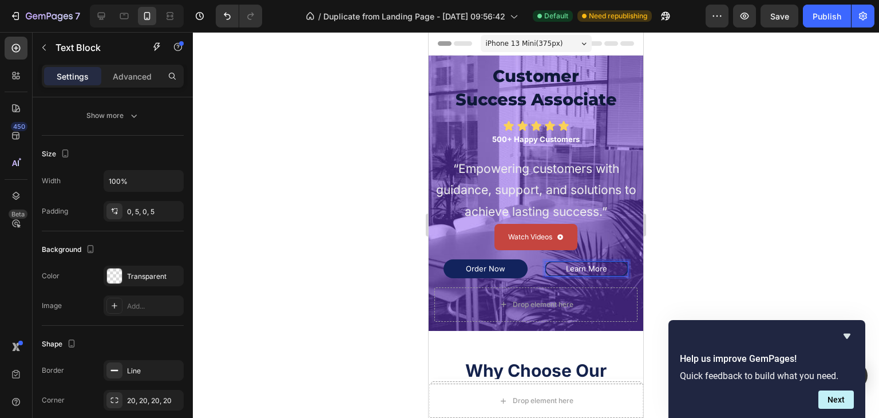
click at [560, 266] on p "Learn More" at bounding box center [587, 268] width 76 height 13
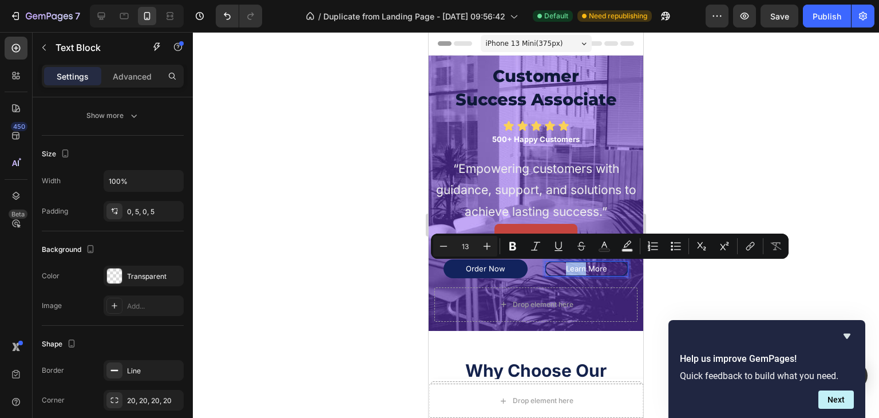
click at [560, 266] on p "Learn More" at bounding box center [587, 268] width 76 height 13
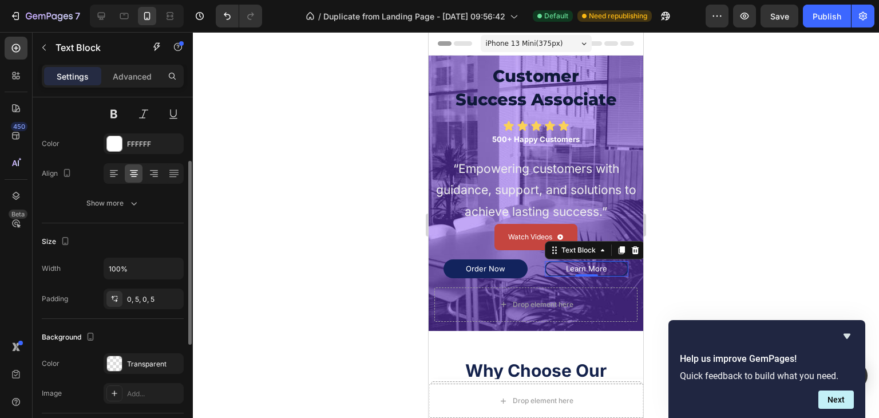
scroll to position [121, 0]
click at [142, 300] on div "0, 5, 0, 5" at bounding box center [143, 299] width 33 height 10
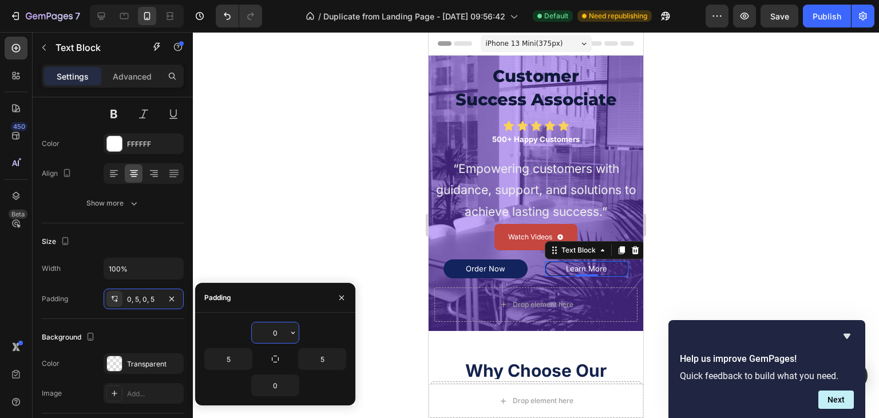
click at [277, 328] on input "0" at bounding box center [275, 332] width 47 height 21
type input "5"
click at [453, 246] on div "Watch Videos Button" at bounding box center [535, 237] width 203 height 26
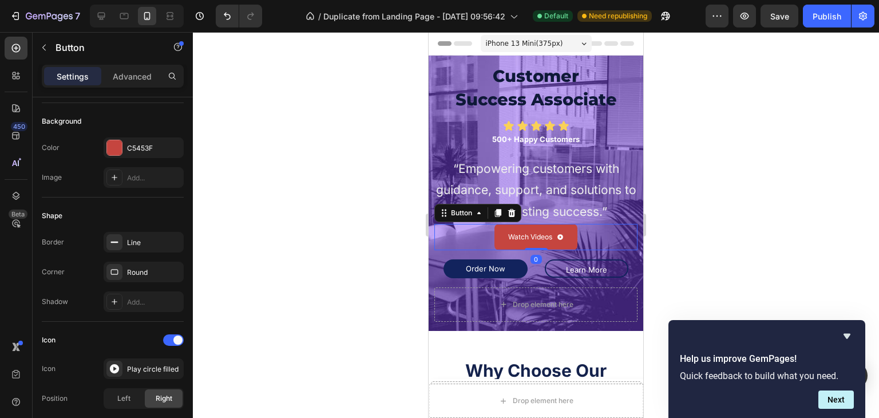
scroll to position [0, 0]
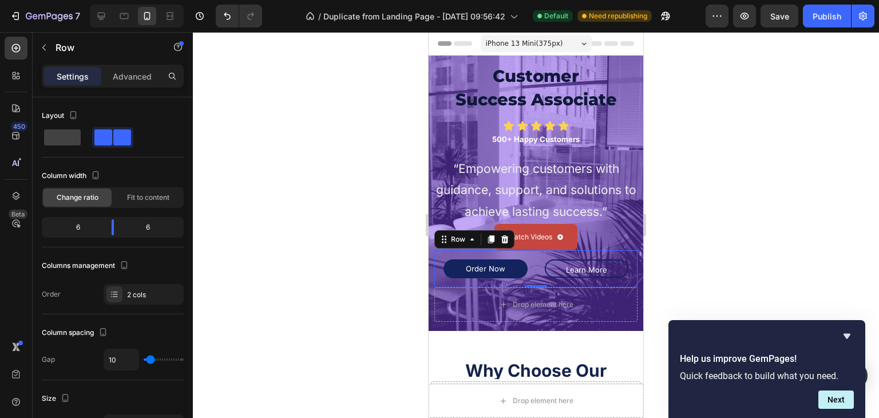
click at [447, 283] on div "Order Now Text Block Learn More Text Block Row 0" at bounding box center [535, 268] width 203 height 37
click at [114, 358] on input "10" at bounding box center [121, 359] width 34 height 21
type input "0"
click at [612, 235] on div "Watch Videos Button" at bounding box center [535, 237] width 203 height 26
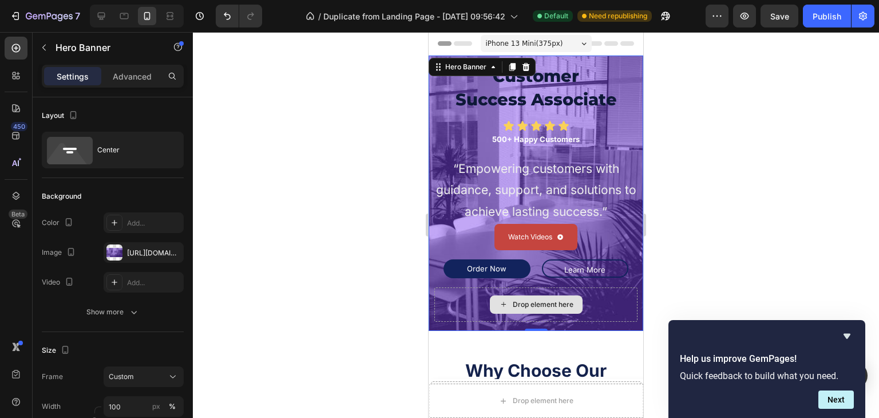
click at [614, 291] on div "Drop element here" at bounding box center [535, 304] width 203 height 34
click at [607, 293] on div "Drop element here" at bounding box center [535, 304] width 203 height 34
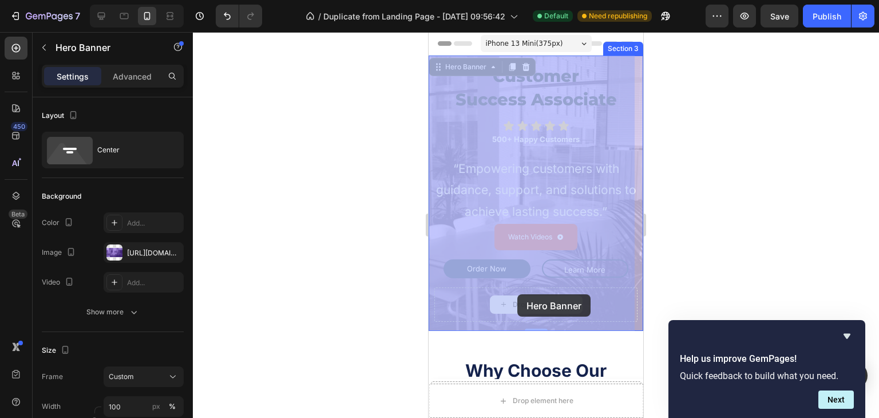
drag, startPoint x: 607, startPoint y: 293, endPoint x: 517, endPoint y: 294, distance: 89.8
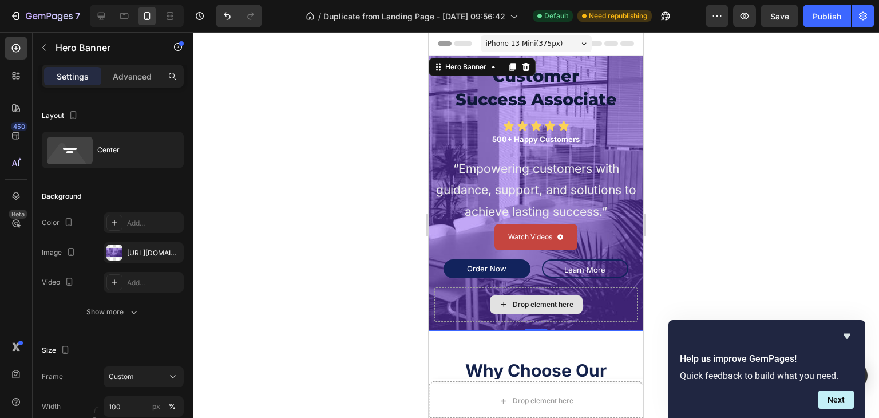
click at [585, 304] on div "Drop element here" at bounding box center [535, 304] width 203 height 34
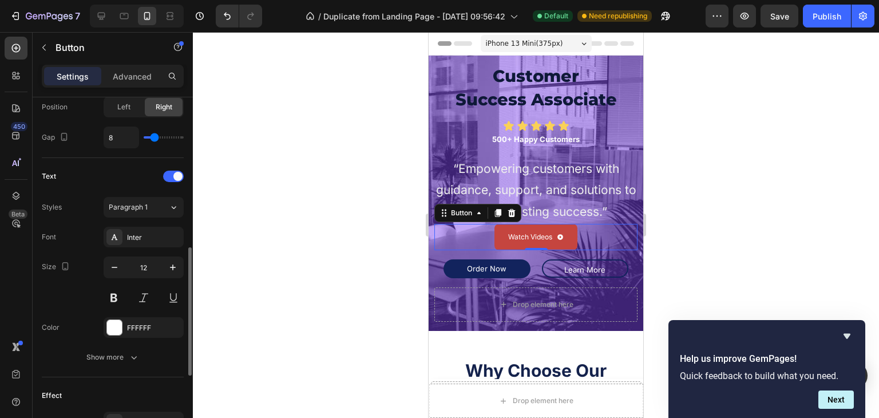
scroll to position [412, 0]
click at [109, 267] on icon "button" at bounding box center [114, 266] width 11 height 11
type input "11"
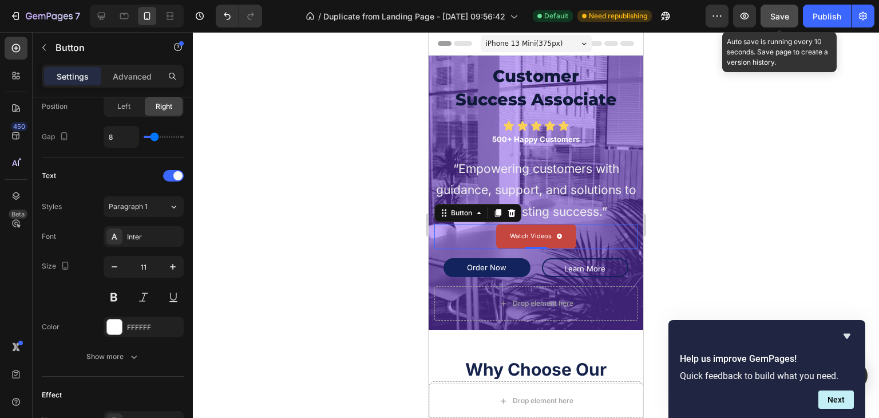
click at [776, 15] on span "Save" at bounding box center [779, 16] width 19 height 10
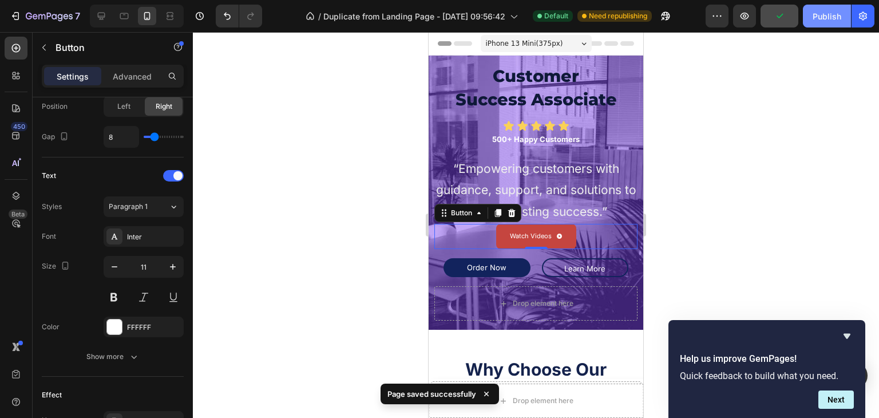
click at [819, 12] on div "Publish" at bounding box center [826, 16] width 29 height 12
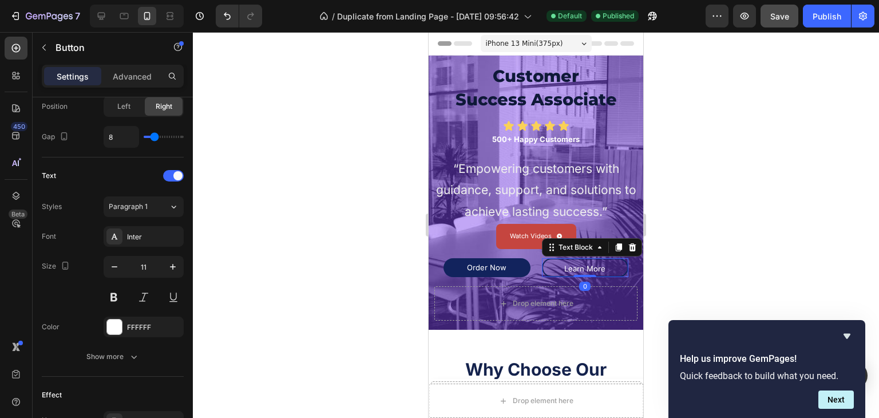
scroll to position [0, 0]
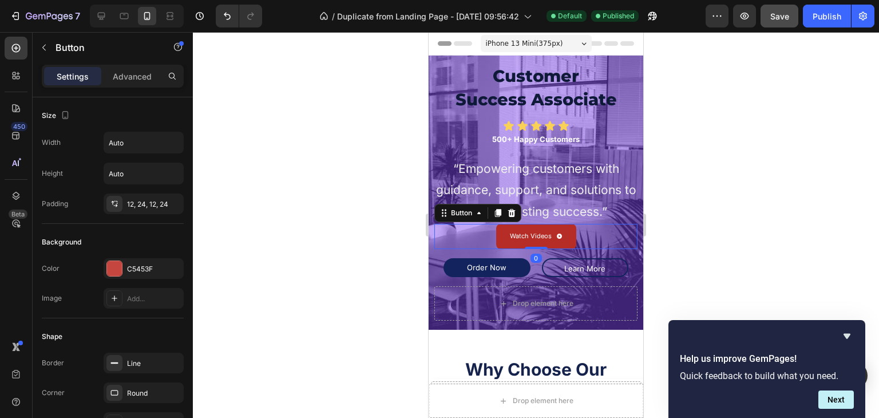
click at [562, 241] on link "Watch Videos" at bounding box center [536, 236] width 80 height 25
click at [457, 217] on div "Button" at bounding box center [462, 213] width 26 height 10
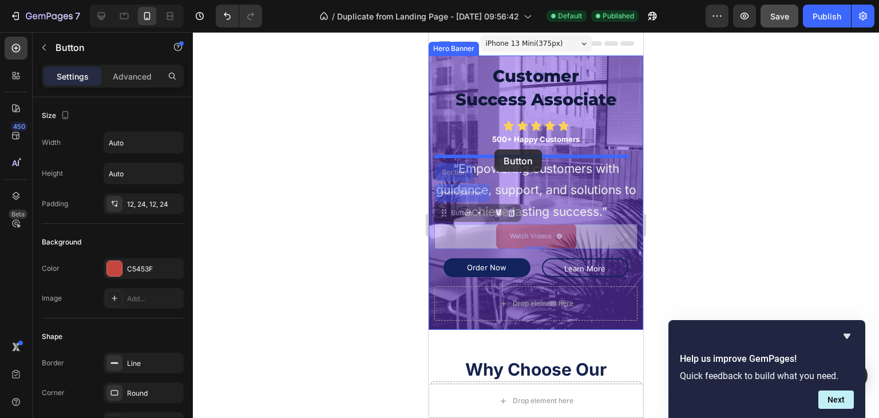
drag, startPoint x: 457, startPoint y: 217, endPoint x: 494, endPoint y: 149, distance: 77.1
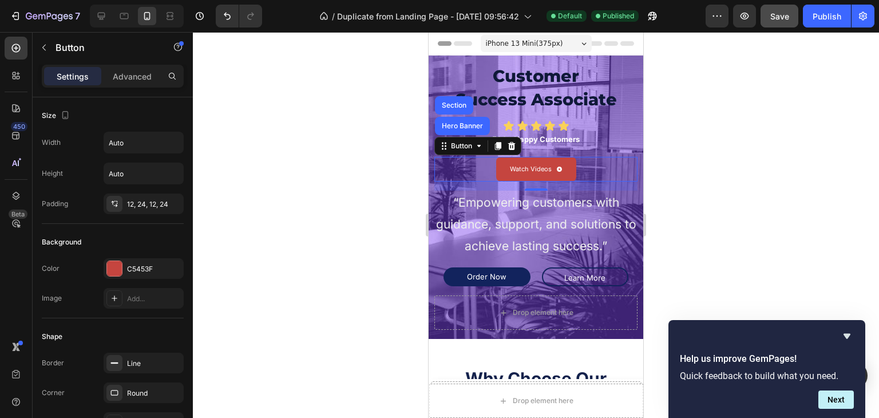
click at [438, 185] on div "0" at bounding box center [535, 185] width 203 height 9
click at [446, 187] on div "0" at bounding box center [535, 185] width 203 height 9
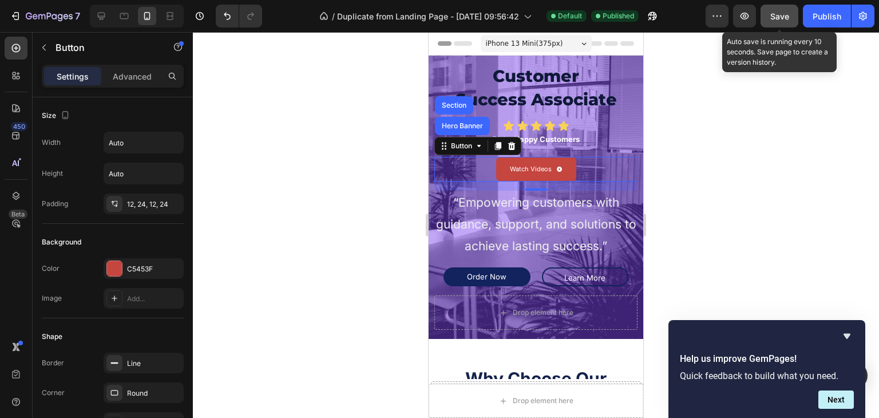
click at [782, 18] on span "Save" at bounding box center [779, 16] width 19 height 10
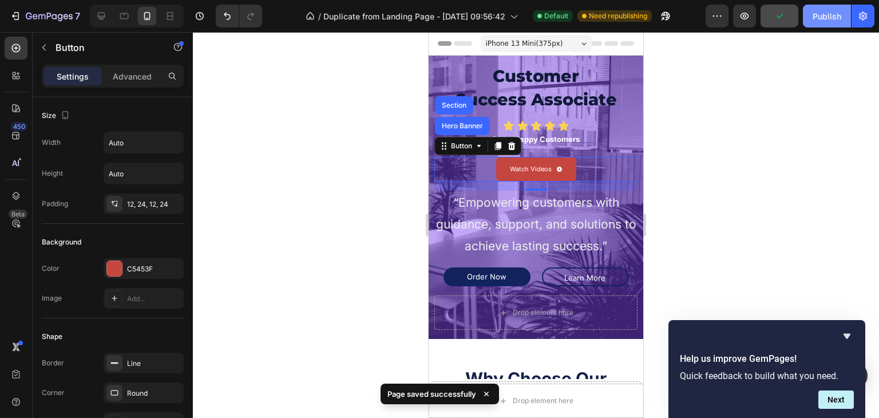
click at [813, 16] on div "Publish" at bounding box center [826, 16] width 29 height 12
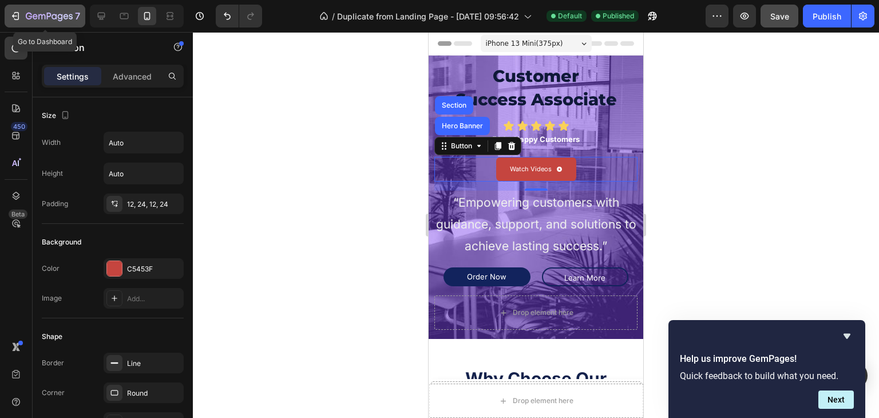
click at [61, 14] on icon "button" at bounding box center [49, 17] width 47 height 10
